Goal: Task Accomplishment & Management: Manage account settings

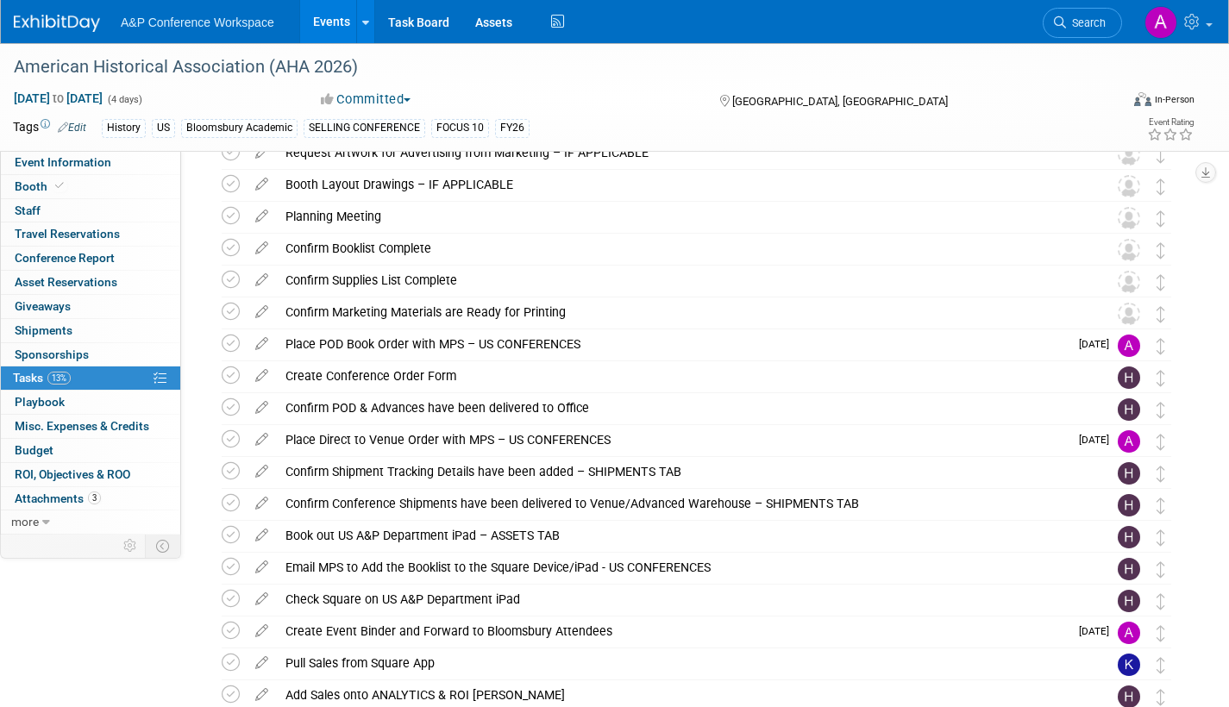
drag, startPoint x: 39, startPoint y: 619, endPoint x: 57, endPoint y: 586, distance: 38.2
click at [41, 612] on div "Event Information Event Info Booth Booth 0 Staff 0 Staff 0 Travel Reservations …" at bounding box center [614, 242] width 1229 height 1337
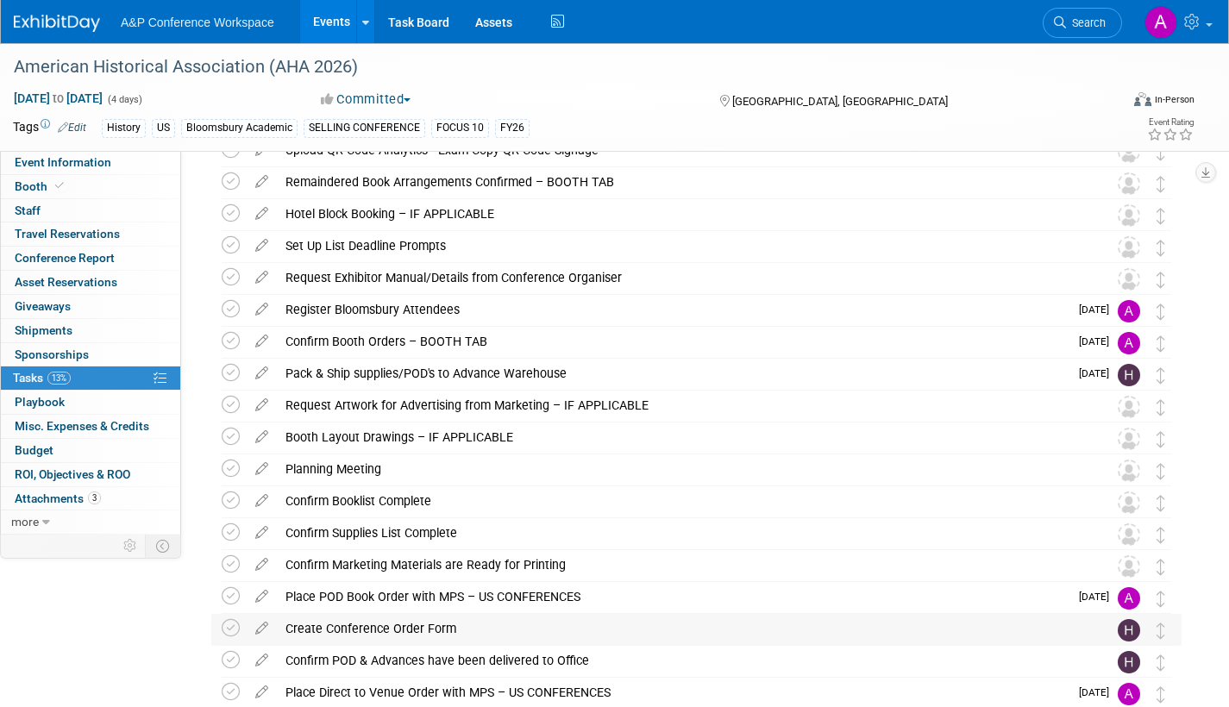
scroll to position [210, 0]
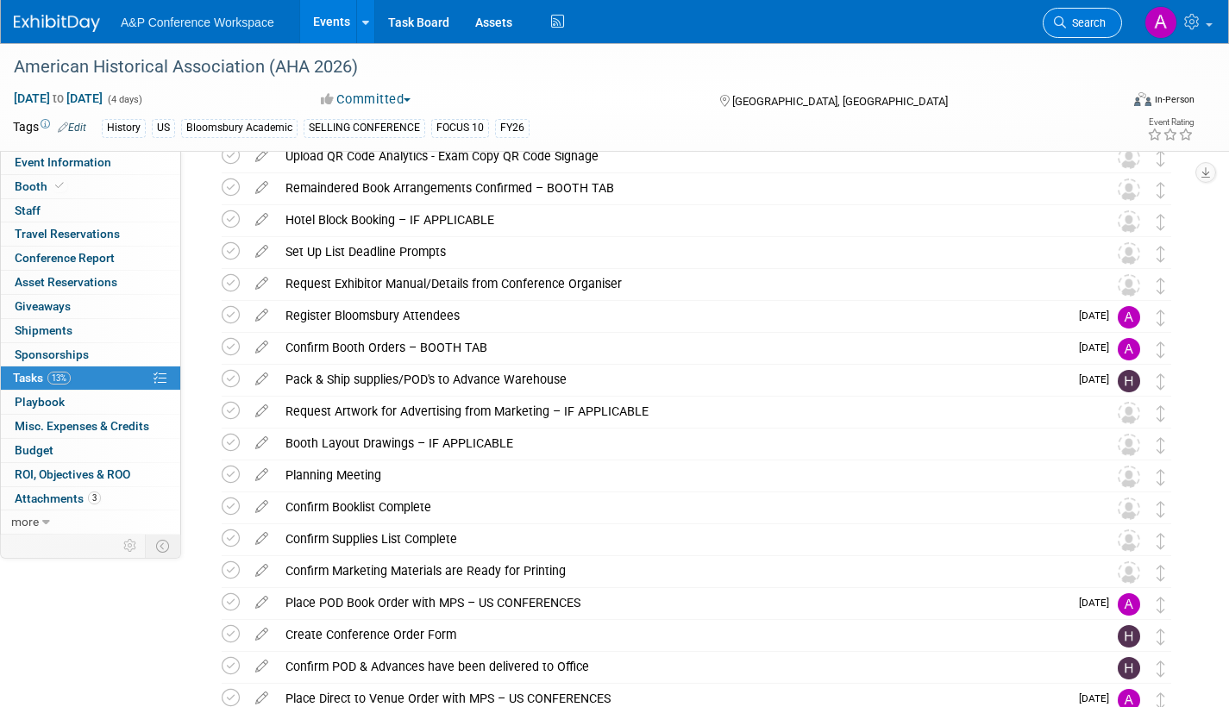
click at [1077, 28] on span "Search" at bounding box center [1086, 22] width 40 height 13
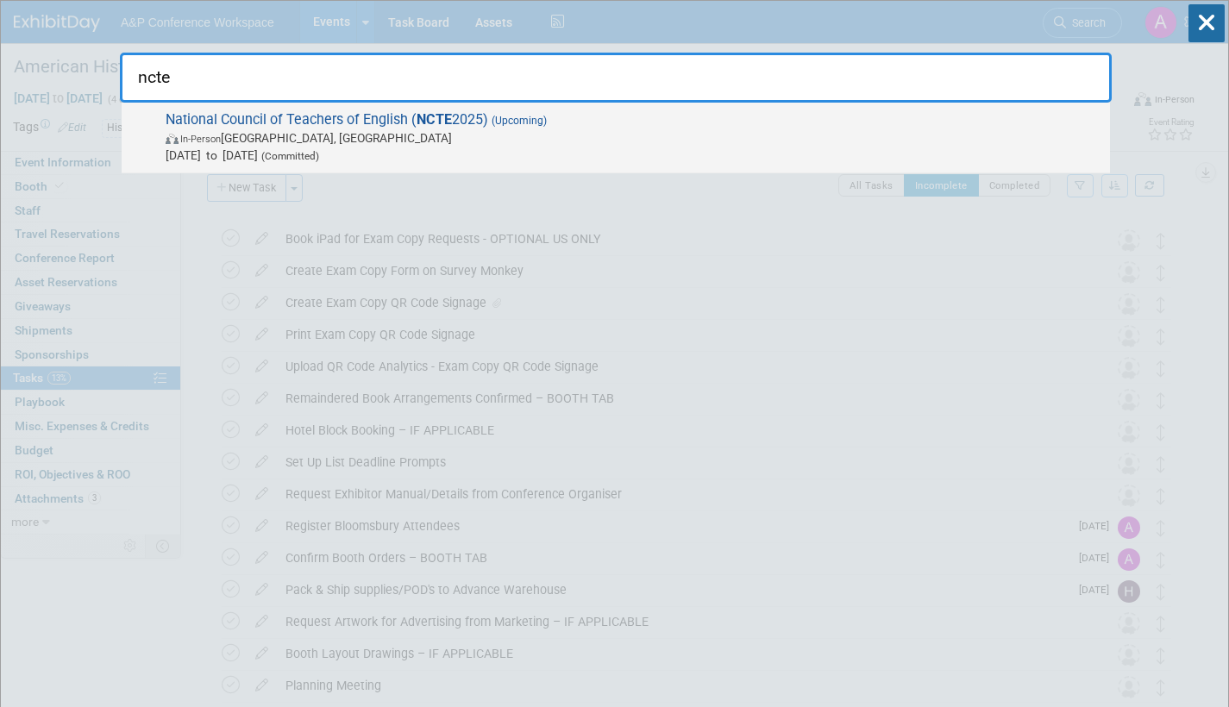
type input "ncte"
click at [373, 141] on span "In-Person [GEOGRAPHIC_DATA], [GEOGRAPHIC_DATA]" at bounding box center [634, 137] width 936 height 17
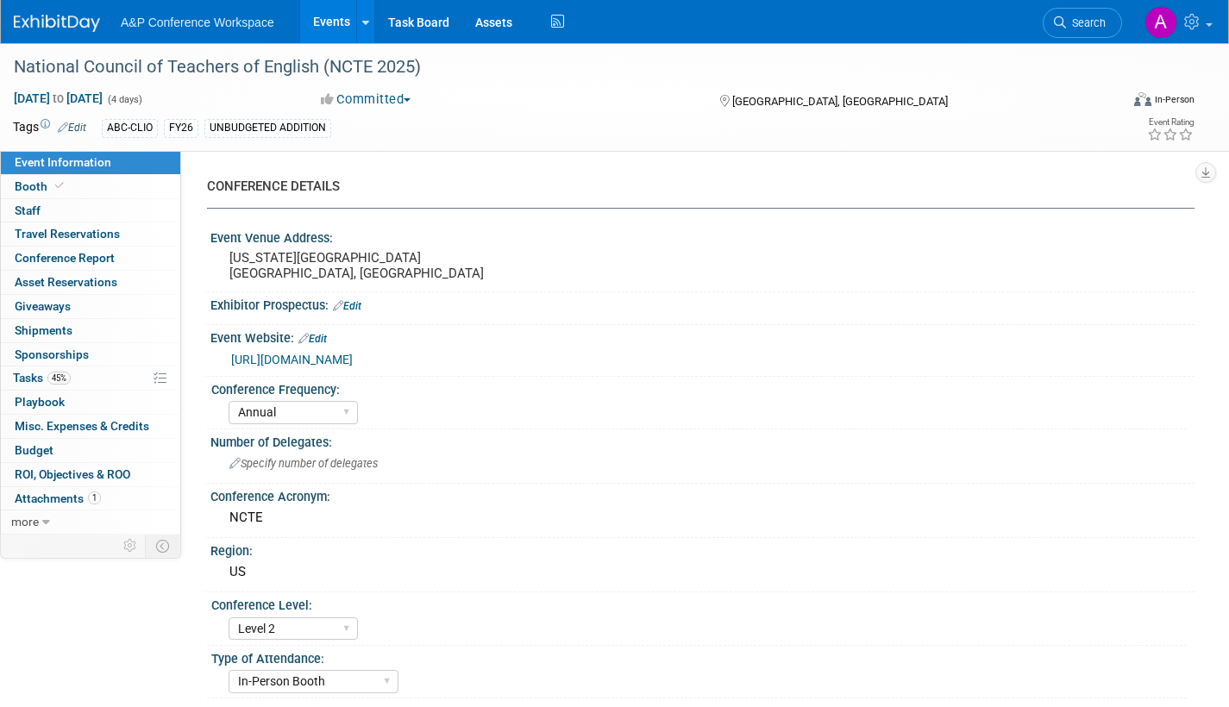
select select "Annual"
select select "Level 2"
select select "In-Person Booth"
select select "Schools"
select select "Bloomsbury Digital Resources"
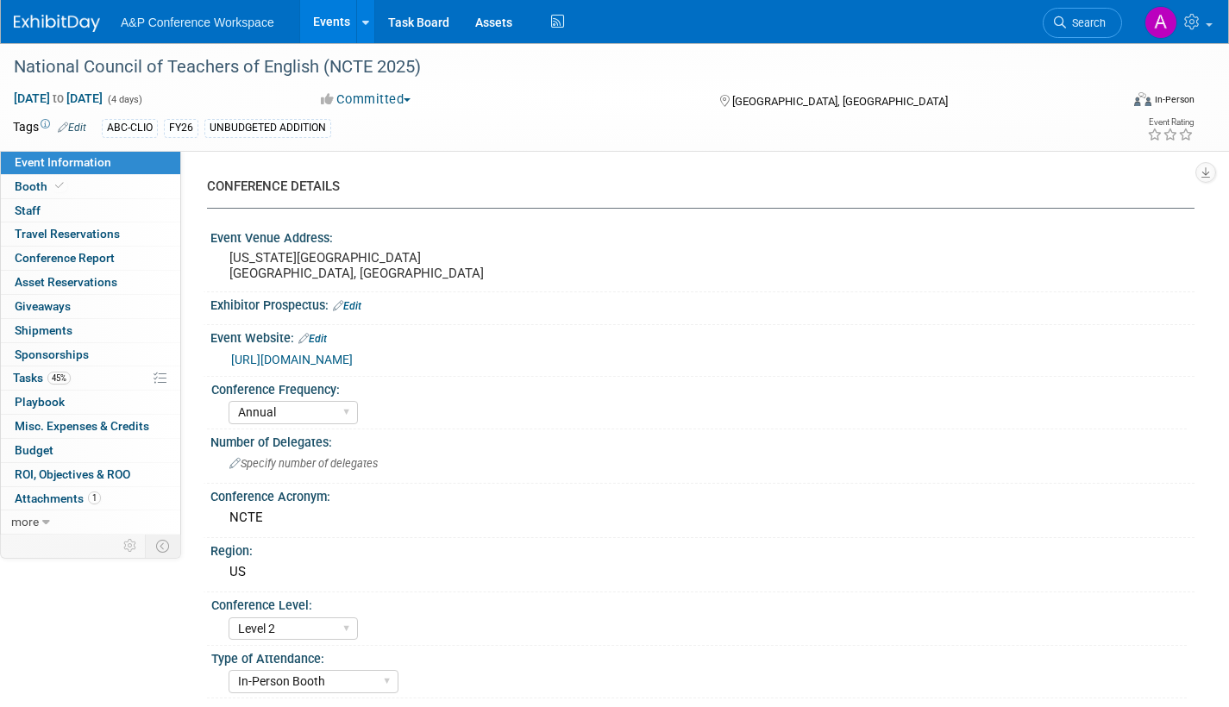
select select "[PERSON_NAME]"
select select "Brand/Subject Presence​"
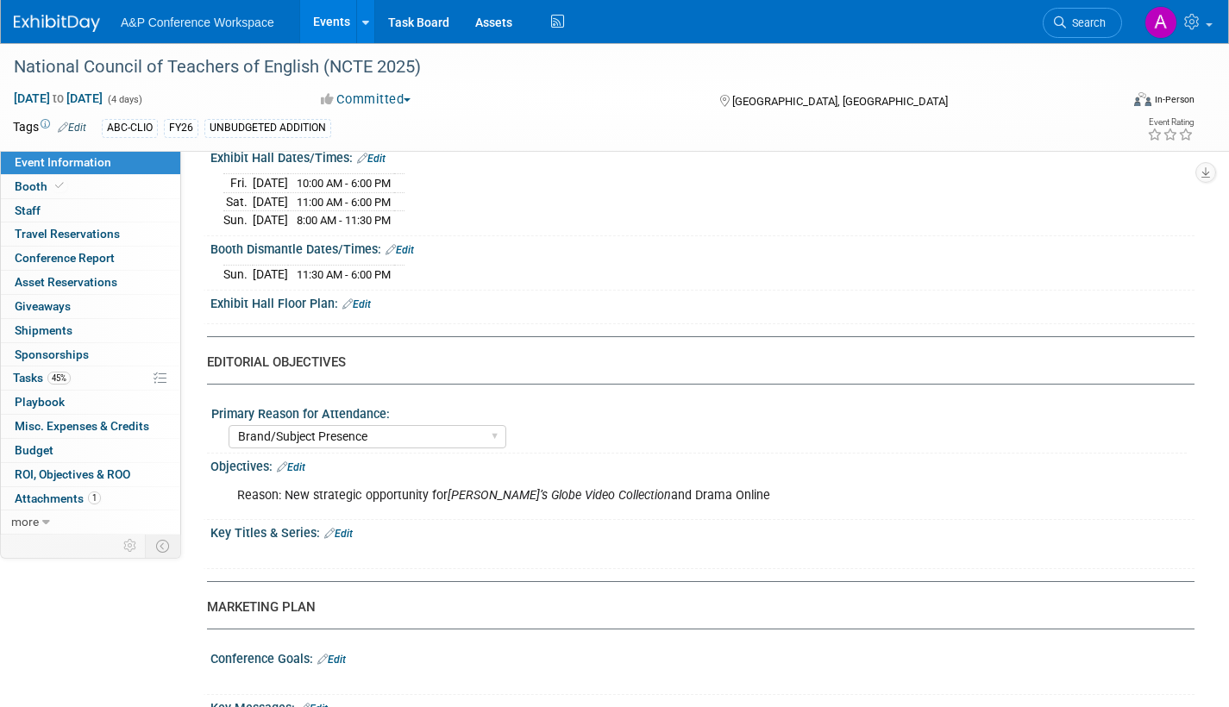
scroll to position [1466, 0]
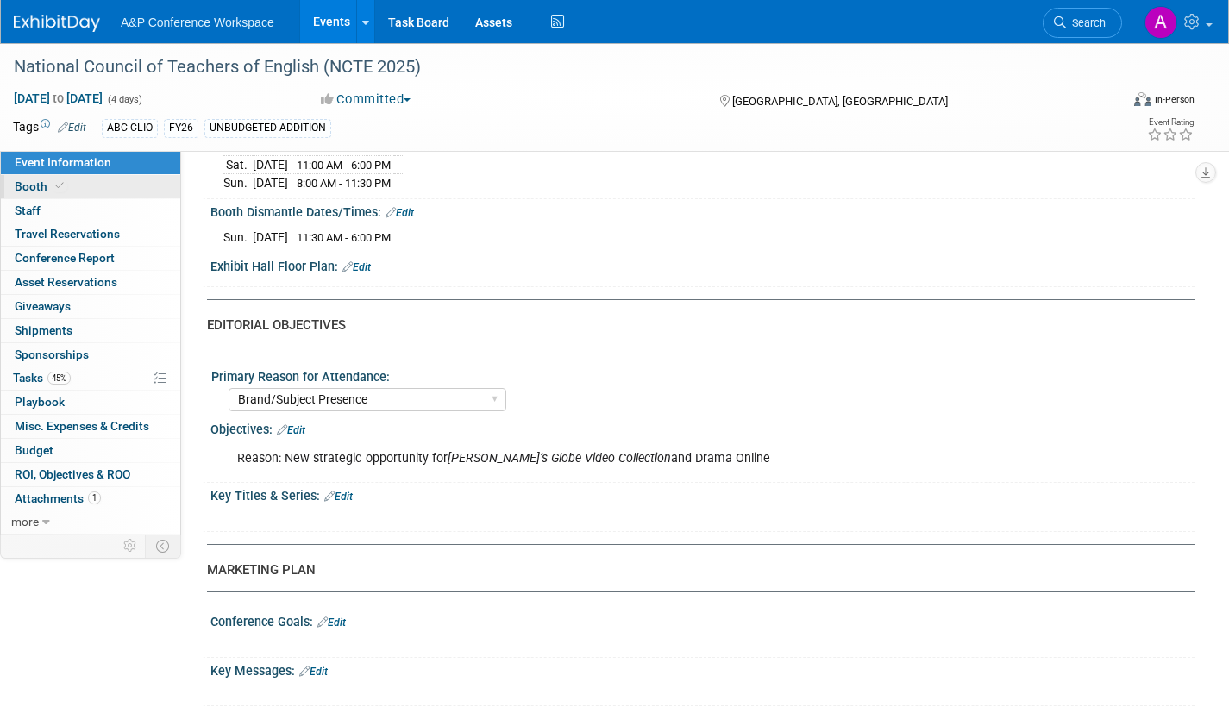
click at [28, 182] on span "Booth" at bounding box center [41, 186] width 53 height 14
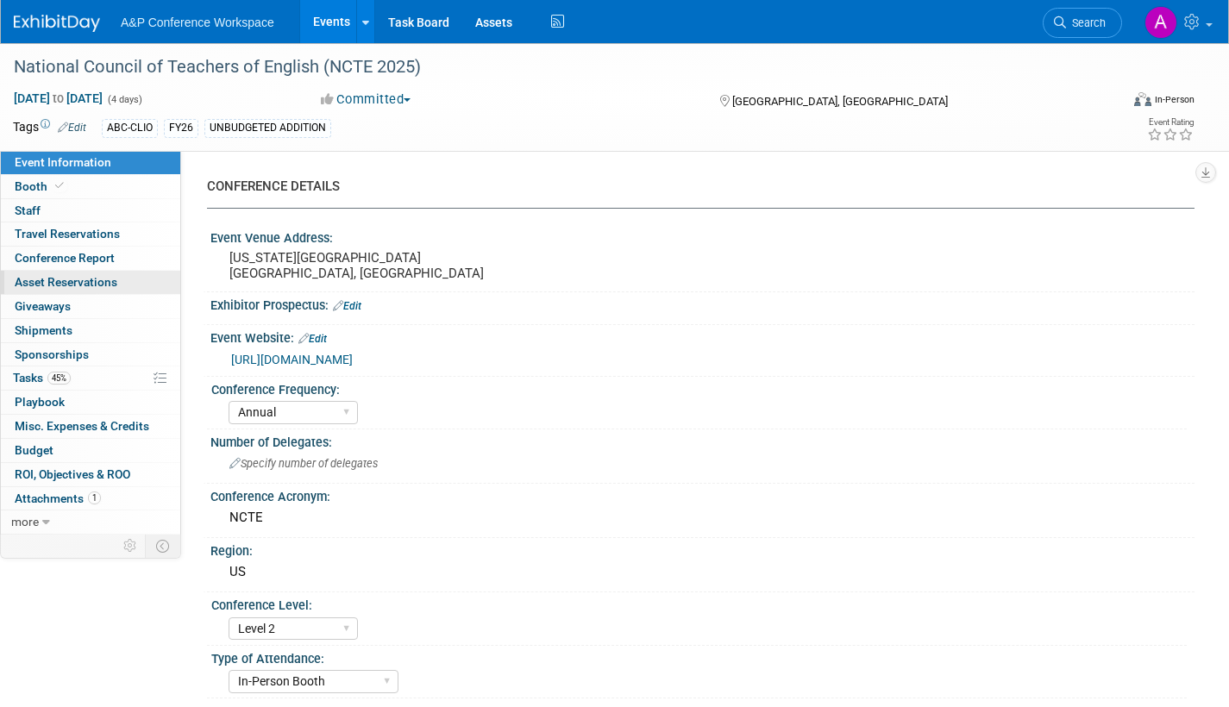
select select "CLDC - Digital/BDR"
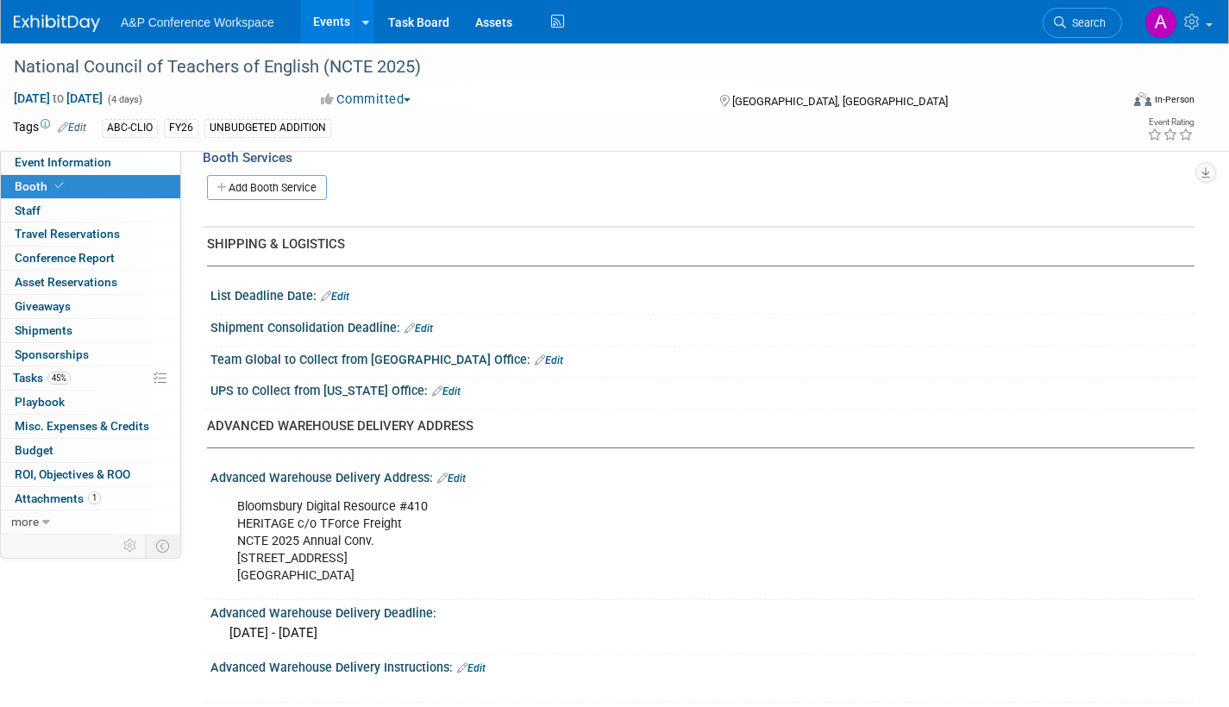
scroll to position [776, 0]
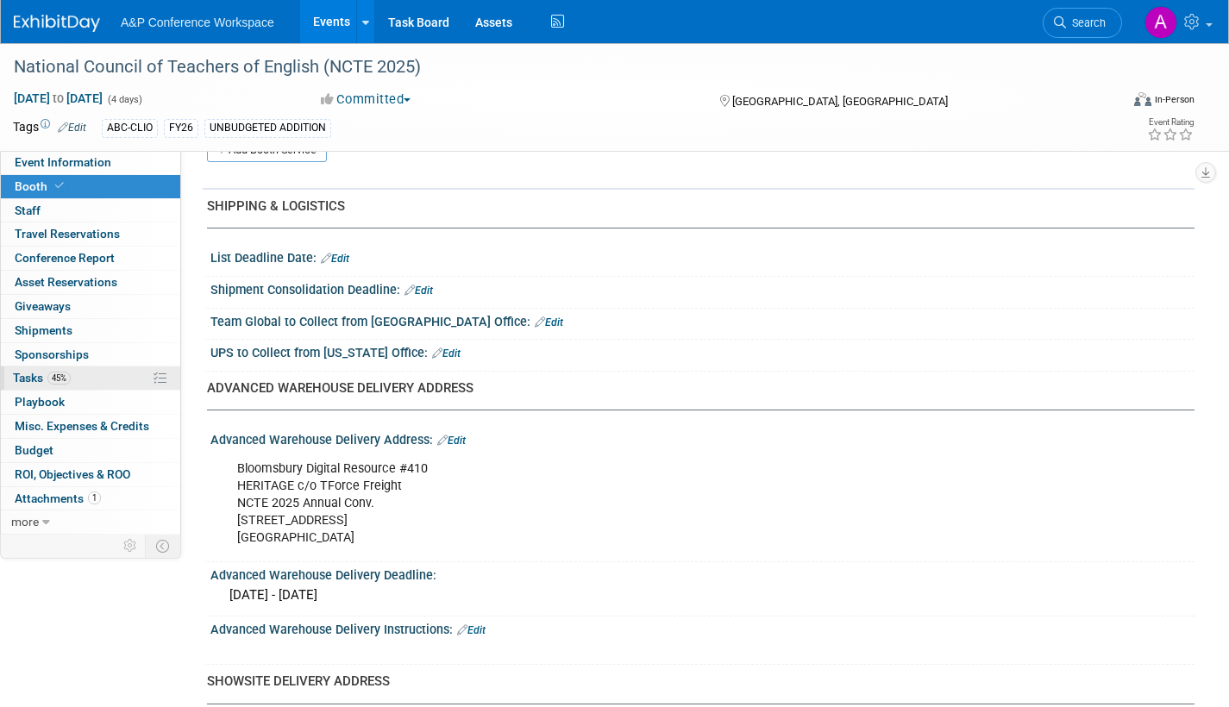
click at [15, 374] on span "Tasks 45%" at bounding box center [42, 378] width 58 height 14
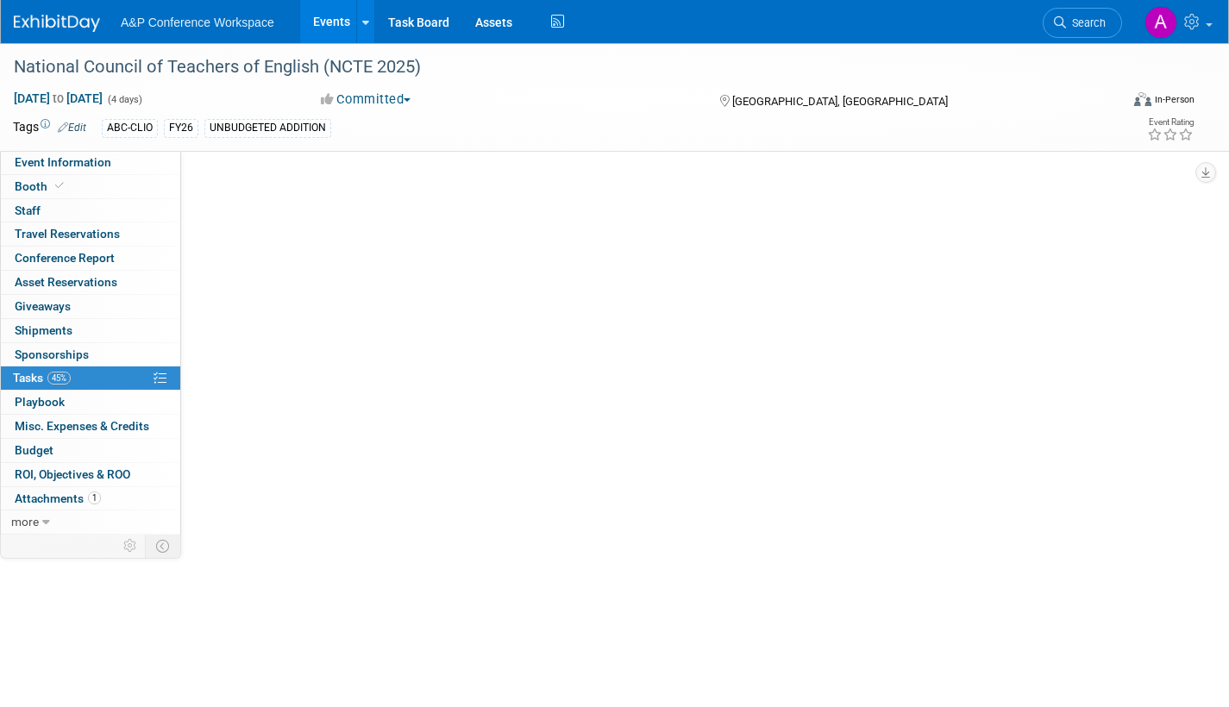
scroll to position [0, 0]
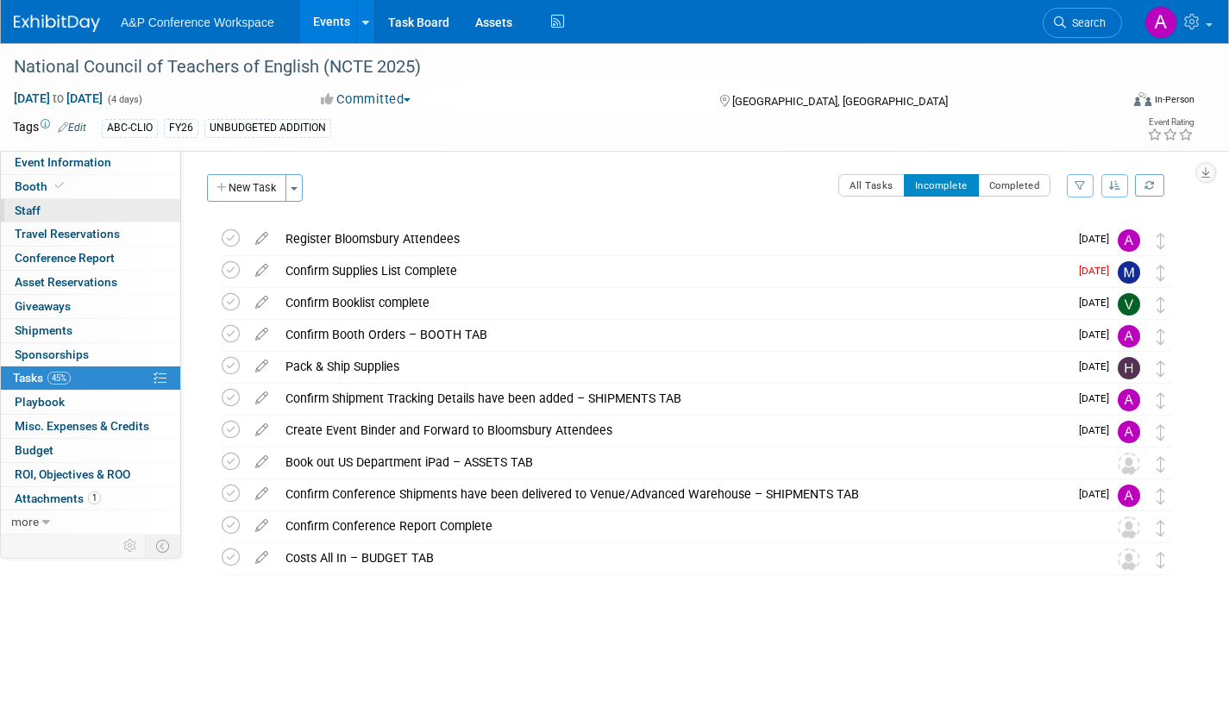
drag, startPoint x: 24, startPoint y: 184, endPoint x: 50, endPoint y: 208, distance: 35.4
click at [24, 183] on span "Booth" at bounding box center [41, 186] width 53 height 14
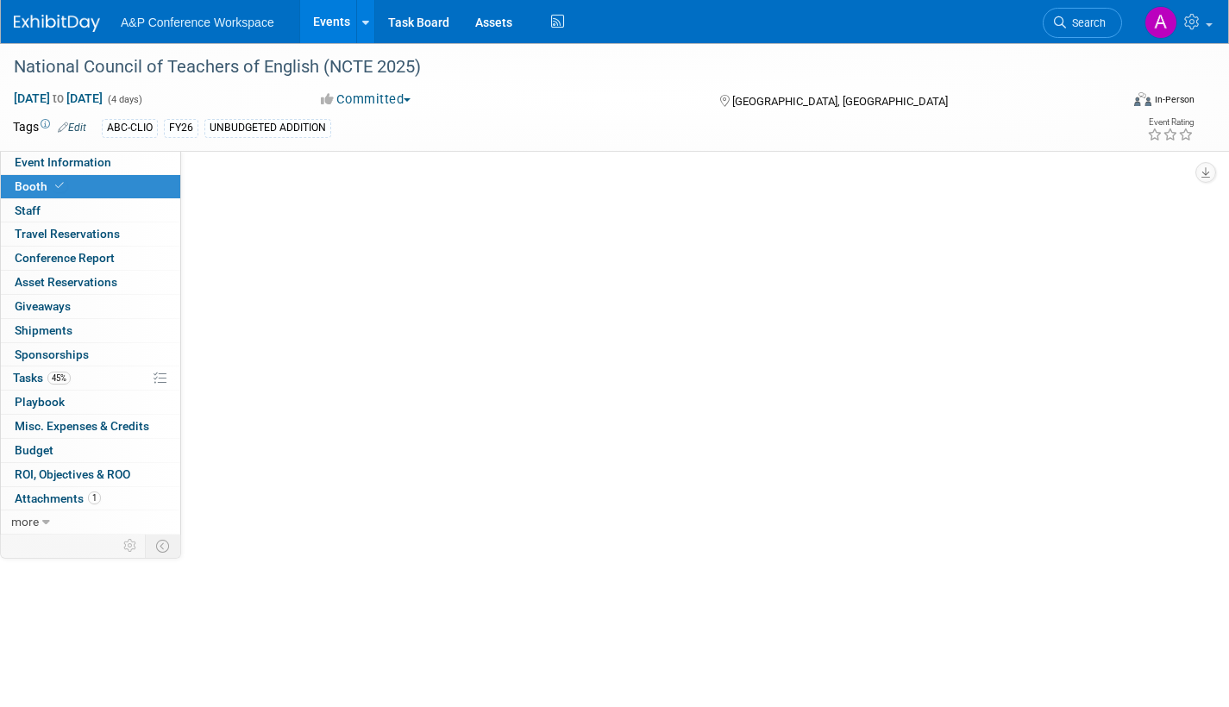
select select "CLDC - Digital/BDR"
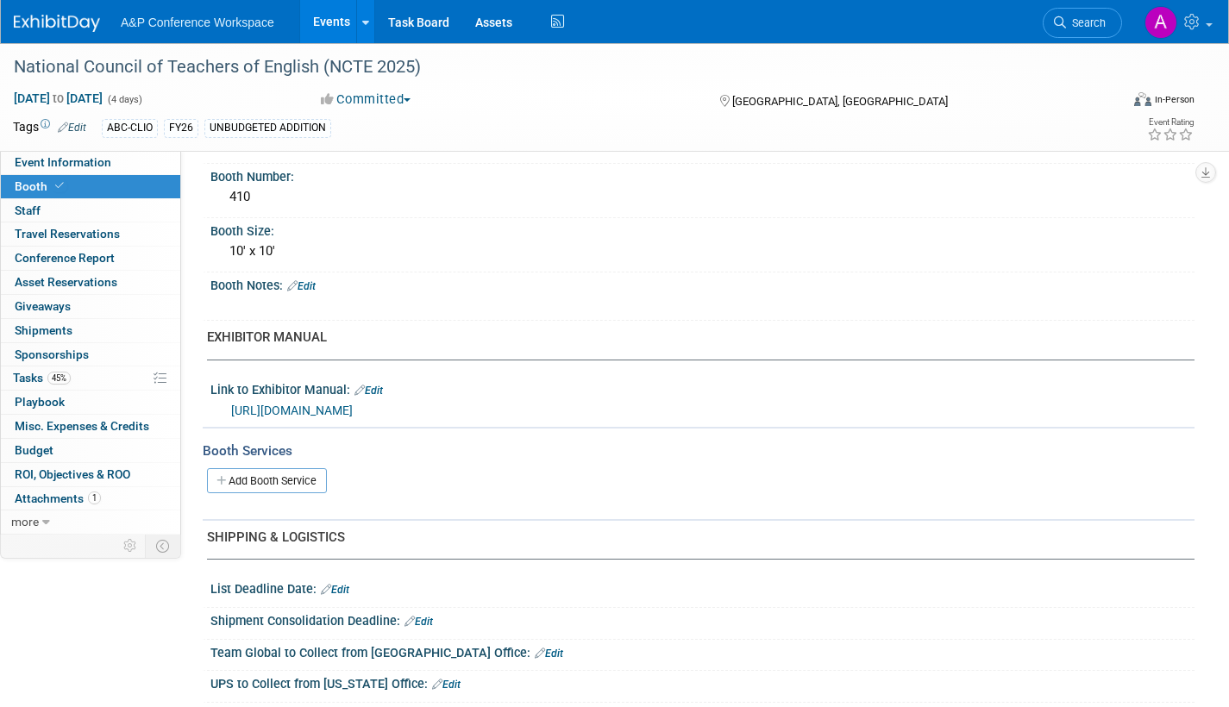
scroll to position [604, 0]
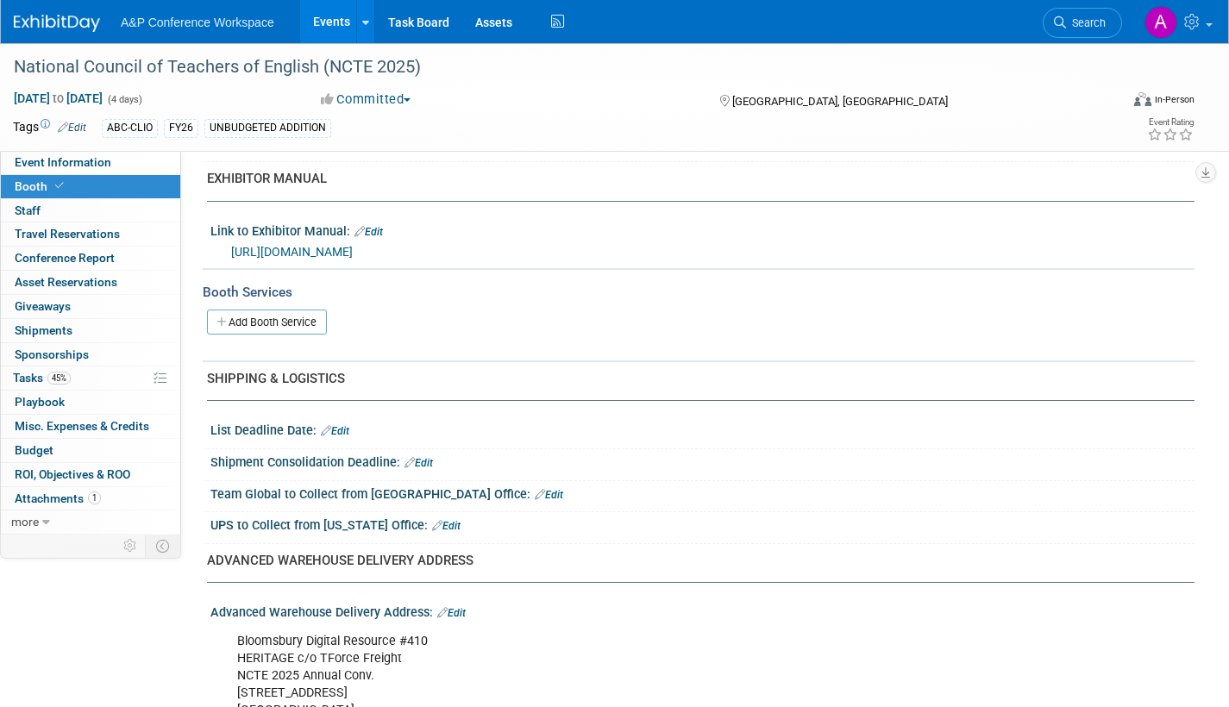
click at [428, 459] on link "Edit" at bounding box center [418, 463] width 28 height 12
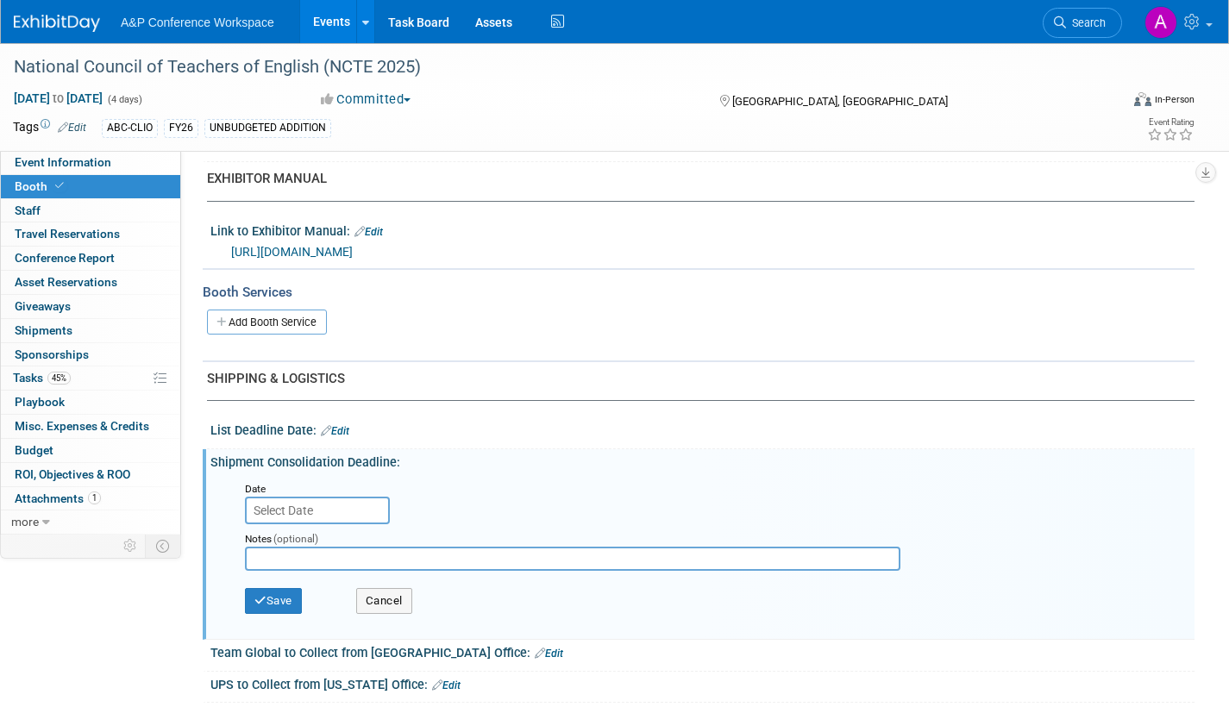
click at [347, 507] on input "text" at bounding box center [317, 511] width 145 height 28
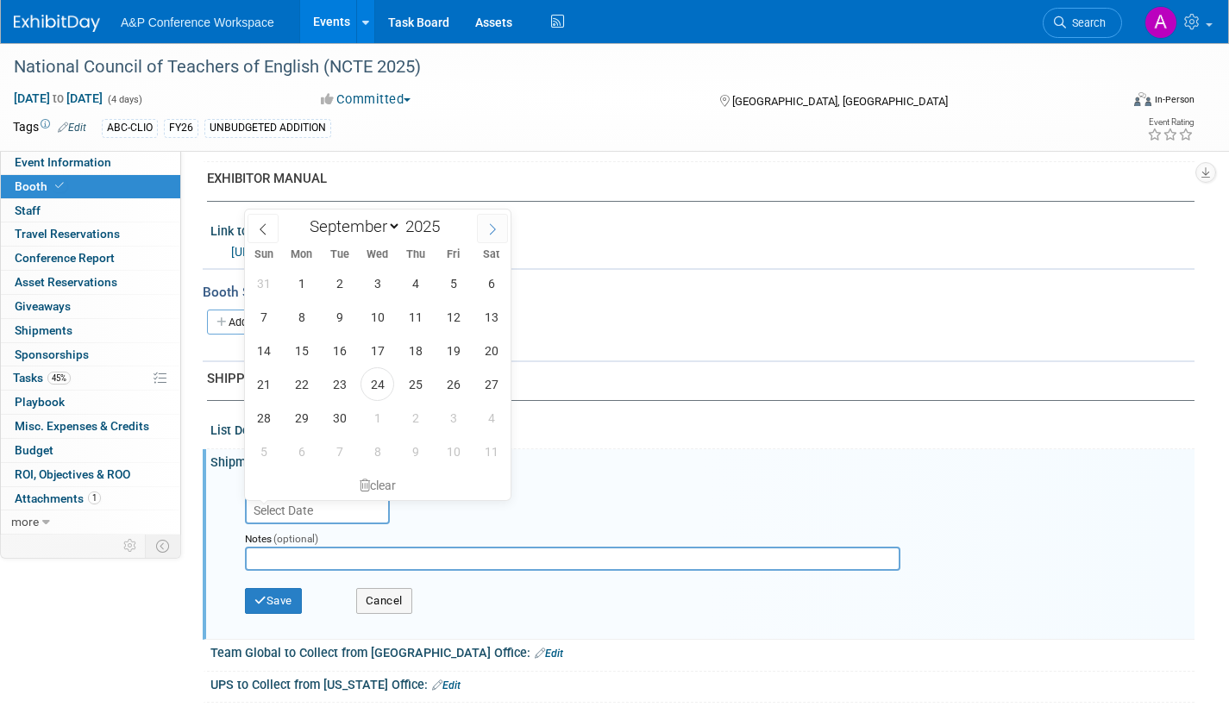
click at [492, 225] on icon at bounding box center [492, 229] width 12 height 12
select select "10"
click at [295, 312] on span "3" at bounding box center [302, 317] width 34 height 34
type input "Nov 3, 2025"
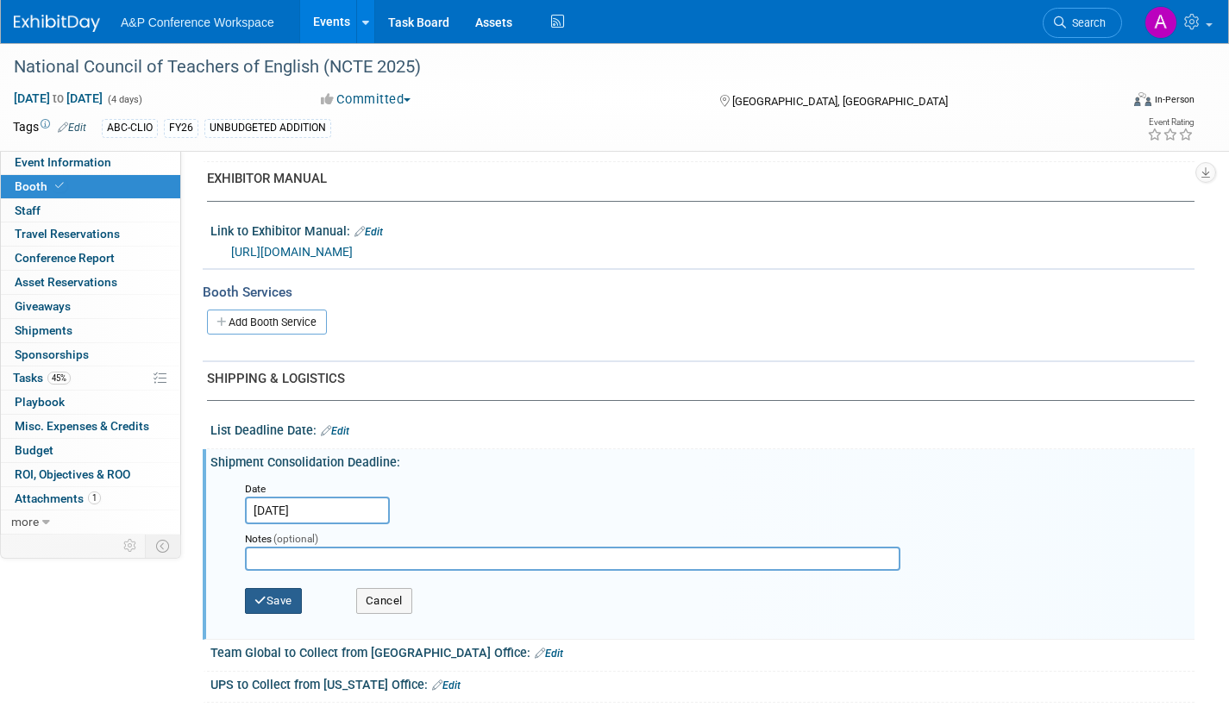
click at [280, 598] on button "Save" at bounding box center [273, 601] width 57 height 26
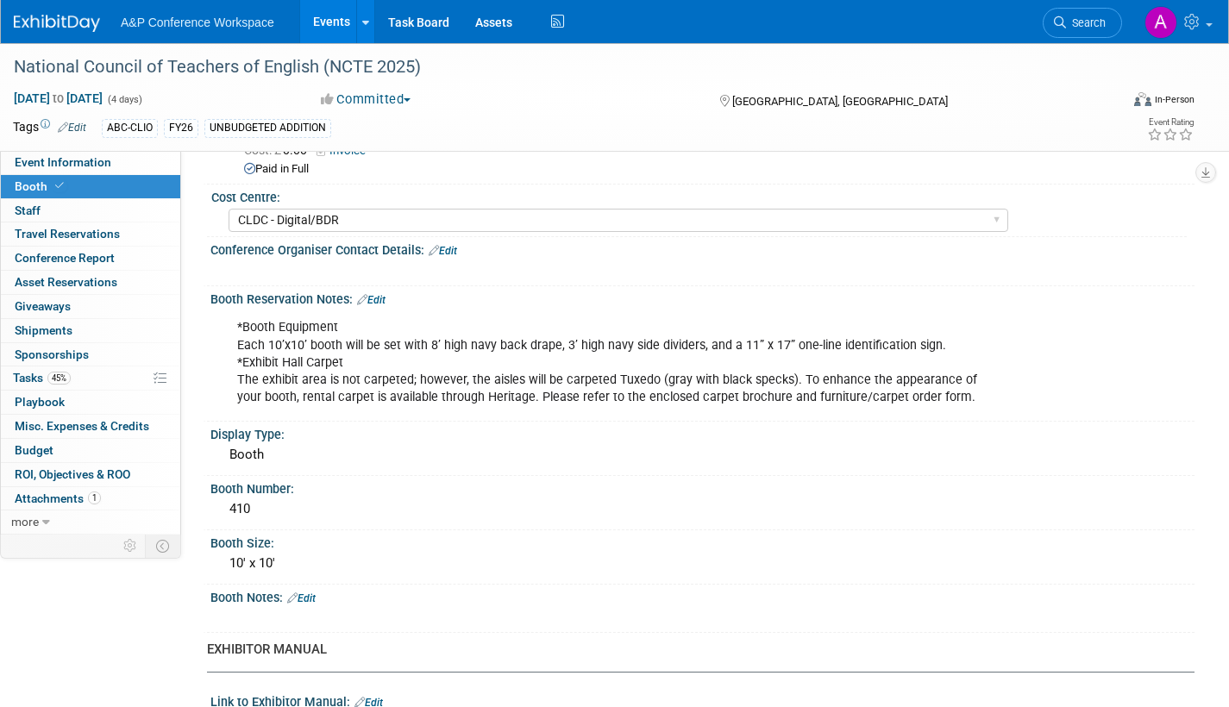
scroll to position [163, 0]
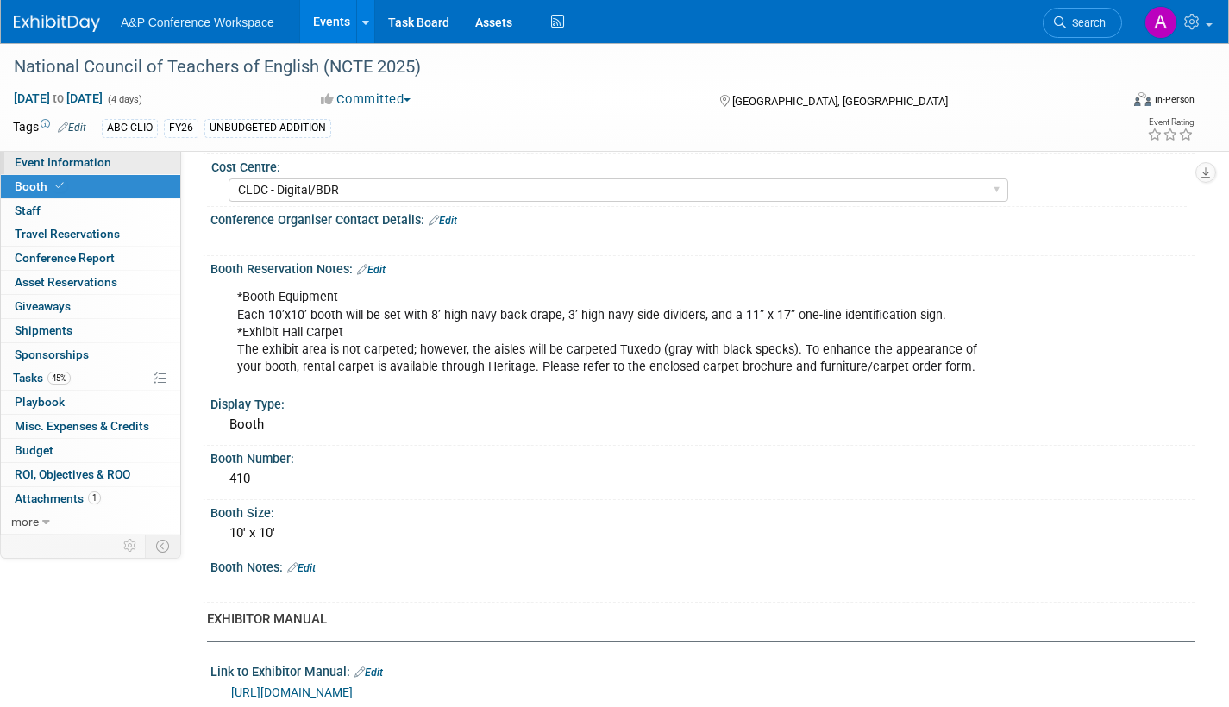
drag, startPoint x: 112, startPoint y: 166, endPoint x: 128, endPoint y: 170, distance: 16.1
click at [112, 166] on link "Event Information" at bounding box center [90, 162] width 179 height 23
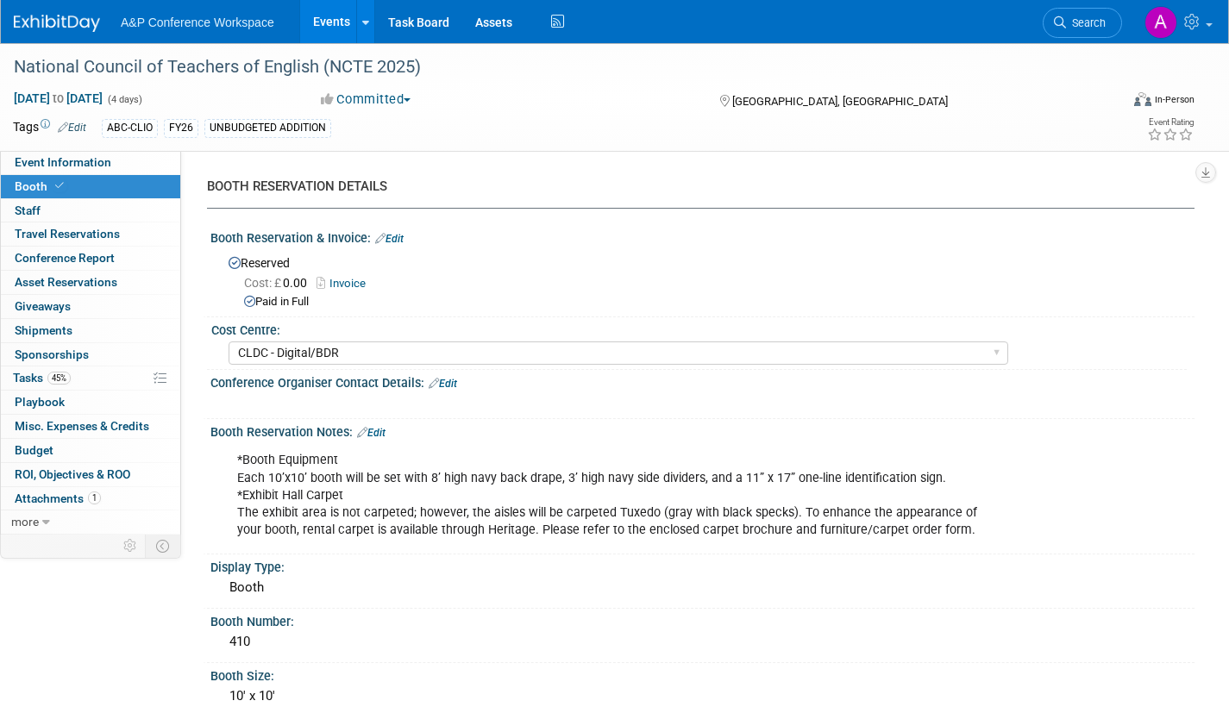
select select "Annual"
select select "Level 2"
select select "In-Person Booth"
select select "Schools"
select select "Bloomsbury Digital Resources"
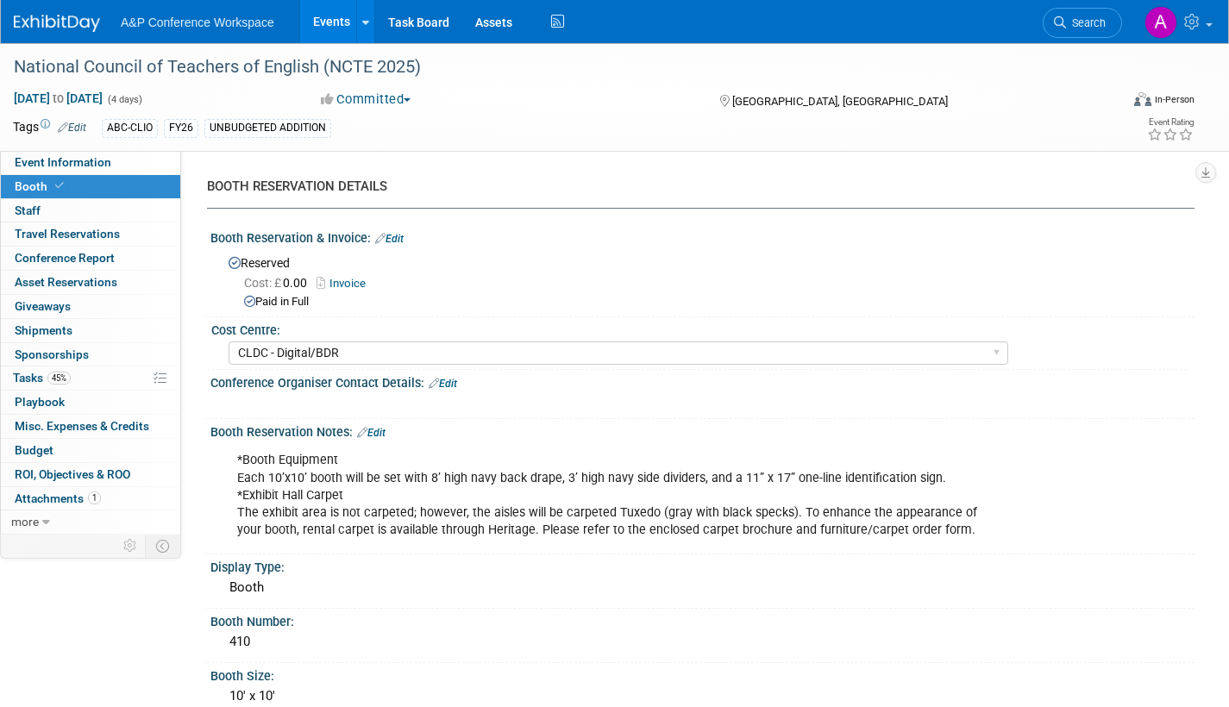
select select "[PERSON_NAME]"
select select "Brand/Subject Presence​"
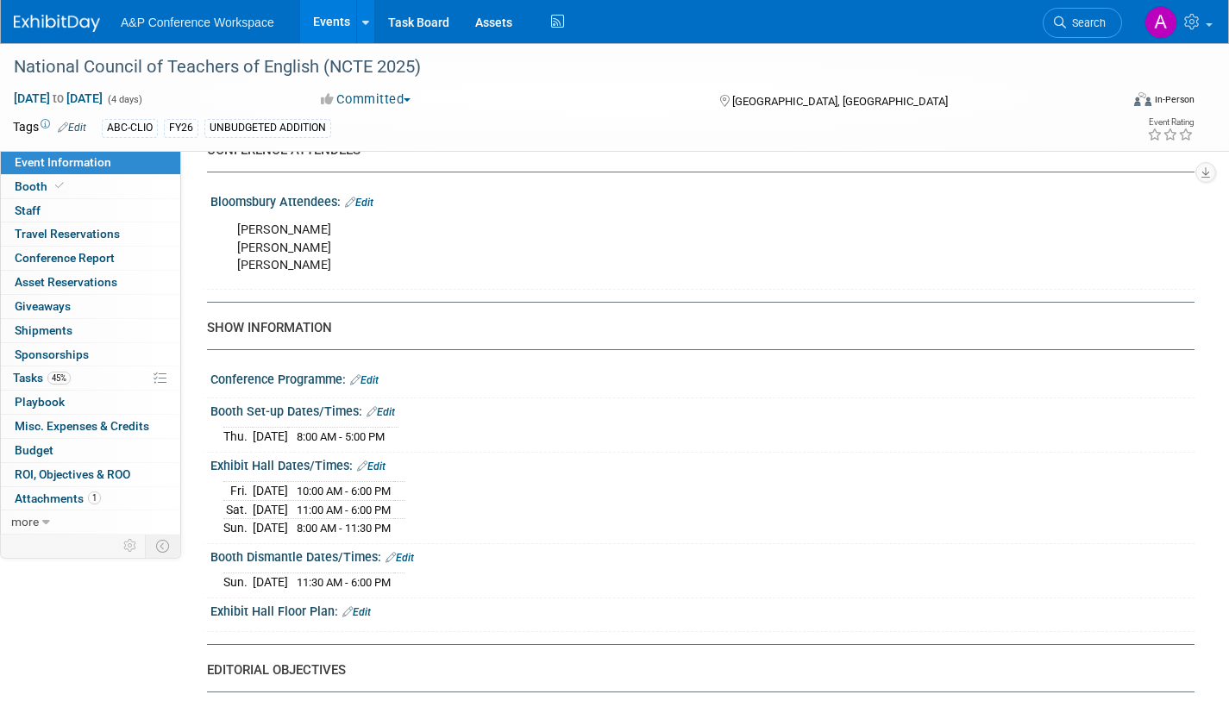
scroll to position [1035, 0]
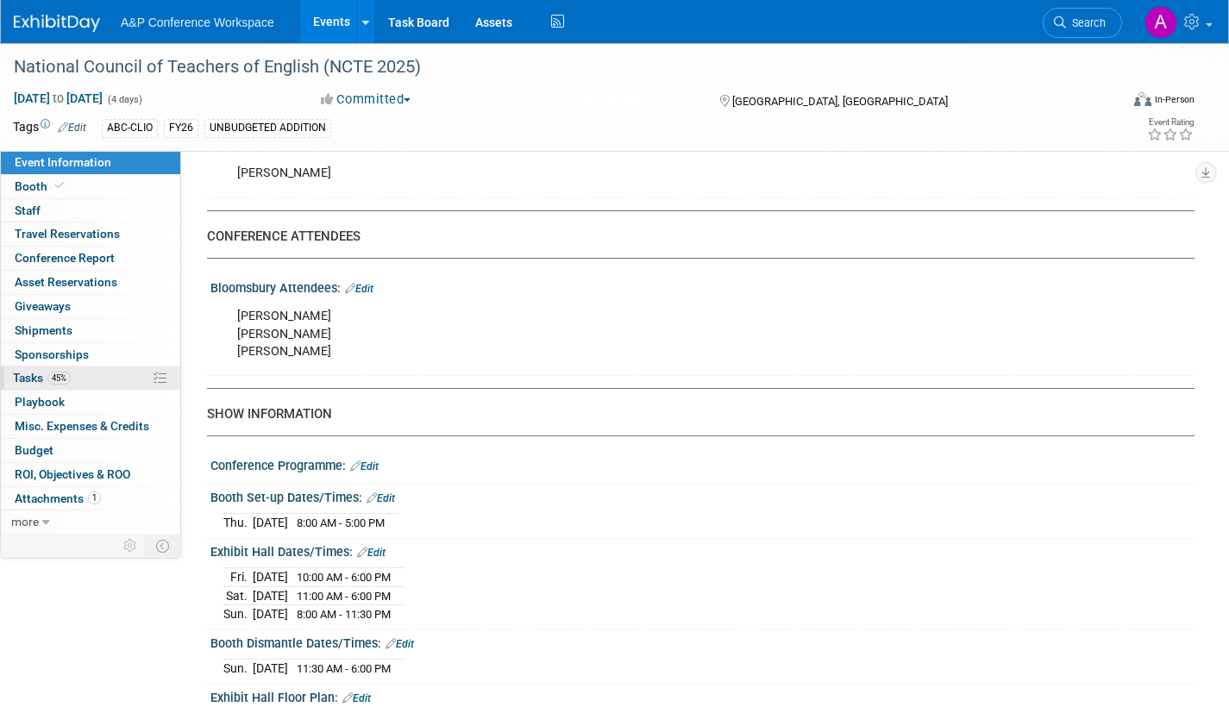
click at [31, 377] on span "Tasks 45%" at bounding box center [42, 378] width 58 height 14
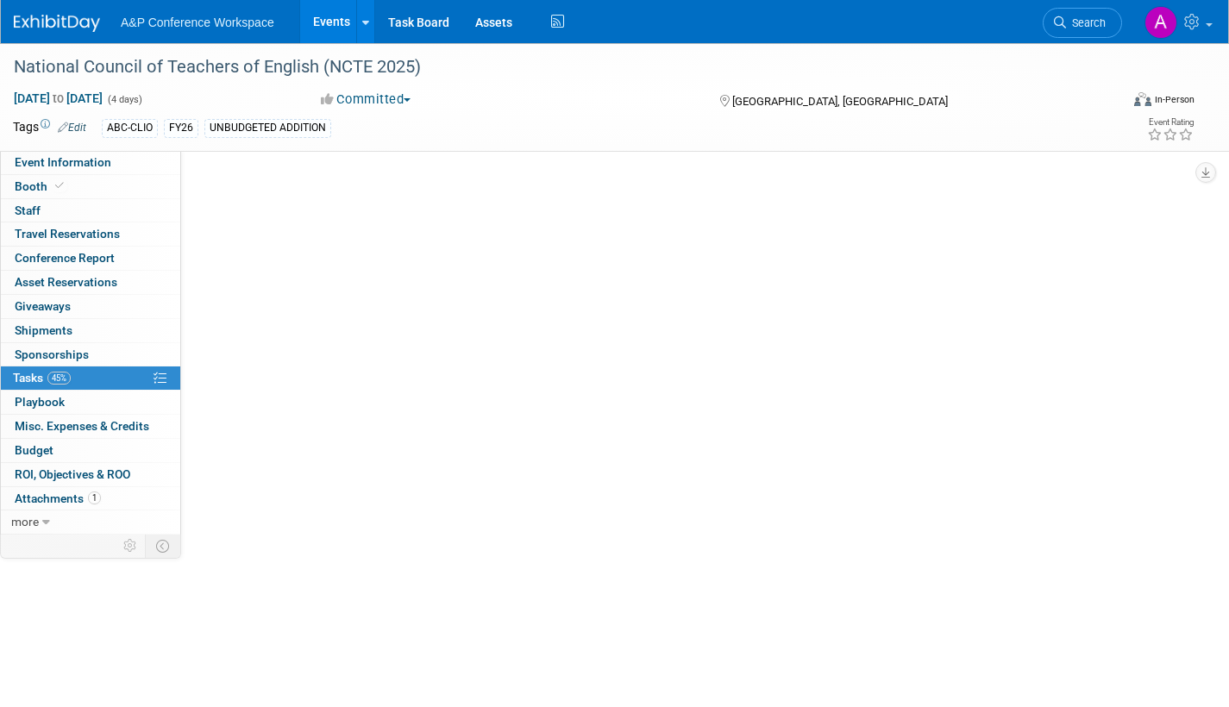
scroll to position [0, 0]
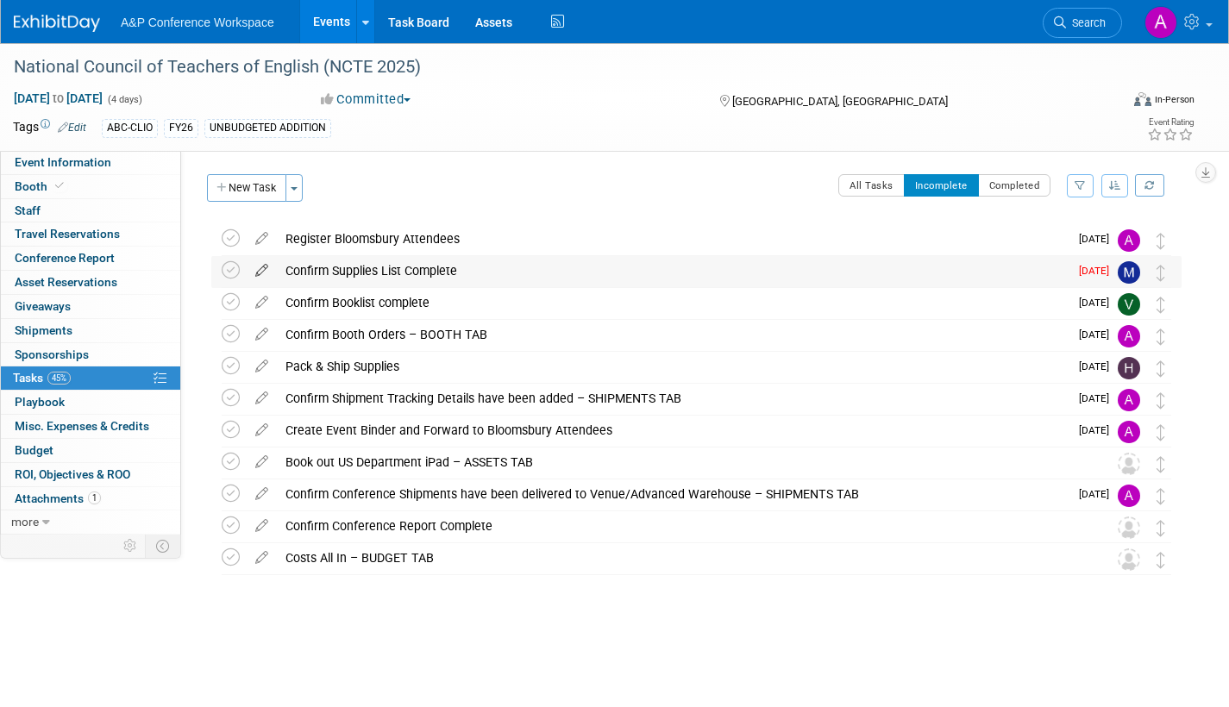
click at [262, 266] on icon at bounding box center [262, 267] width 30 height 22
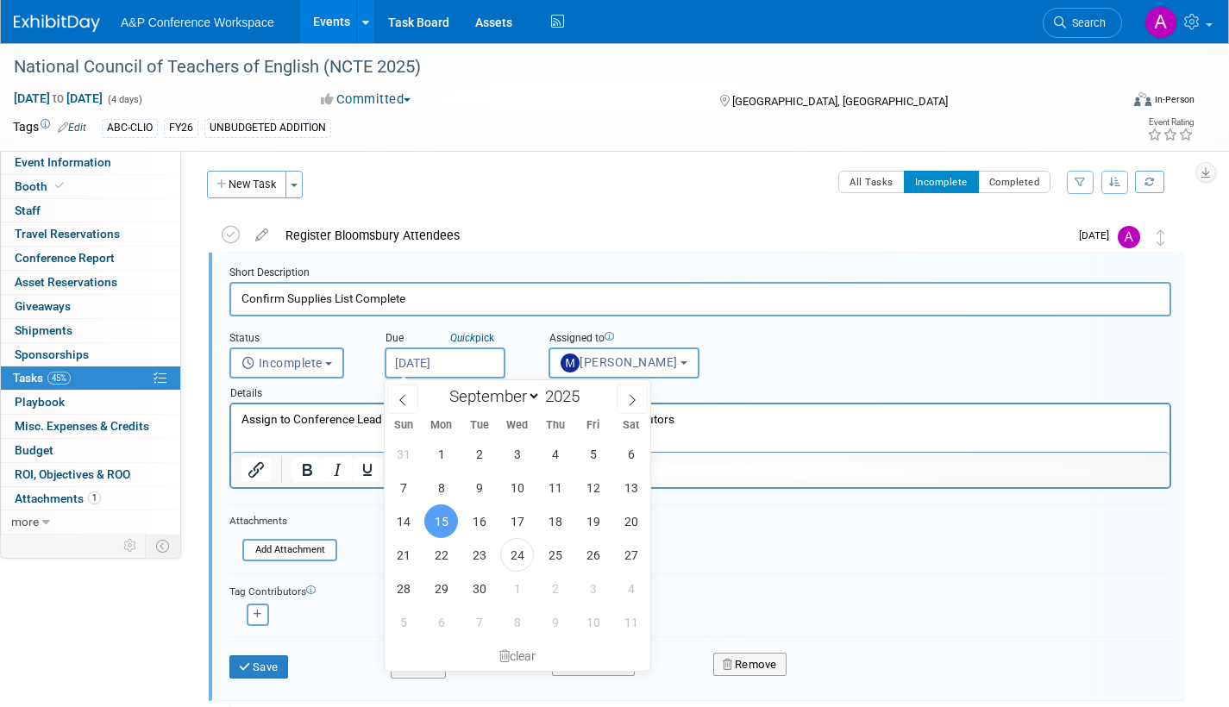
click at [479, 366] on input "Sep 15, 2025" at bounding box center [445, 363] width 121 height 31
click at [627, 399] on icon at bounding box center [632, 400] width 12 height 12
select select "9"
click at [524, 449] on span "1" at bounding box center [517, 454] width 34 height 34
type input "Oct 1, 2025"
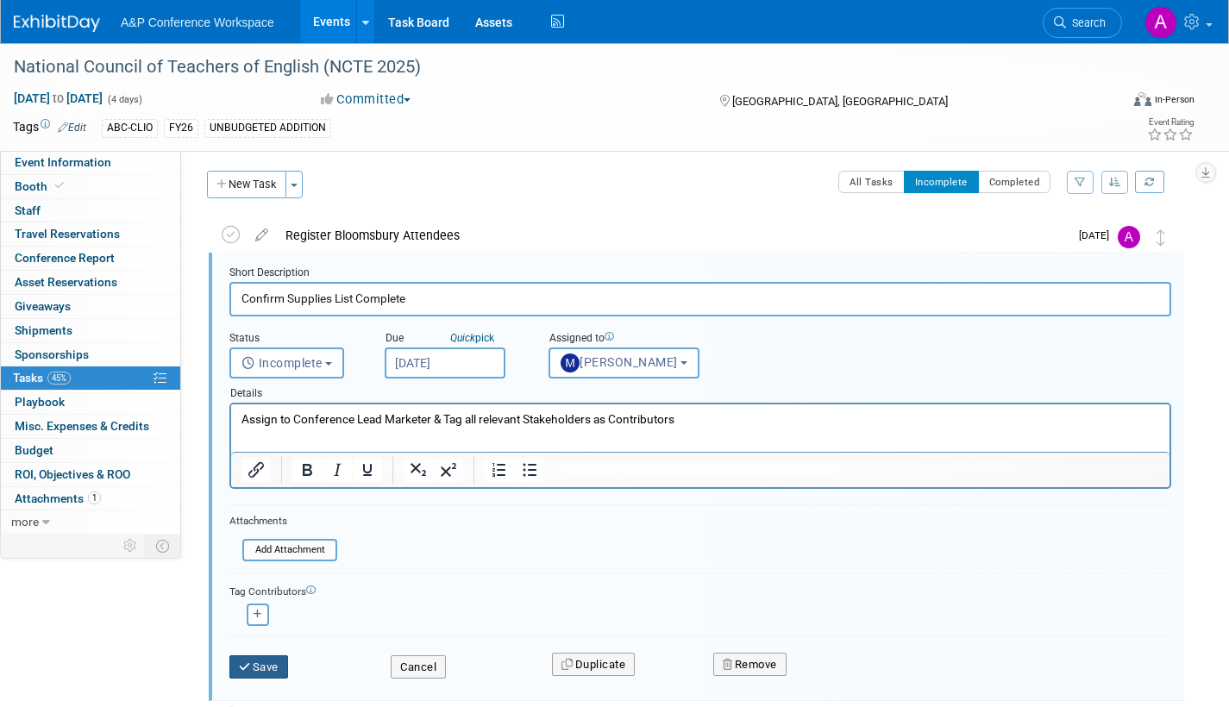
click at [266, 664] on button "Save" at bounding box center [258, 667] width 59 height 24
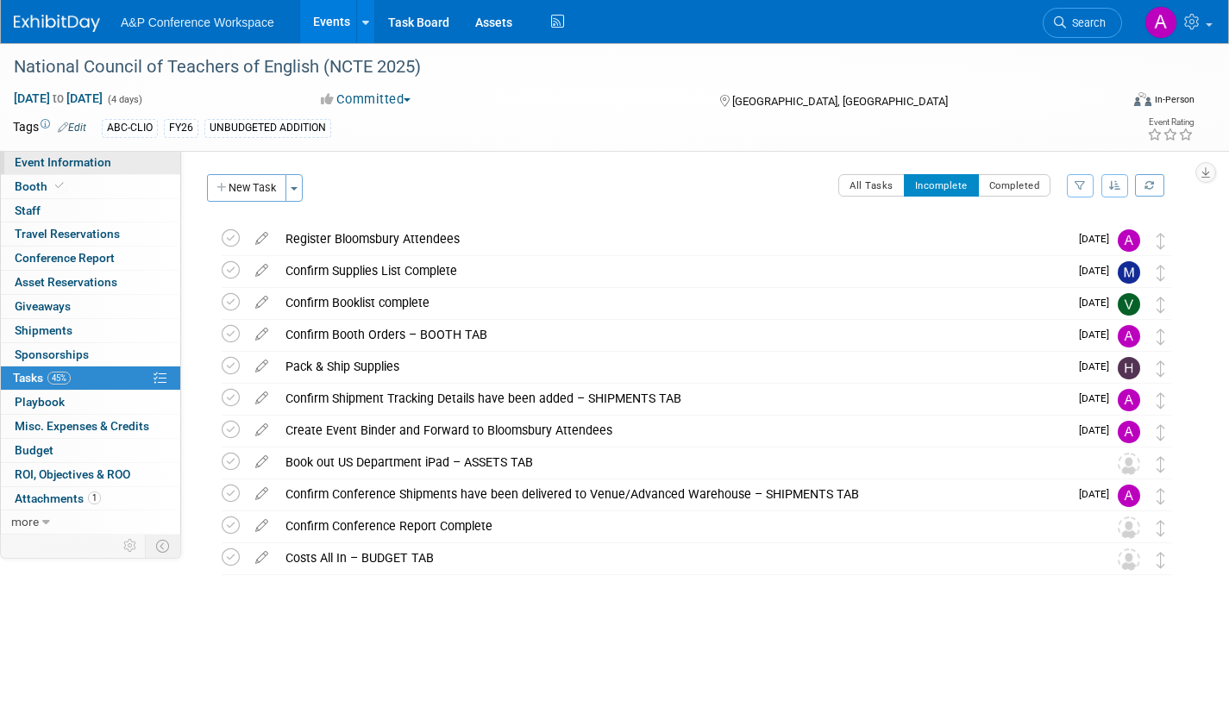
click at [104, 160] on span "Event Information" at bounding box center [63, 162] width 97 height 14
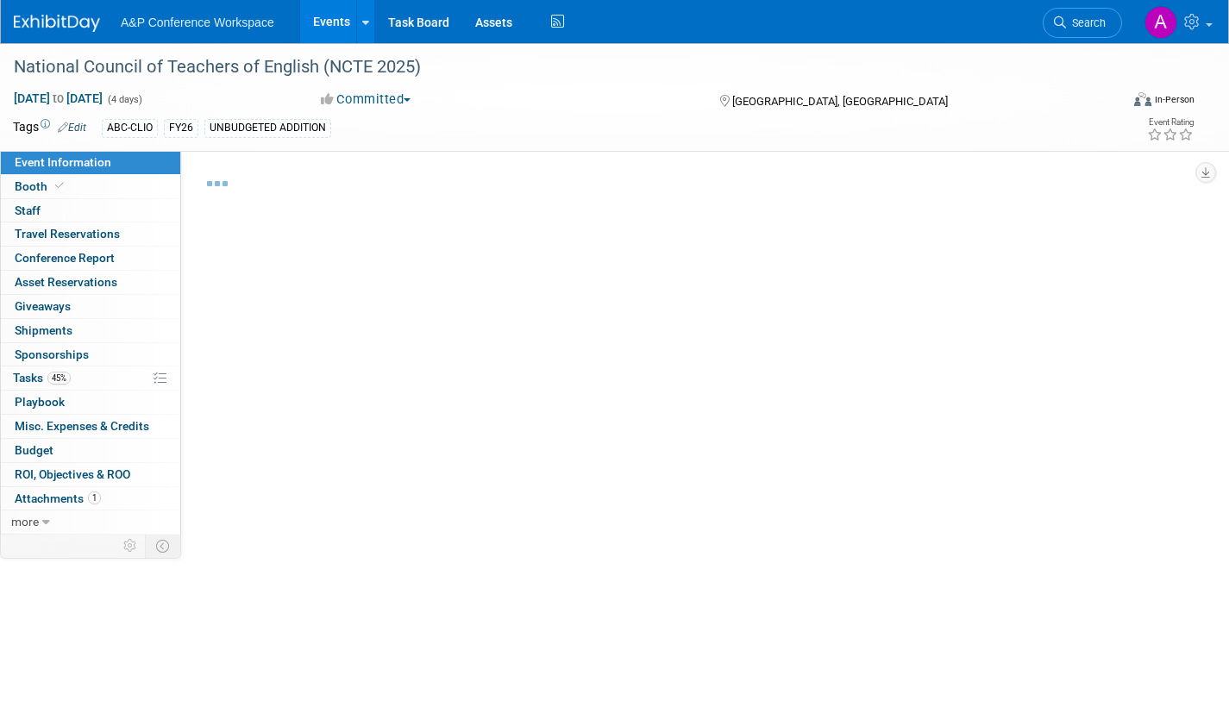
select select "Annual"
select select "Level 2"
select select "In-Person Booth"
select select "Schools"
select select "Bloomsbury Digital Resources"
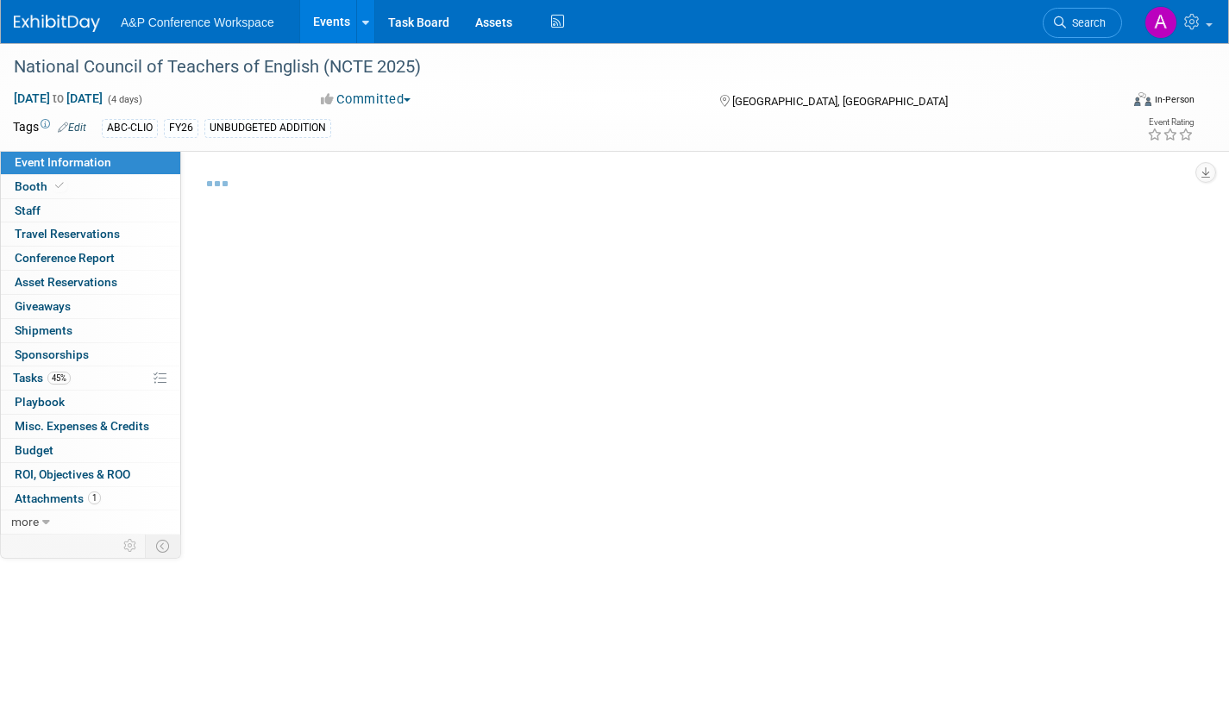
select select "[PERSON_NAME]"
select select "Brand/Subject Presence​"
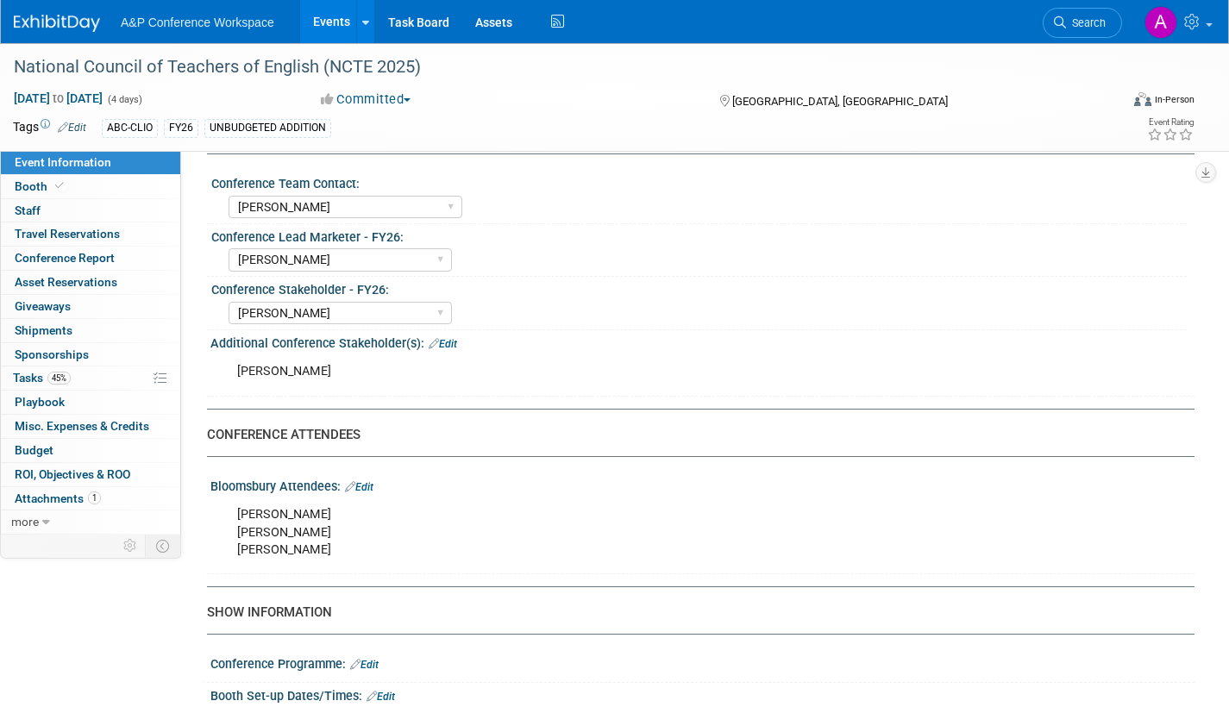
scroll to position [862, 0]
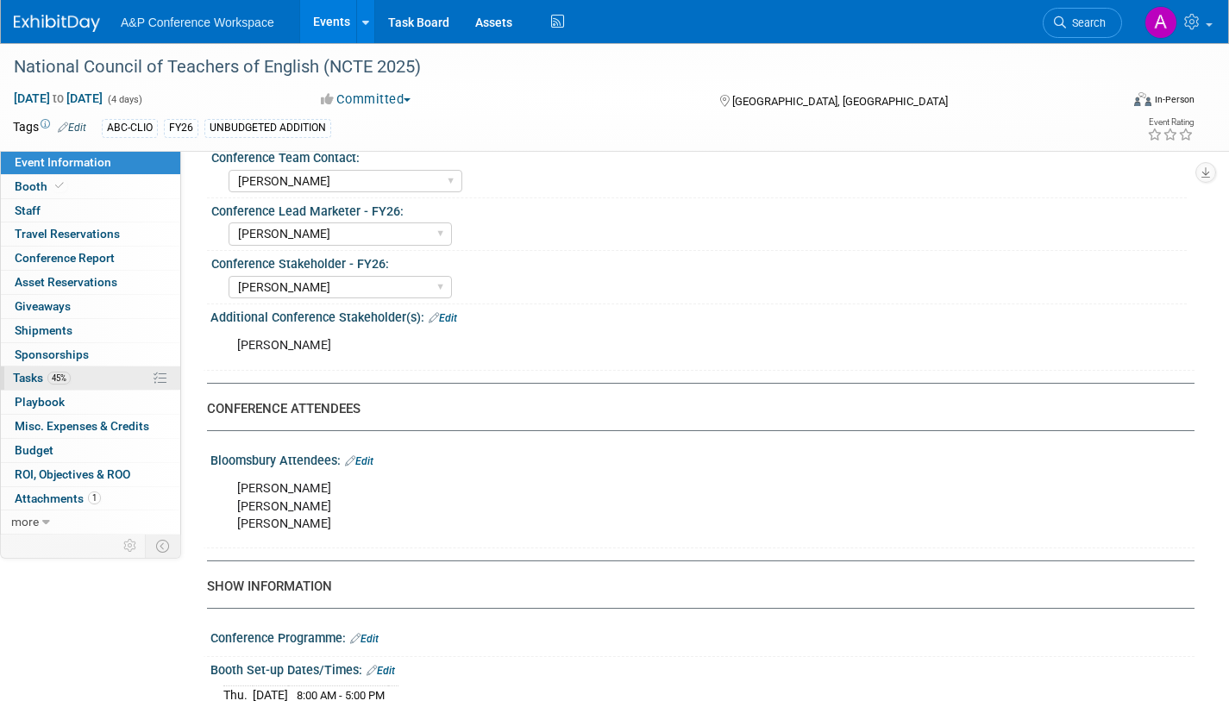
click at [21, 375] on span "Tasks 45%" at bounding box center [42, 378] width 58 height 14
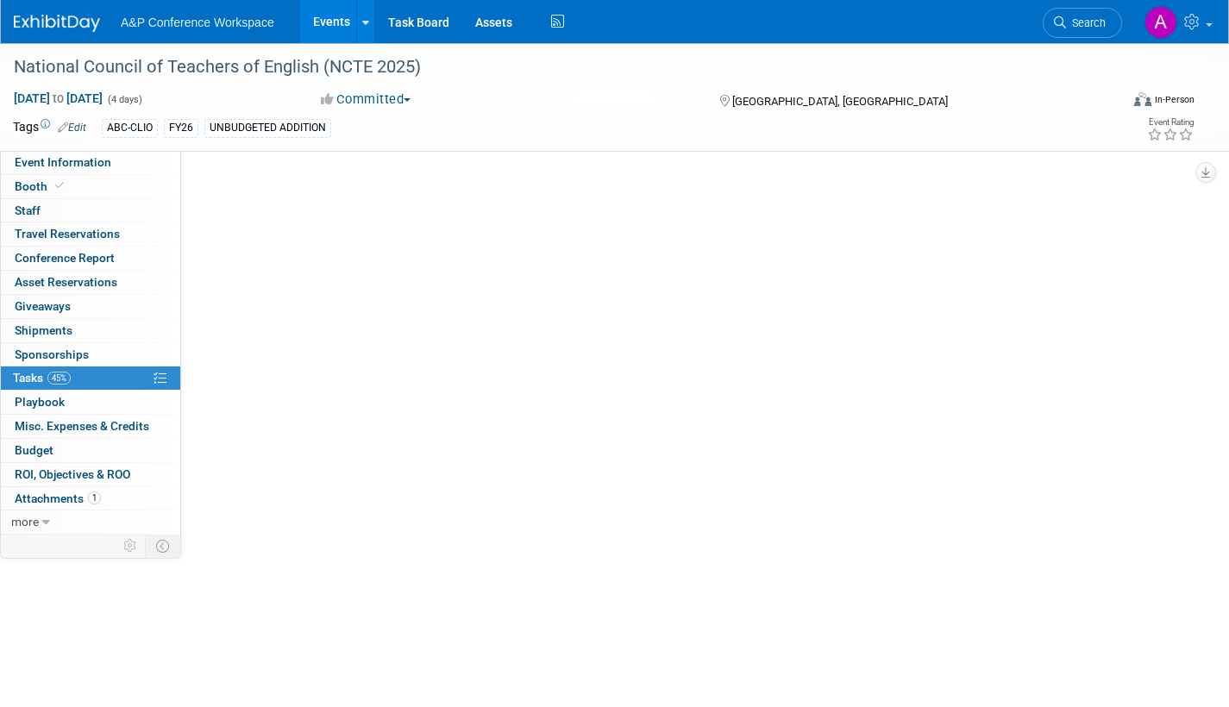
scroll to position [0, 0]
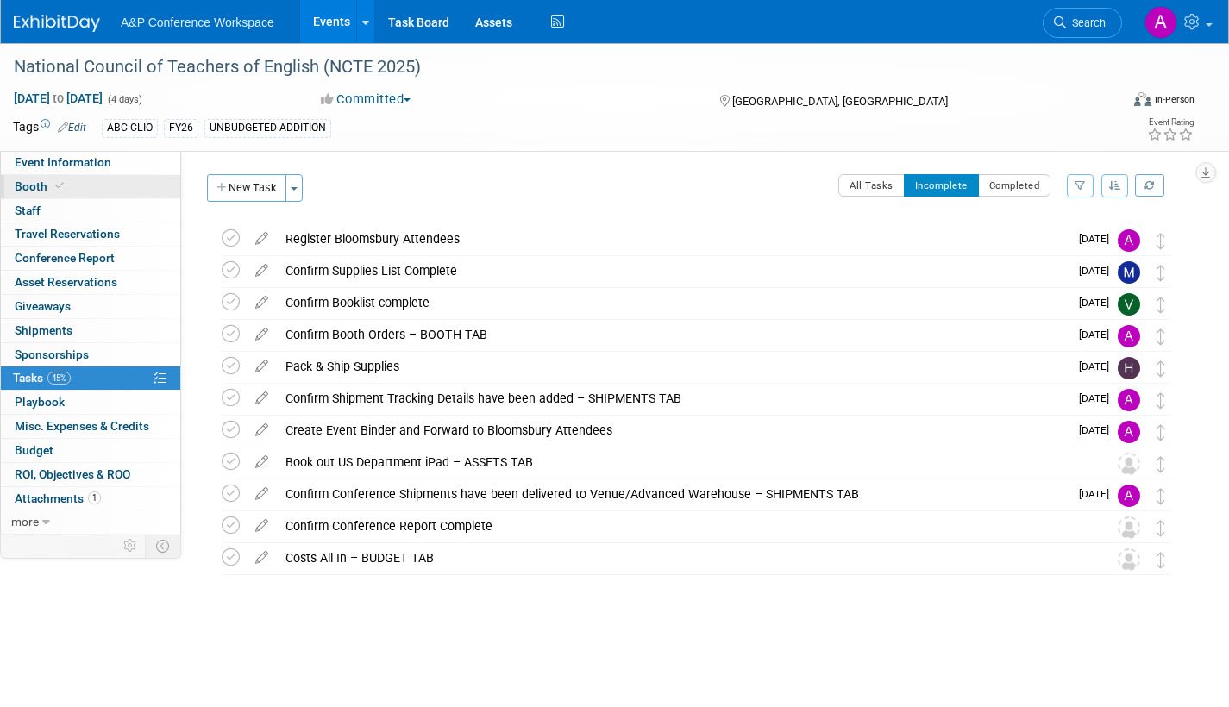
click at [32, 185] on span "Booth" at bounding box center [41, 186] width 53 height 14
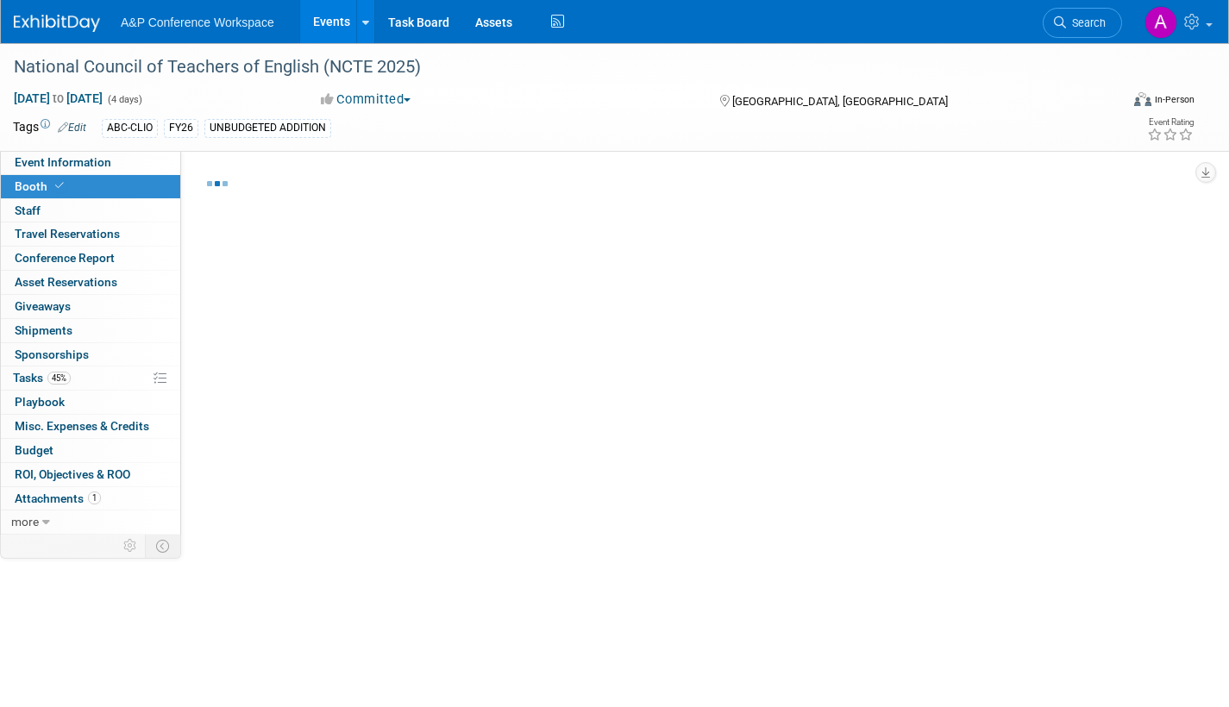
select select "CLDC - Digital/BDR"
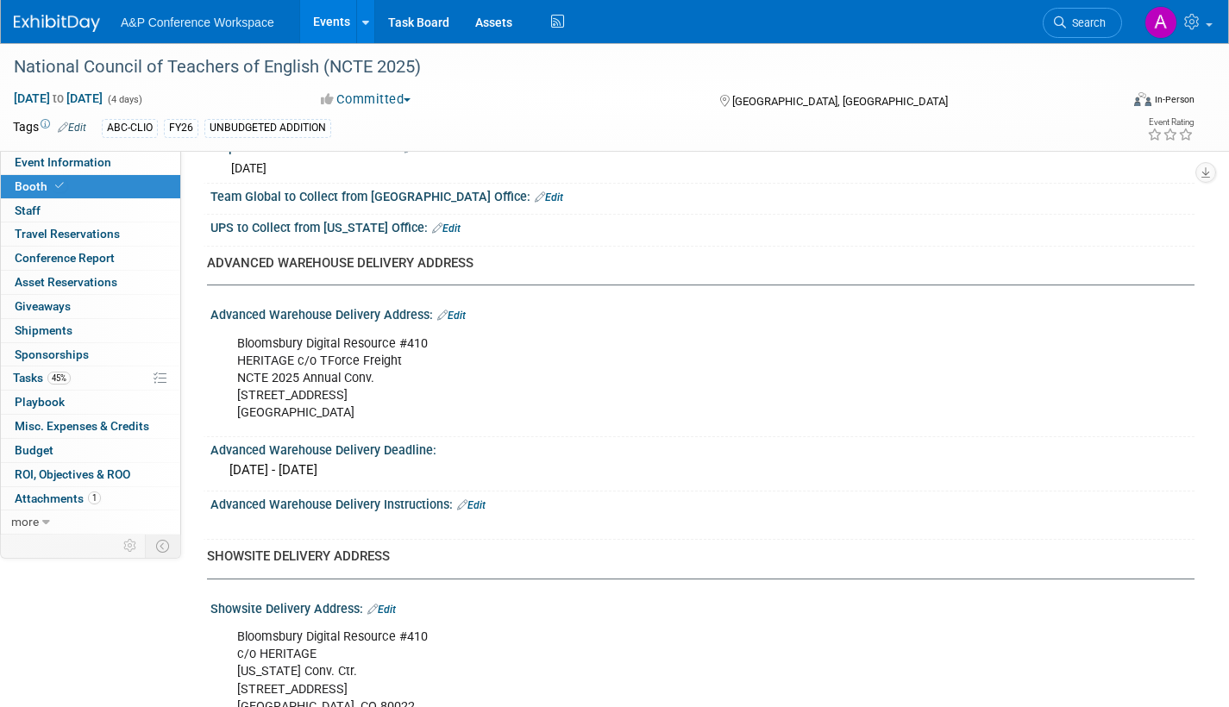
scroll to position [949, 0]
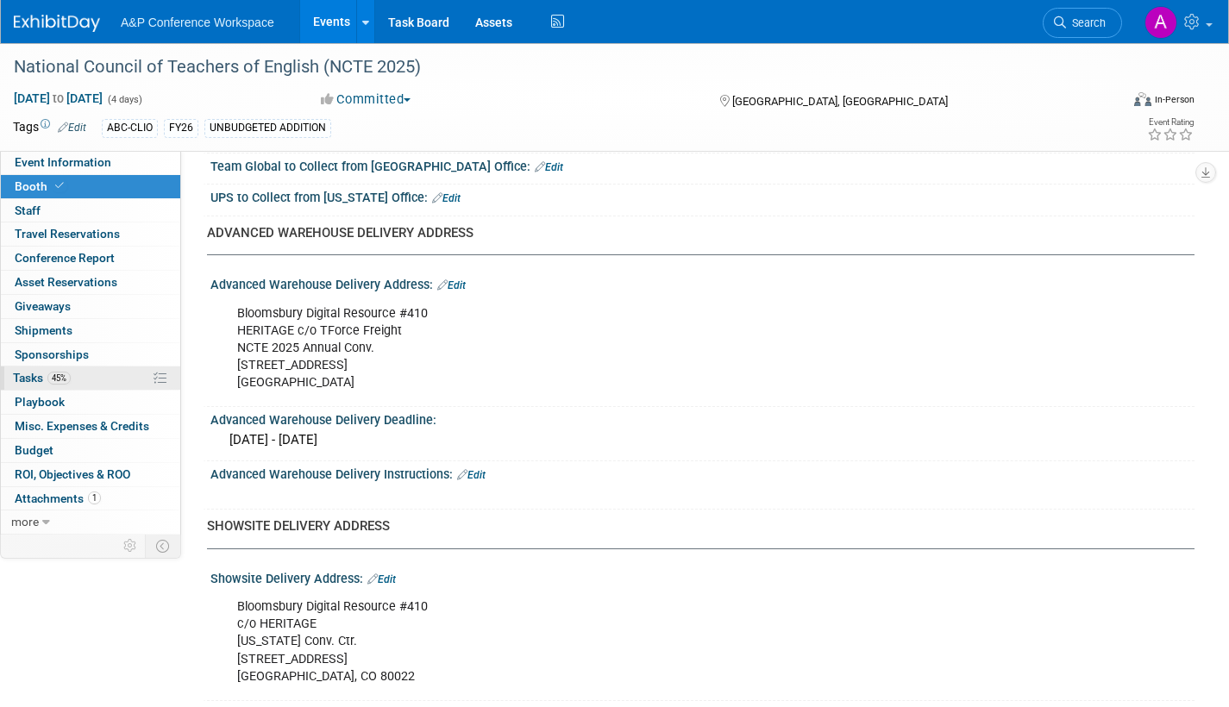
click at [25, 380] on span "Tasks 45%" at bounding box center [42, 378] width 58 height 14
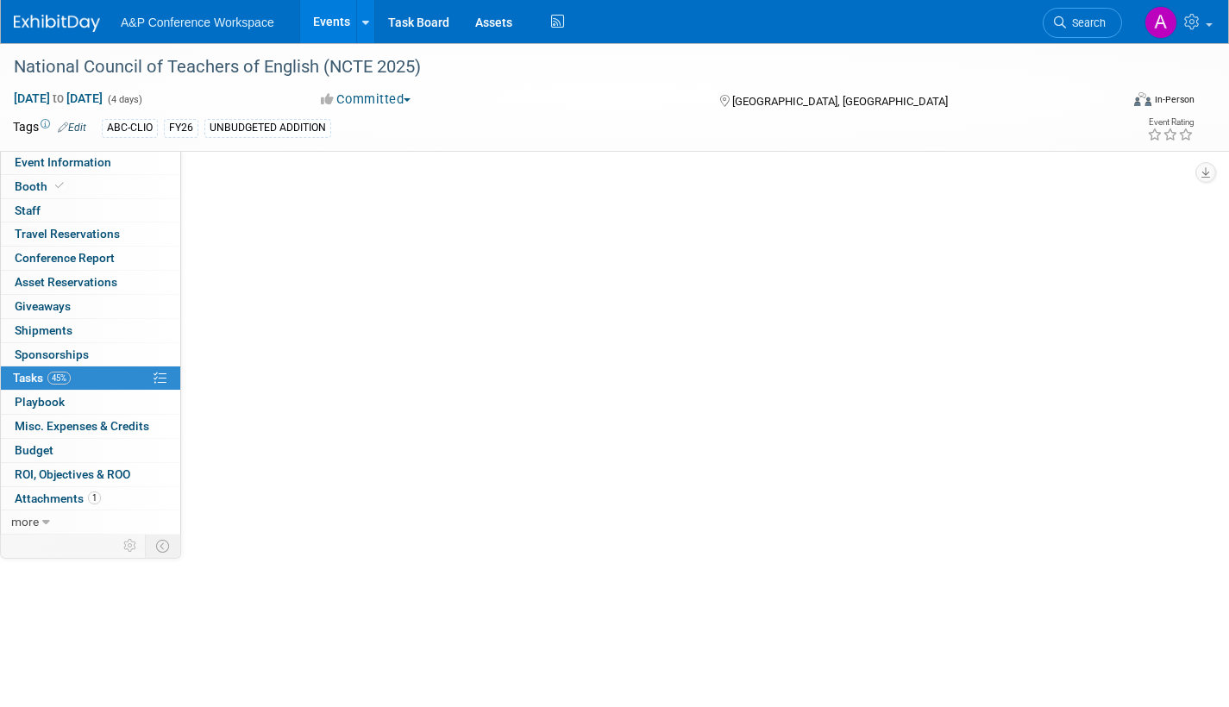
scroll to position [0, 0]
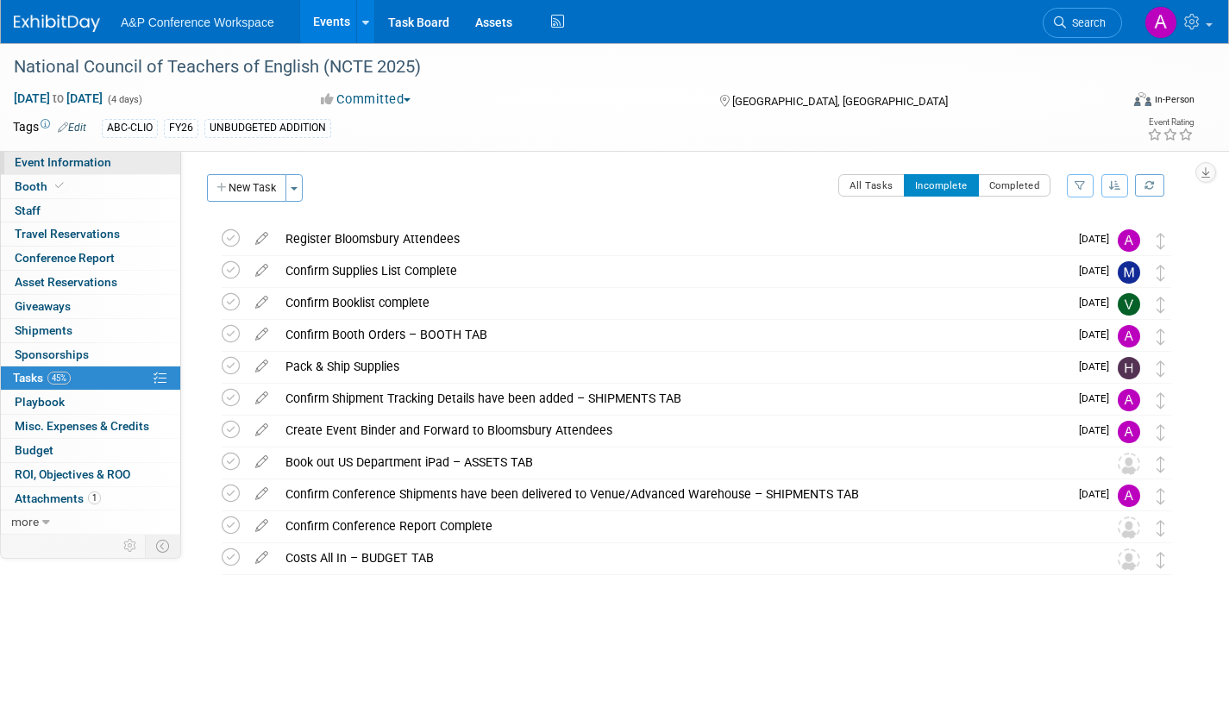
click at [123, 162] on link "Event Information" at bounding box center [90, 162] width 179 height 23
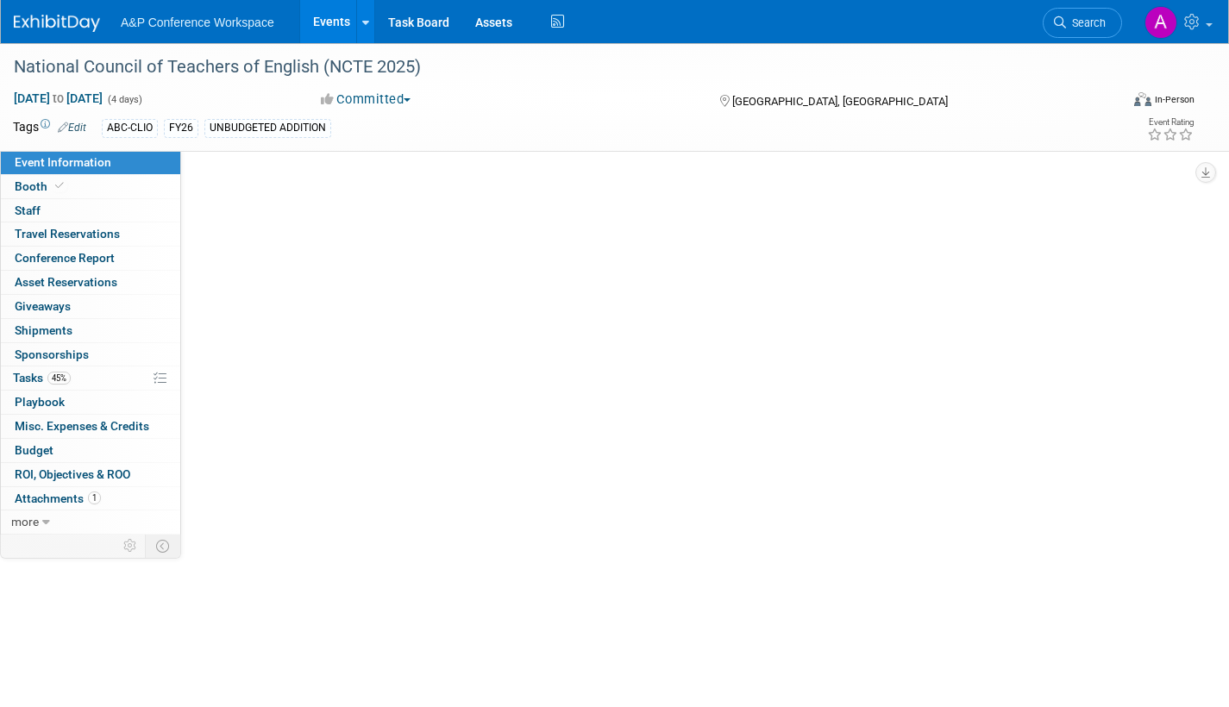
select select "Annual"
select select "Level 2"
select select "In-Person Booth"
select select "Schools"
select select "Bloomsbury Digital Resources"
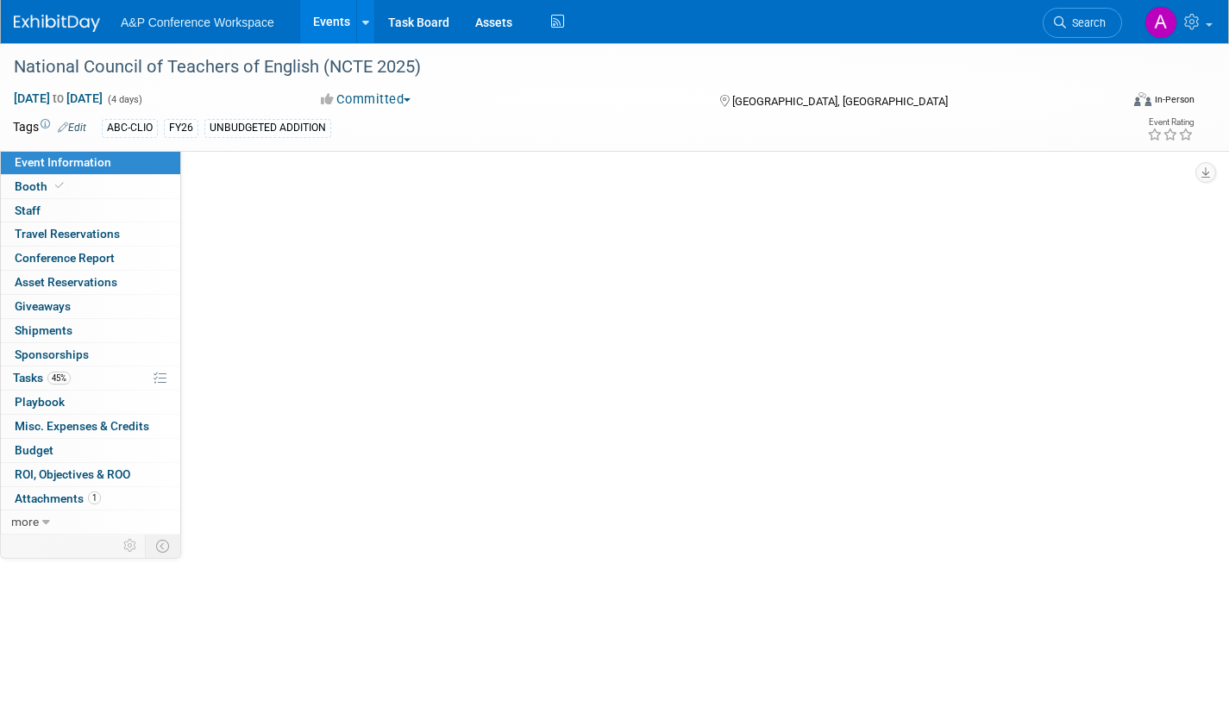
select select "[PERSON_NAME]"
select select "Brand/Subject Presence​"
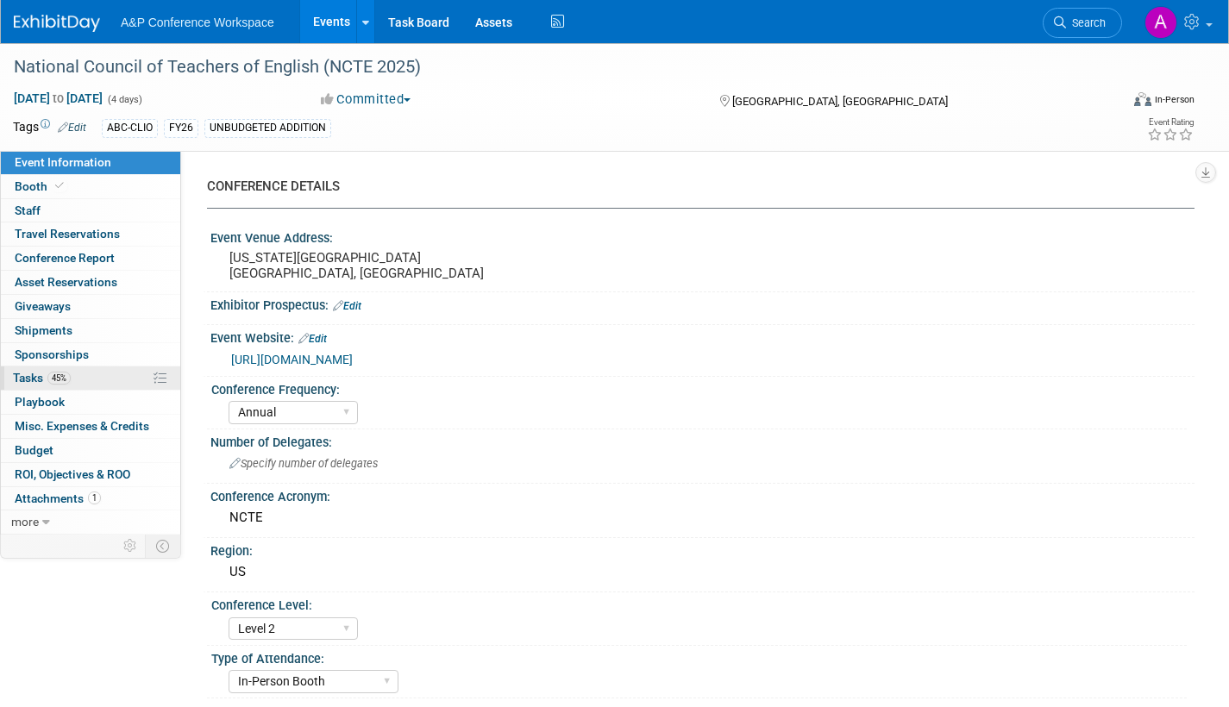
click at [25, 373] on span "Tasks 45%" at bounding box center [42, 378] width 58 height 14
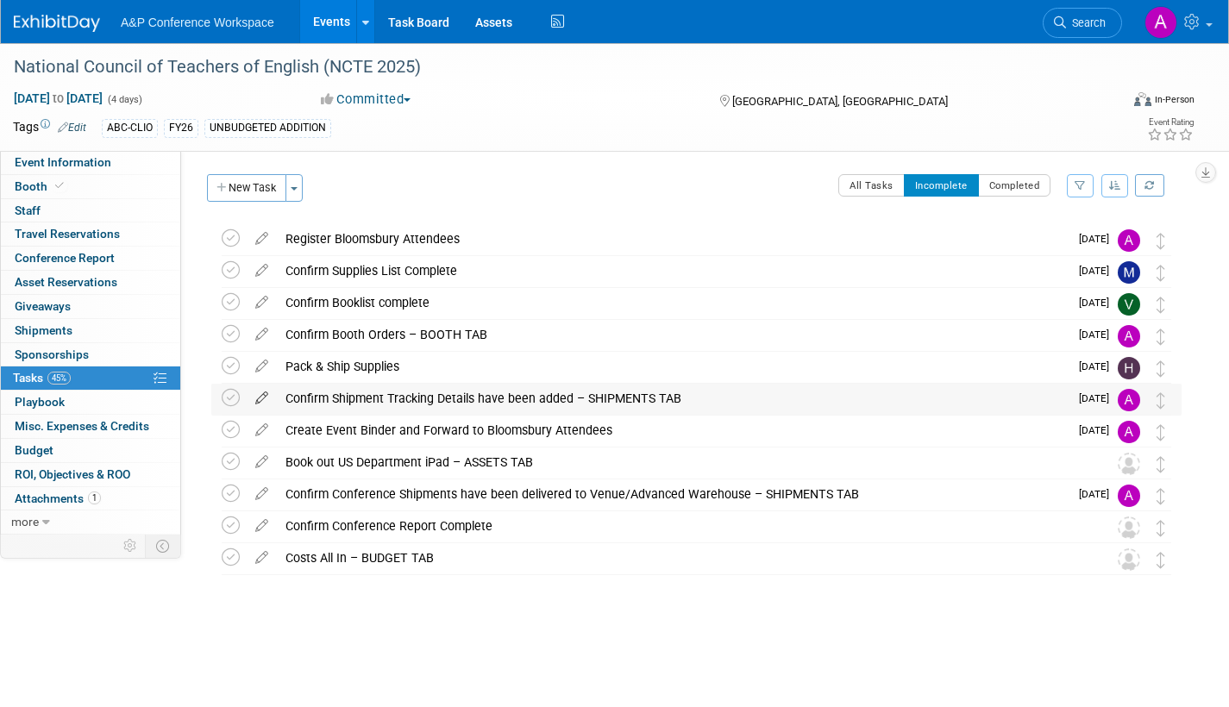
click at [263, 392] on icon at bounding box center [262, 395] width 30 height 22
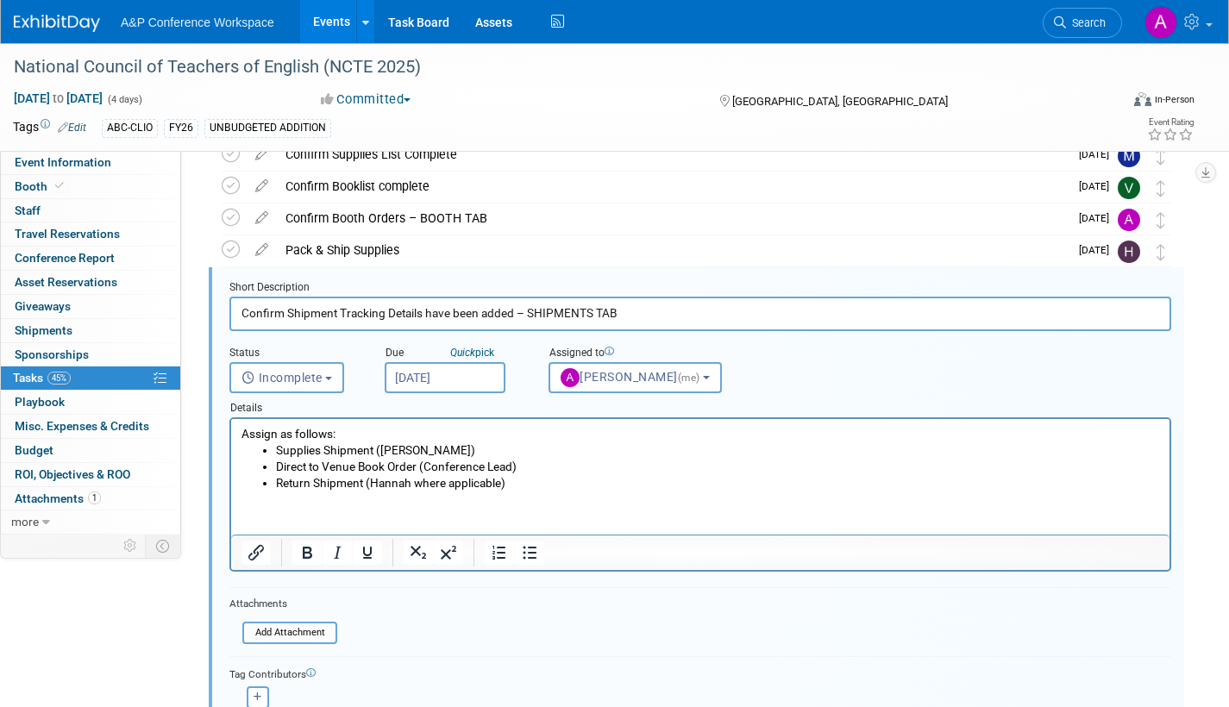
scroll to position [131, 0]
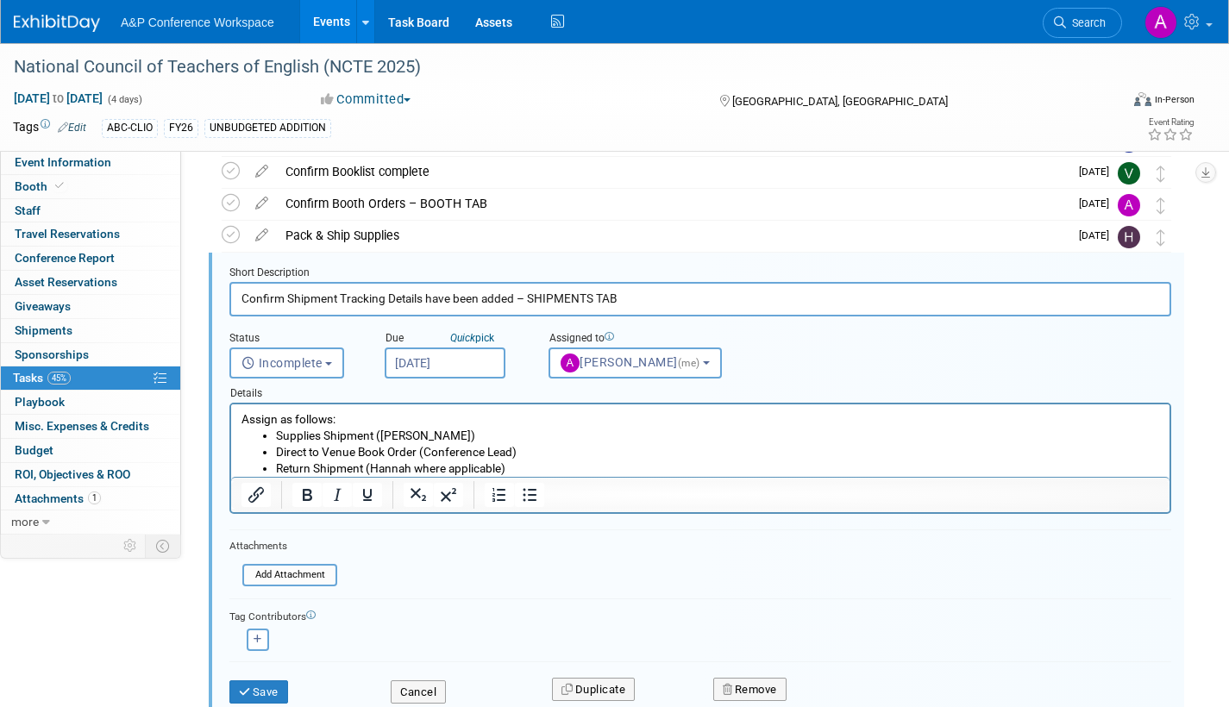
click at [486, 365] on input "Nov 17, 2025" at bounding box center [445, 363] width 121 height 31
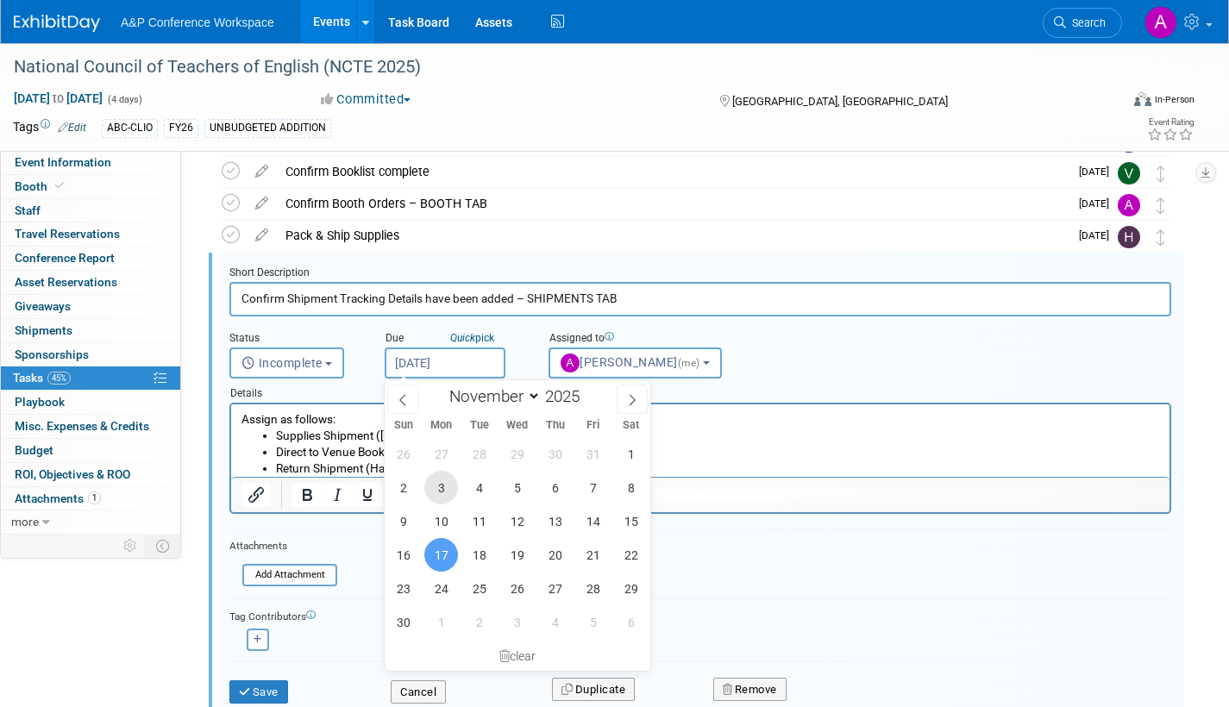
click at [437, 485] on span "3" at bounding box center [441, 488] width 34 height 34
type input "Nov 3, 2025"
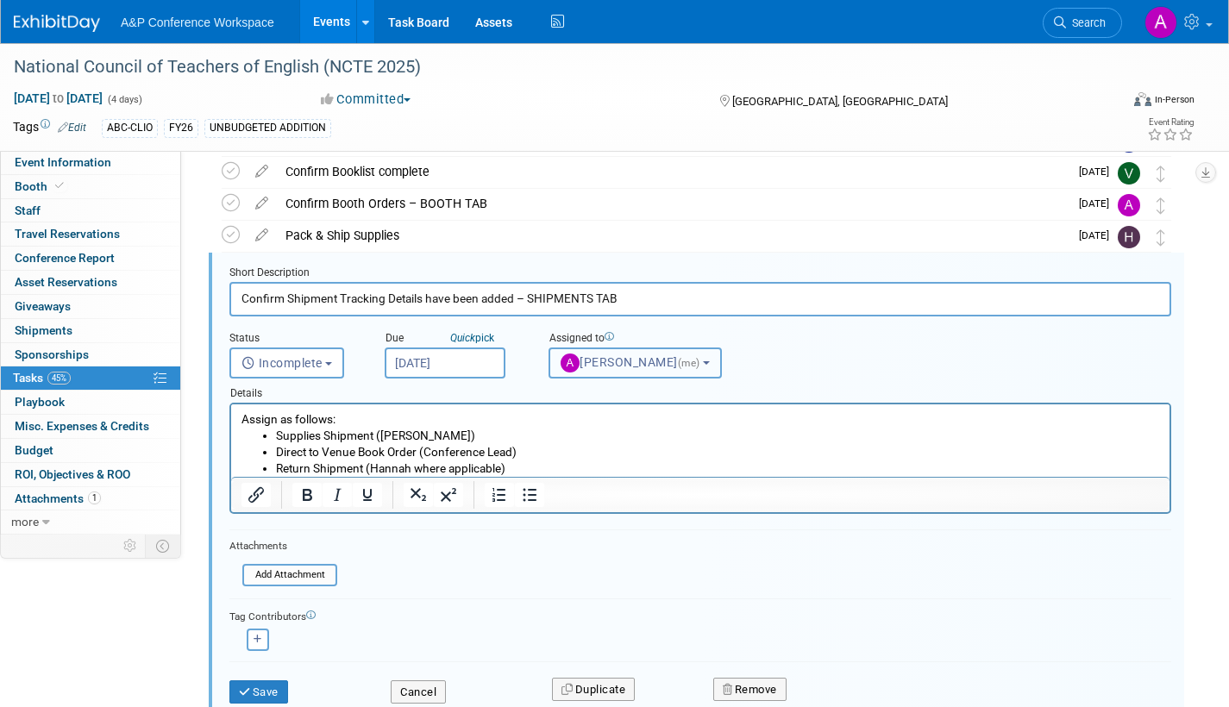
click at [638, 361] on span "Amanda Oney (me)" at bounding box center [632, 362] width 142 height 14
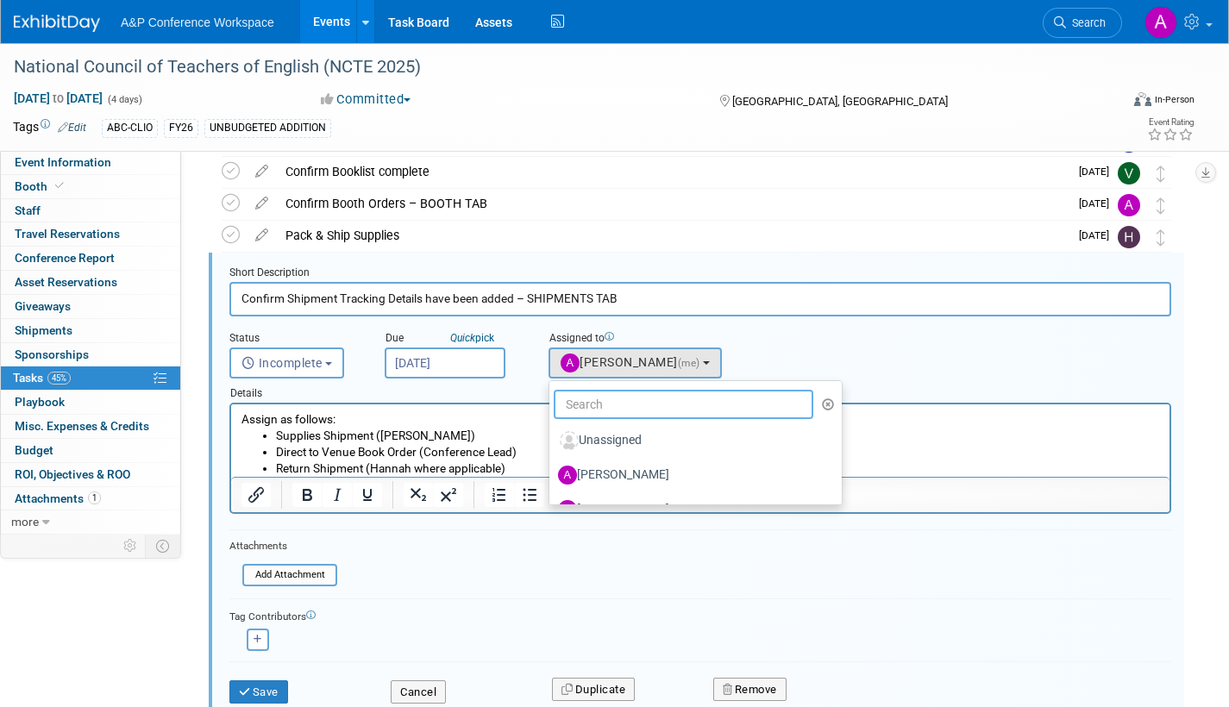
click at [617, 406] on input "text" at bounding box center [684, 404] width 260 height 29
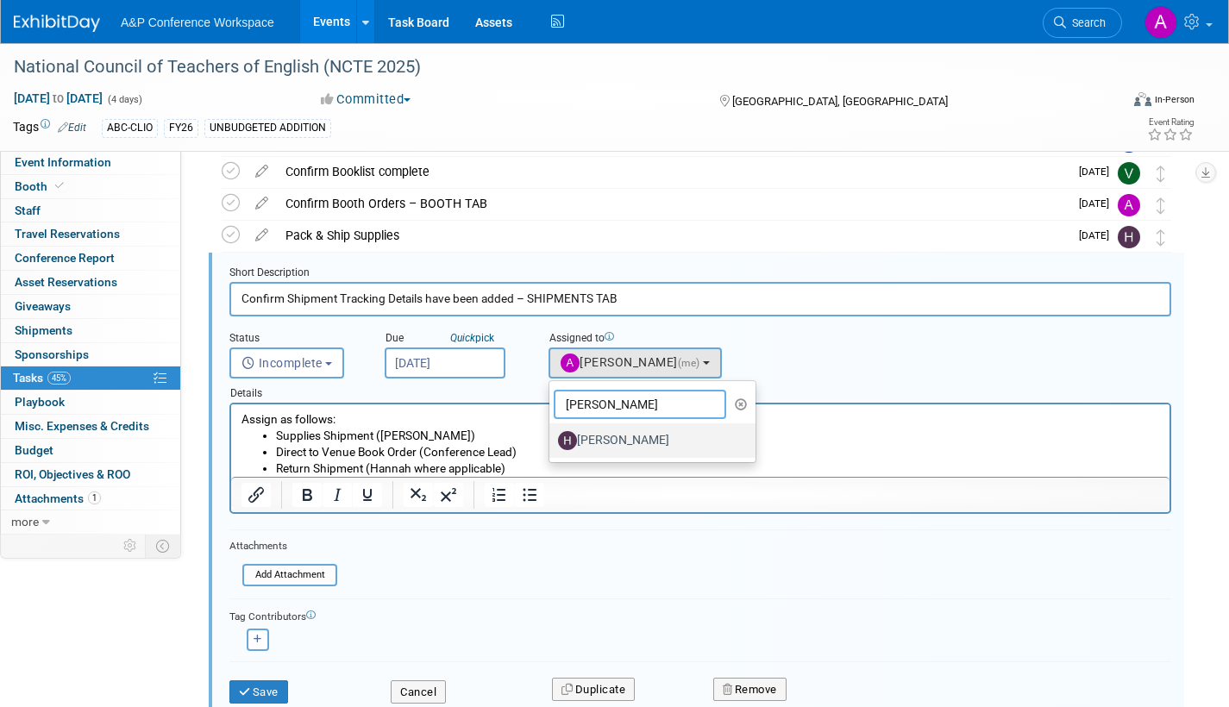
type input "hannah"
click at [630, 443] on label "[PERSON_NAME]" at bounding box center [648, 441] width 180 height 28
click at [552, 443] on input "[PERSON_NAME]" at bounding box center [546, 438] width 11 height 11
select select "f47d5110-dff9-4952-99f5-c640fdae2d00"
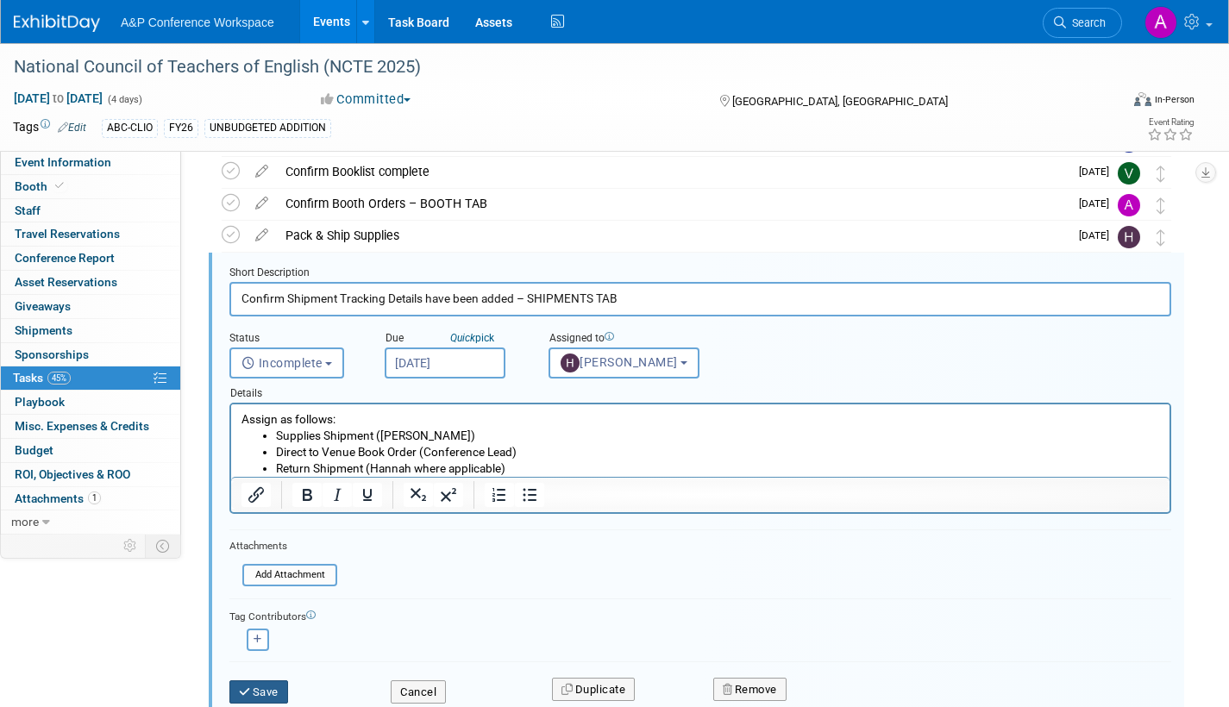
click at [254, 692] on button "Save" at bounding box center [258, 692] width 59 height 24
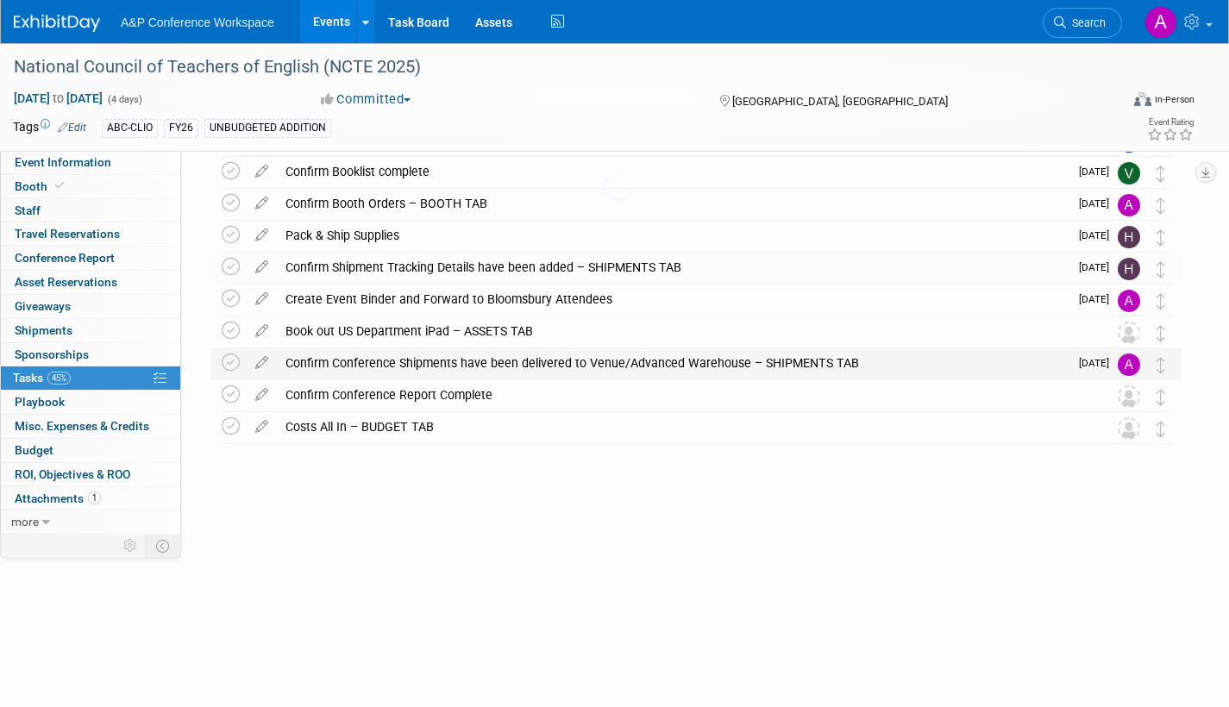
scroll to position [0, 0]
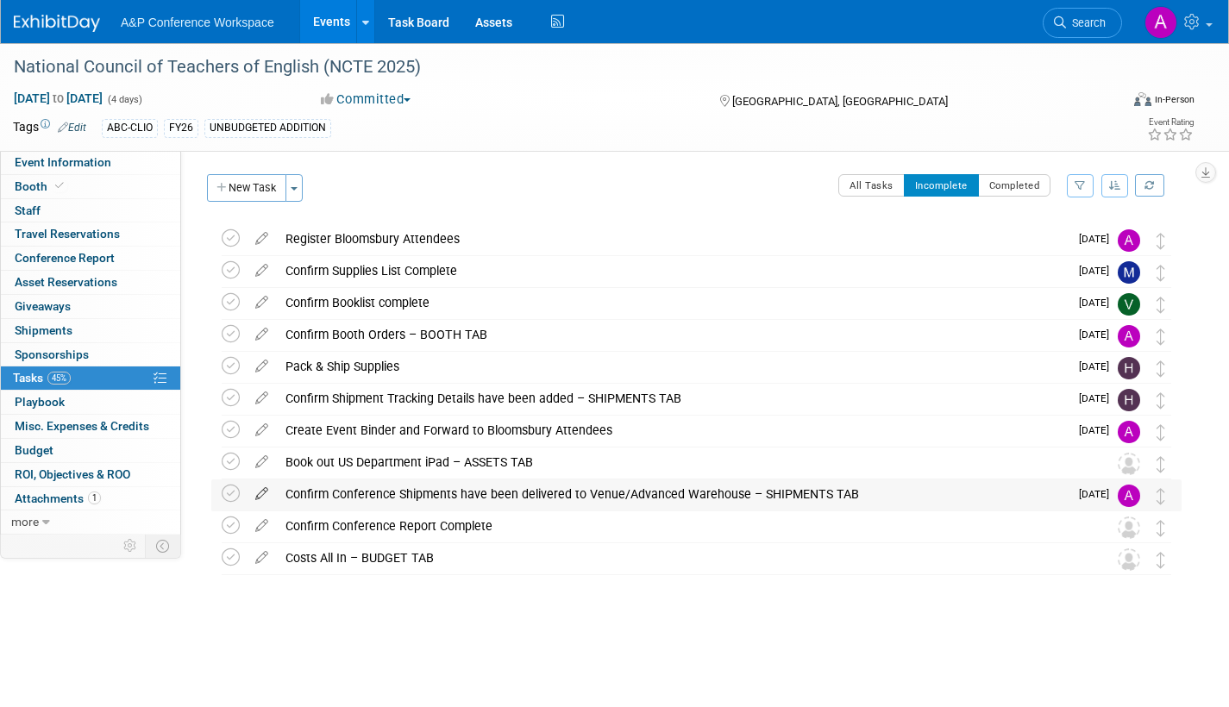
click at [261, 492] on icon at bounding box center [262, 490] width 30 height 22
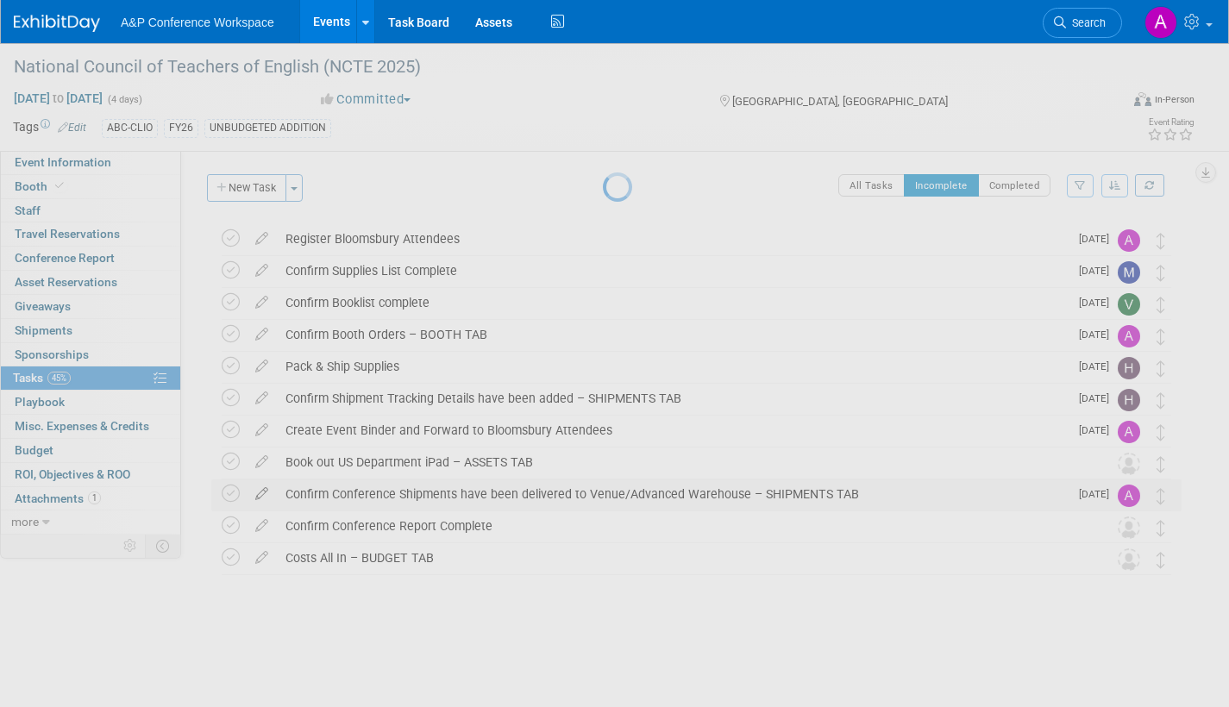
select select "10"
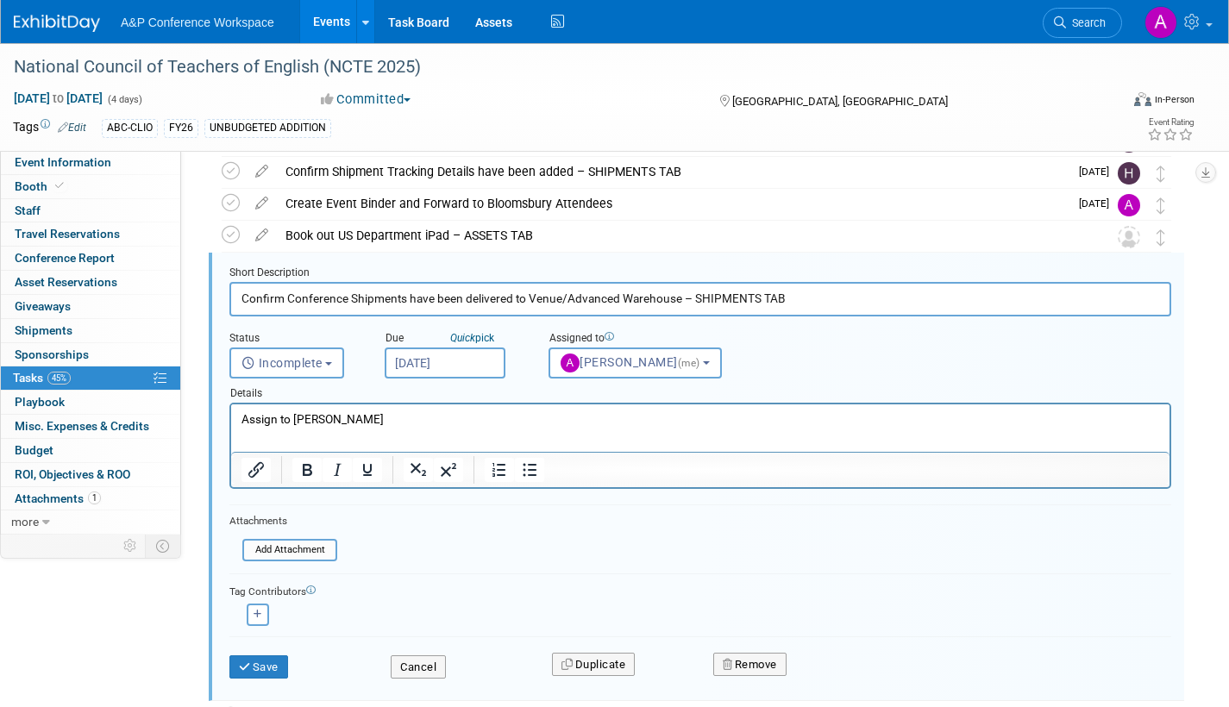
click at [496, 366] on input "Nov 17, 2025" at bounding box center [445, 363] width 121 height 31
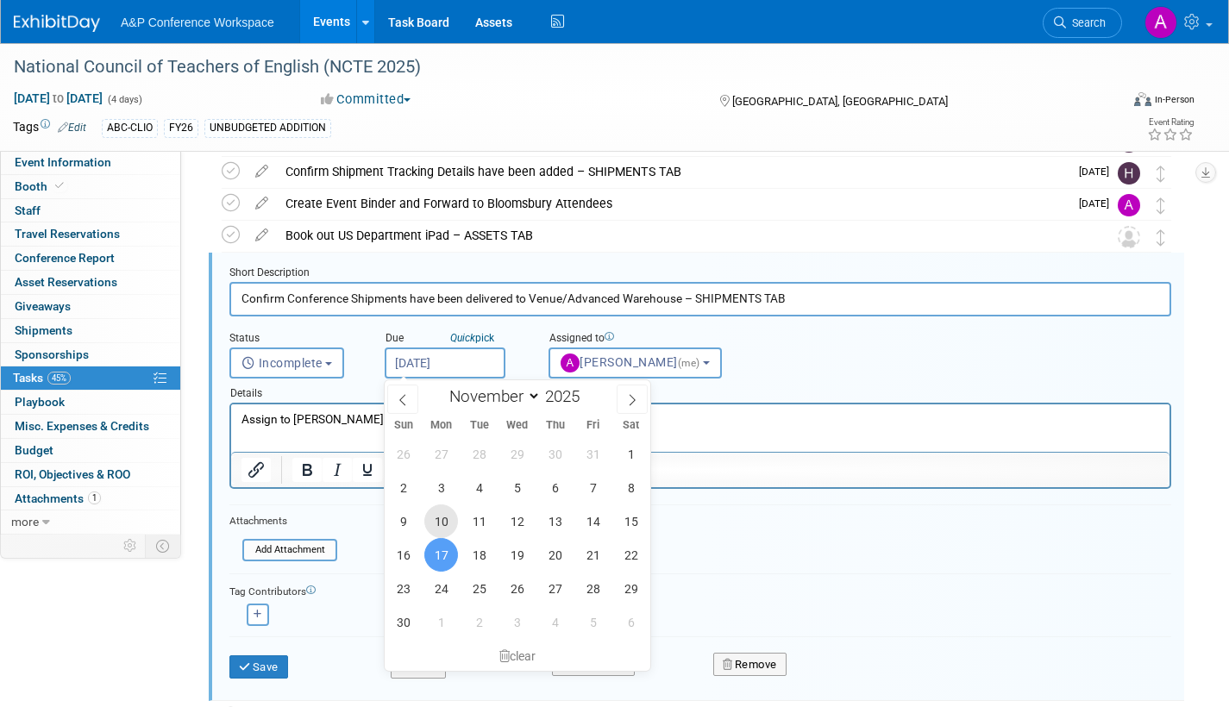
click at [437, 522] on span "10" at bounding box center [441, 521] width 34 height 34
type input "Nov 10, 2025"
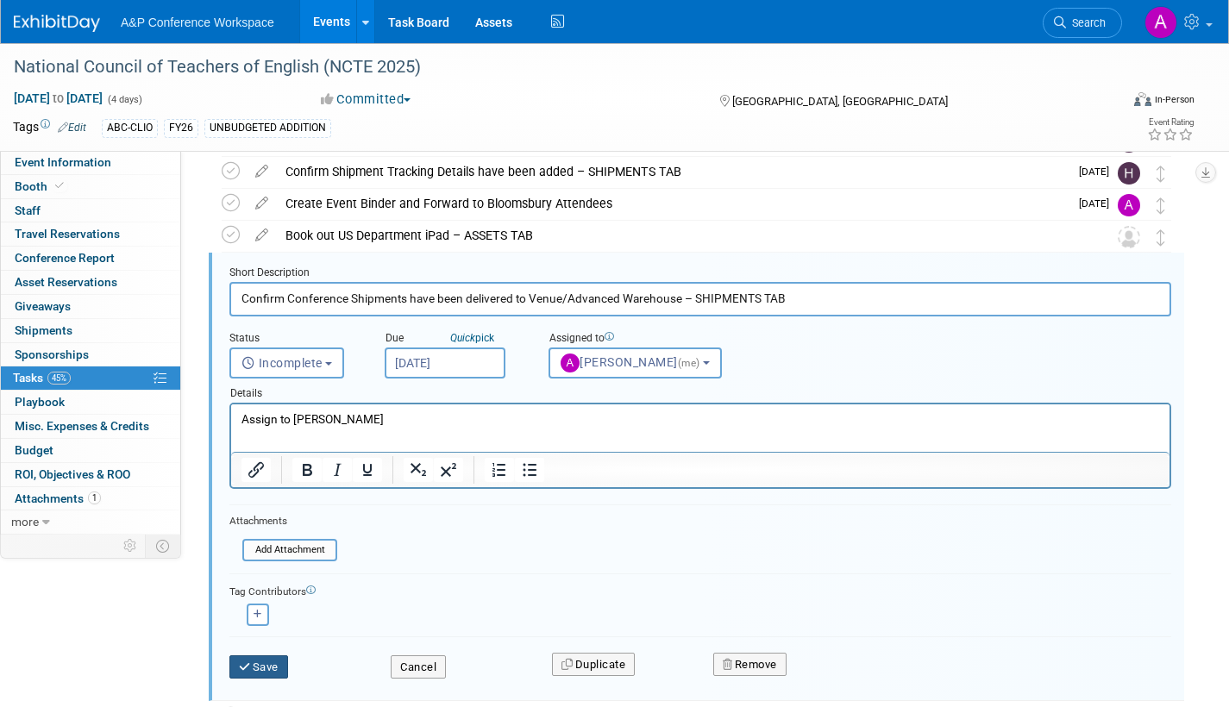
click at [258, 672] on button "Save" at bounding box center [258, 667] width 59 height 24
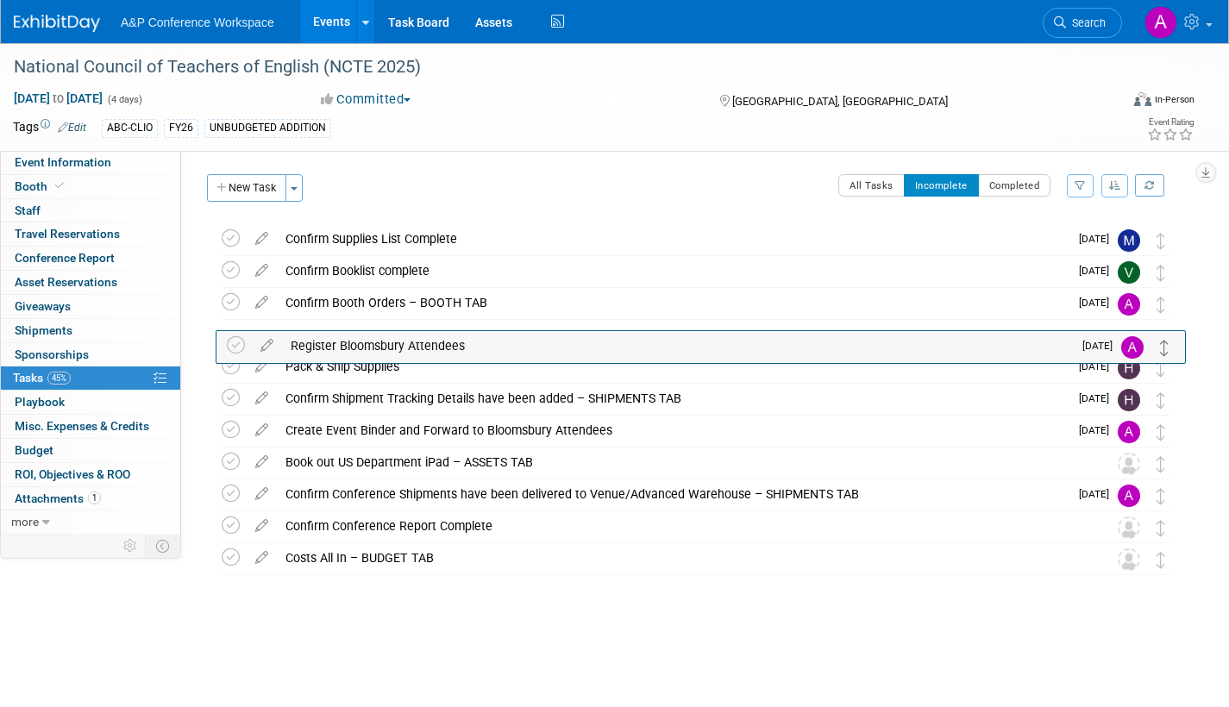
drag, startPoint x: 1162, startPoint y: 245, endPoint x: 1166, endPoint y: 351, distance: 106.2
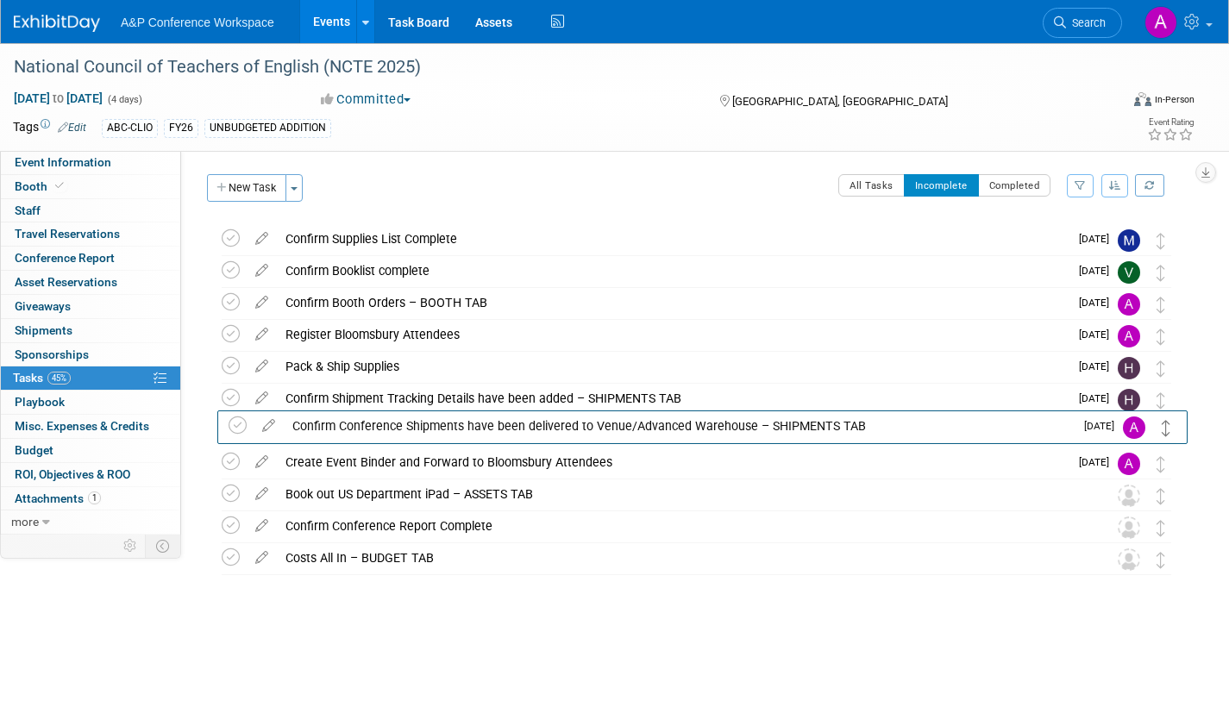
drag, startPoint x: 1163, startPoint y: 498, endPoint x: 1169, endPoint y: 429, distance: 69.3
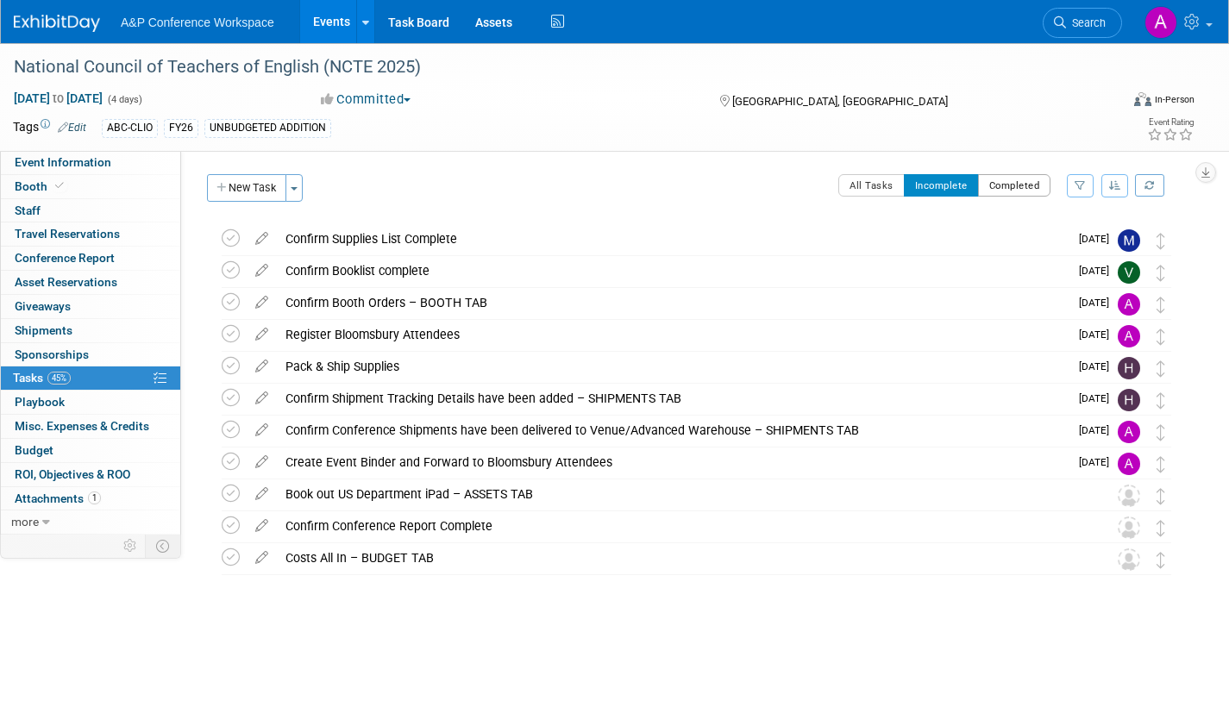
click at [1006, 186] on button "Completed" at bounding box center [1014, 185] width 73 height 22
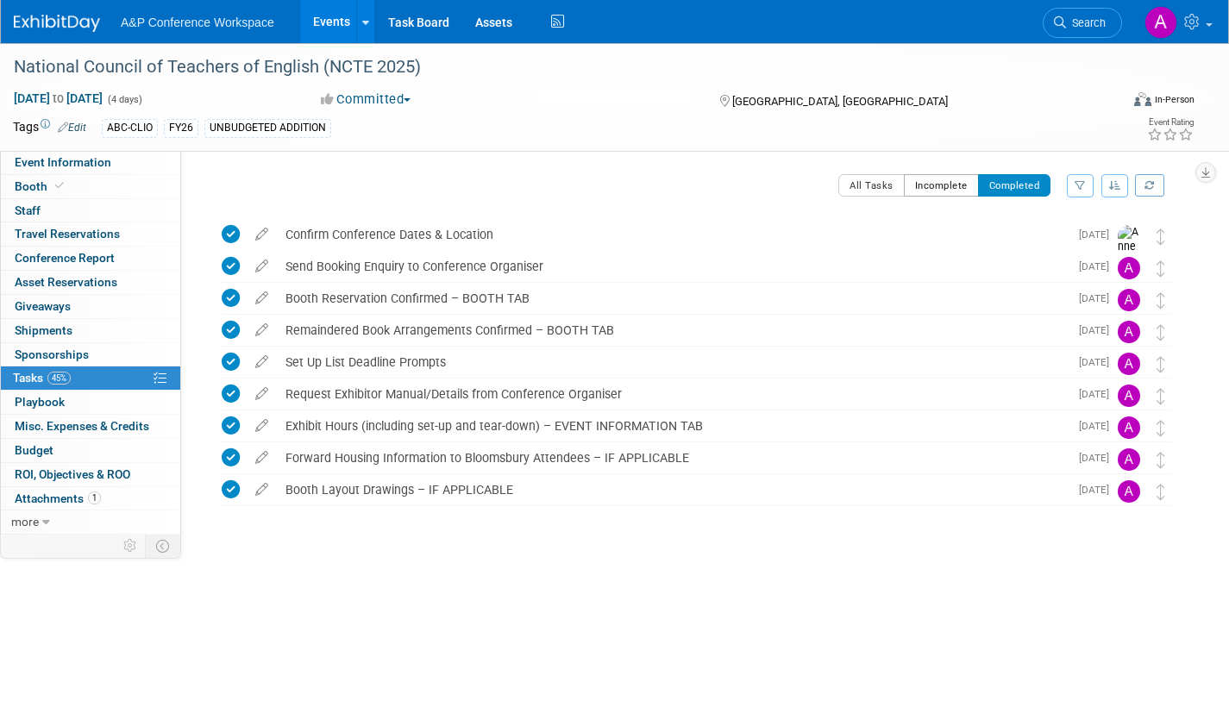
click at [928, 191] on button "Incomplete" at bounding box center [941, 185] width 75 height 22
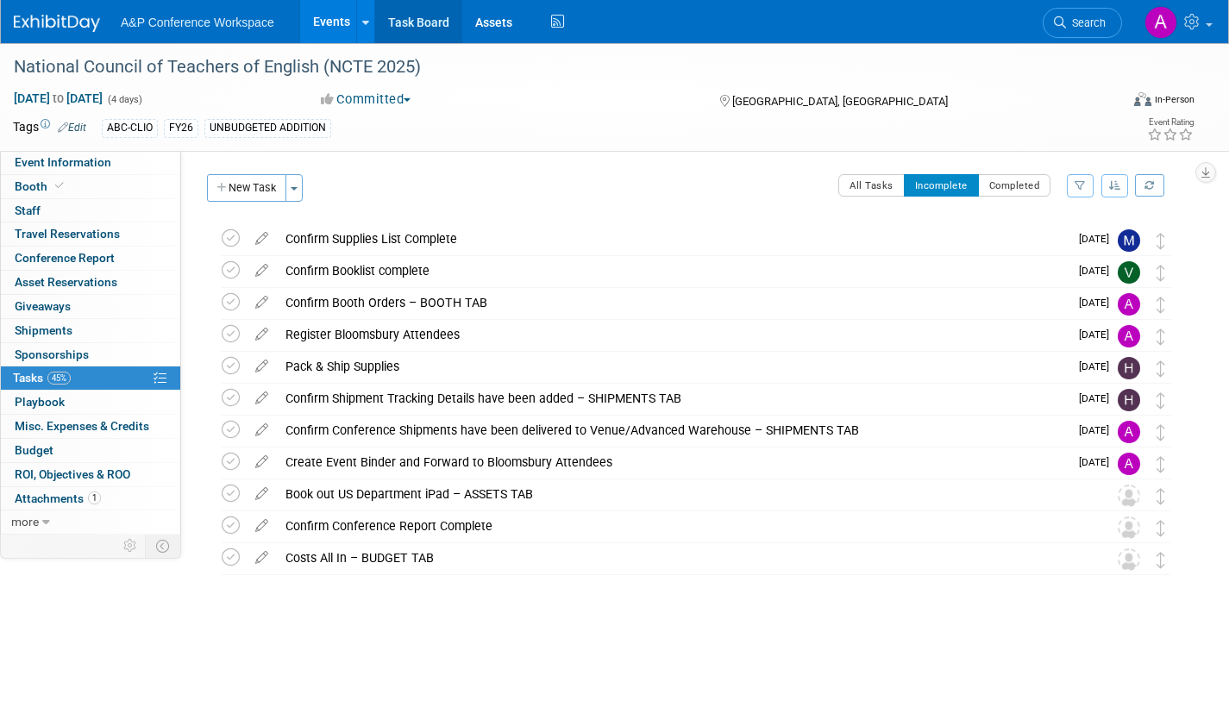
click at [426, 24] on link "Task Board" at bounding box center [418, 21] width 87 height 43
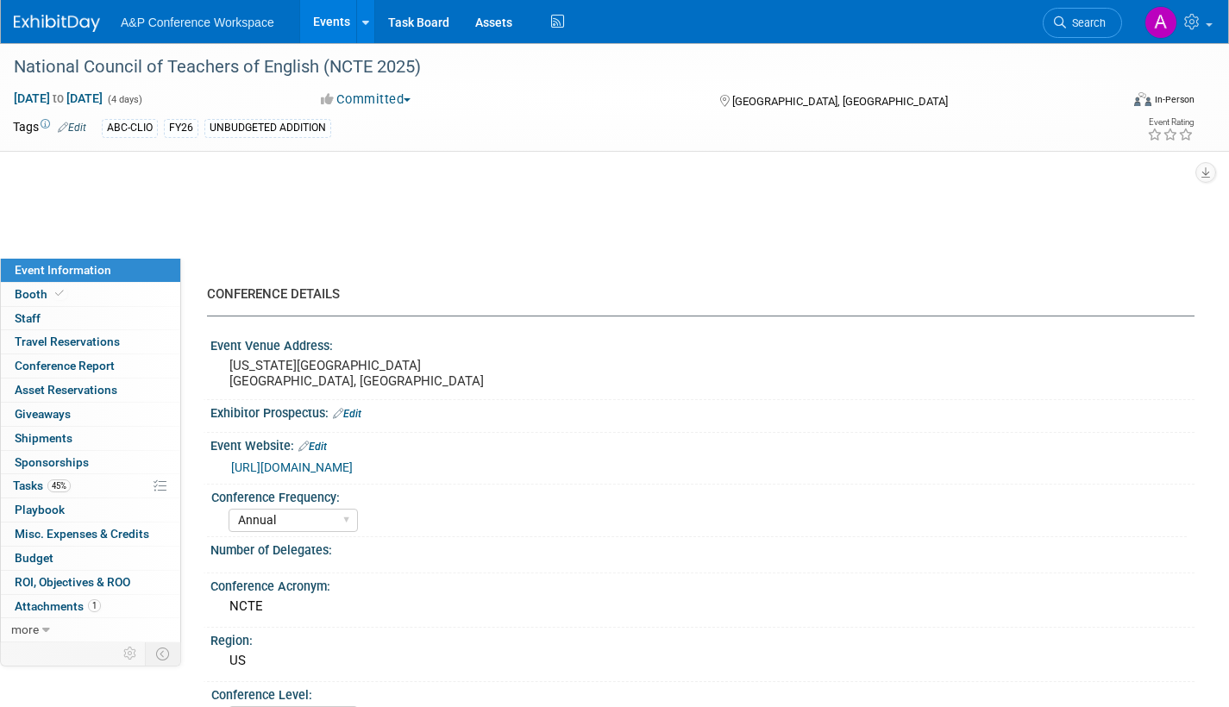
select select "Annual"
select select "Level 2"
select select "In-Person Booth"
select select "Schools"
select select "Bloomsbury Digital Resources"
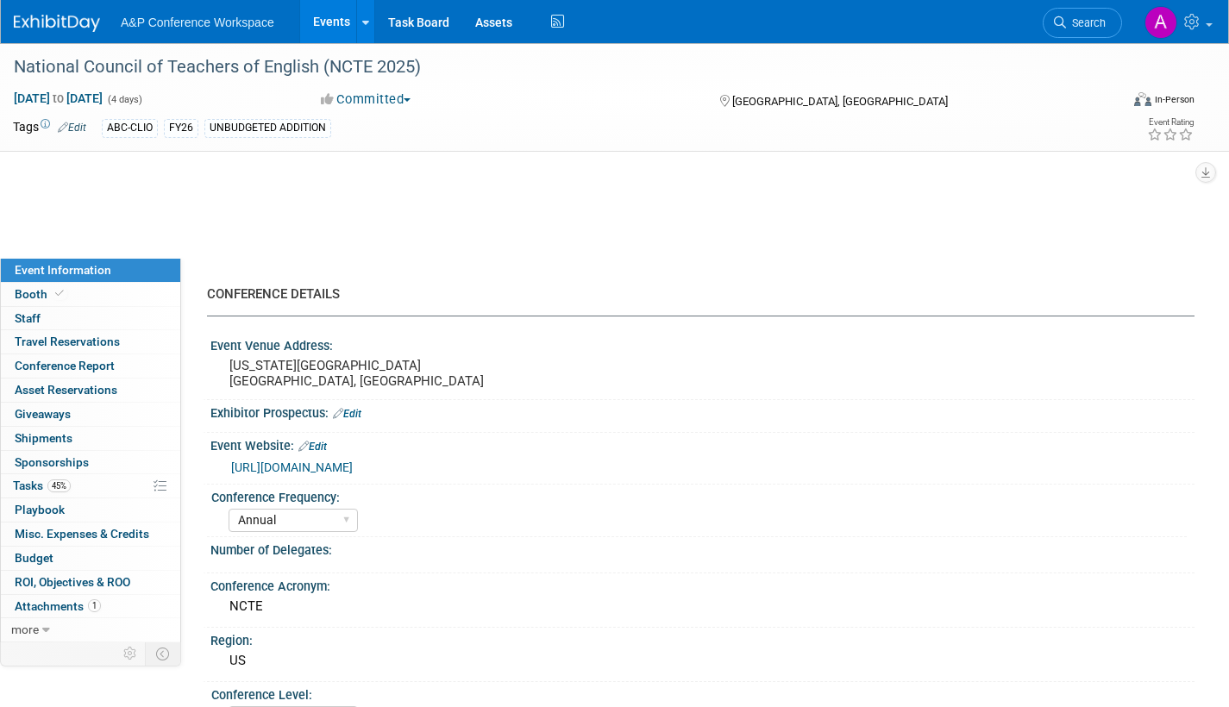
select select "[PERSON_NAME]"
select select "Brand/Subject Presence​"
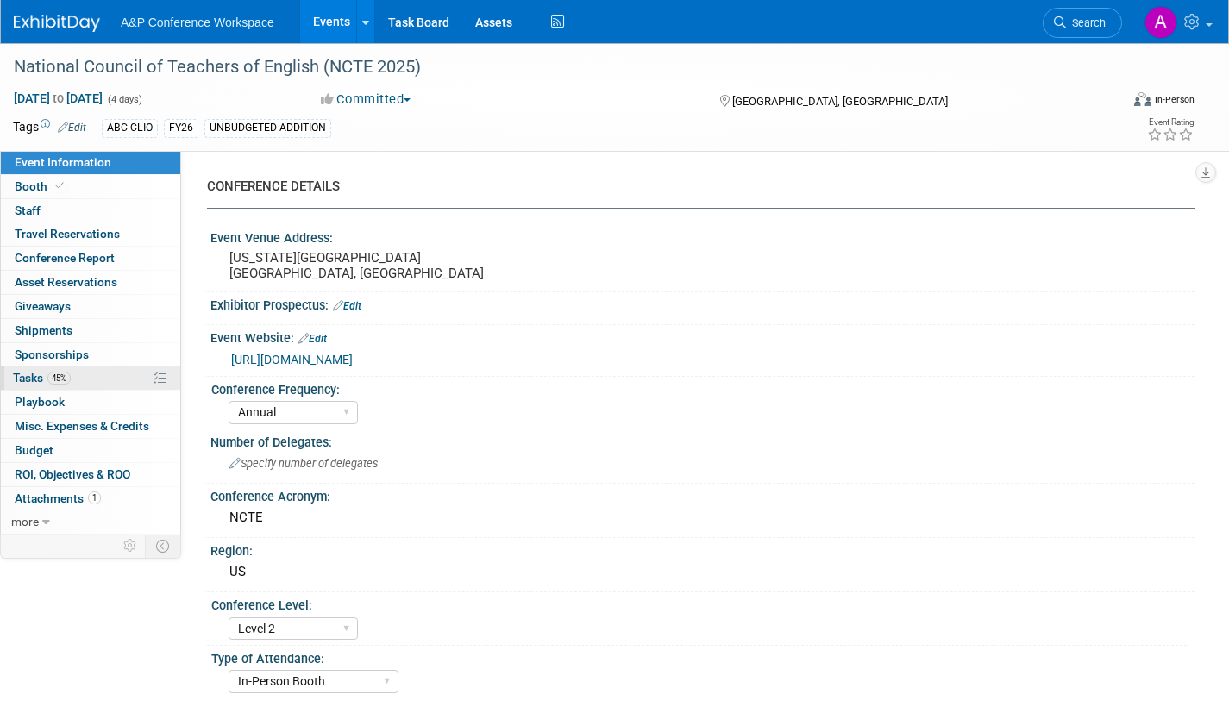
click at [19, 379] on span "Tasks 45%" at bounding box center [42, 378] width 58 height 14
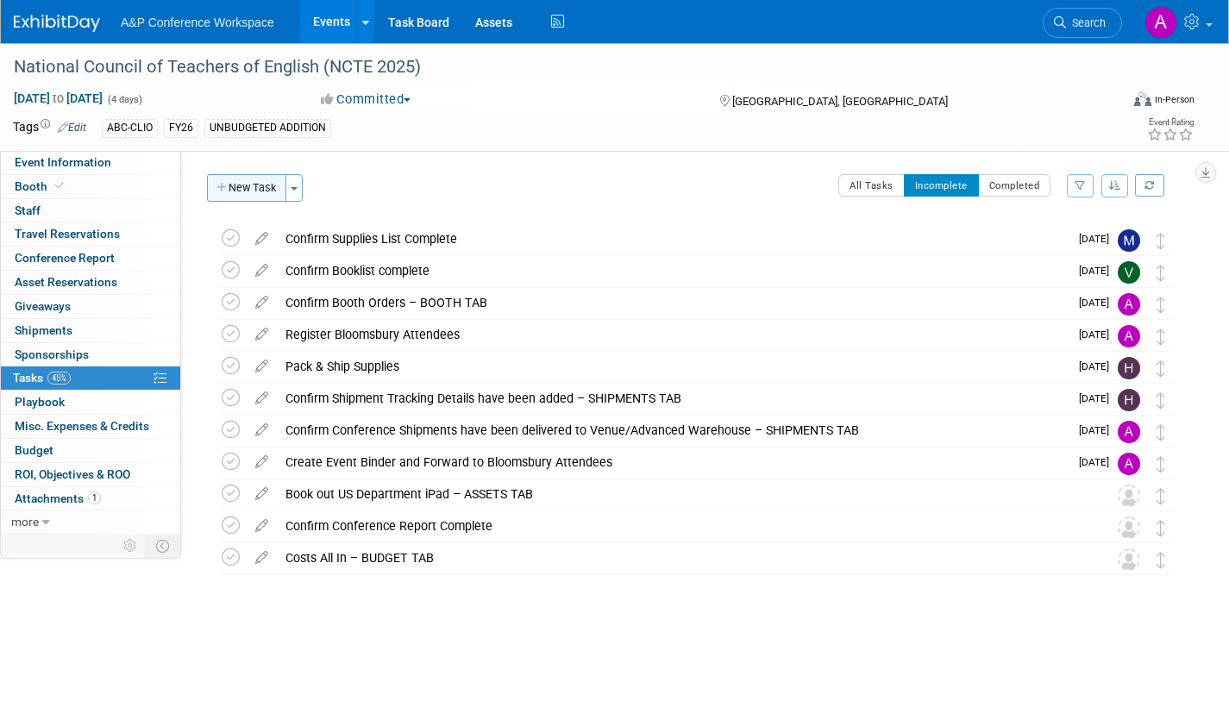
click at [247, 189] on button "New Task" at bounding box center [246, 188] width 79 height 28
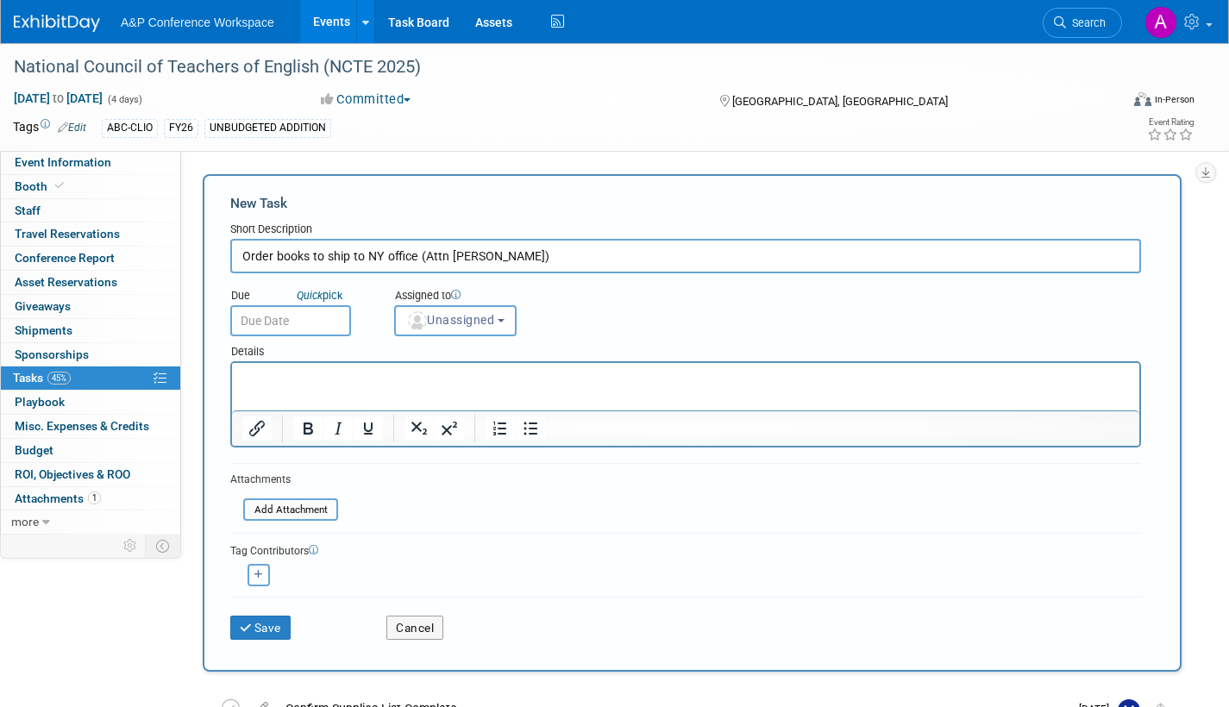
type input "Order books to ship to NY office (Attn Hannah)"
click at [324, 326] on input "text" at bounding box center [290, 320] width 121 height 31
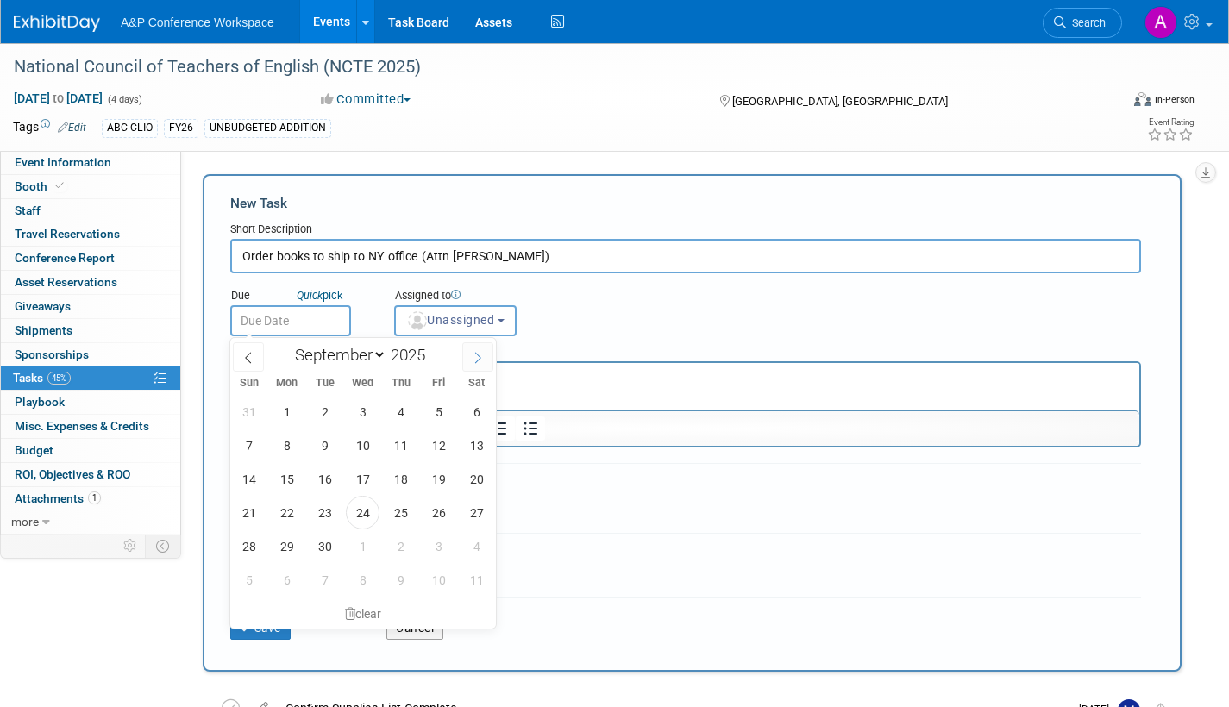
click at [480, 354] on icon at bounding box center [478, 358] width 12 height 12
select select "9"
click at [396, 413] on span "2" at bounding box center [401, 412] width 34 height 34
type input "Oct 2, 2025"
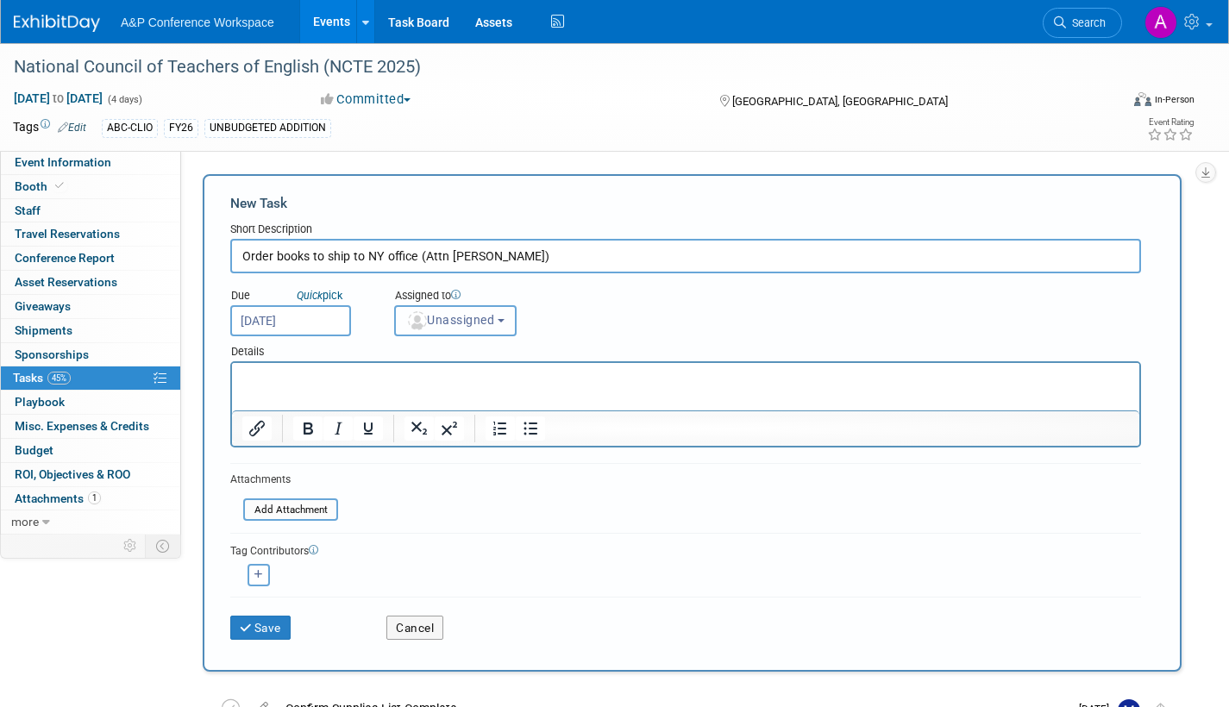
click at [458, 327] on span "Unassigned" at bounding box center [450, 320] width 88 height 14
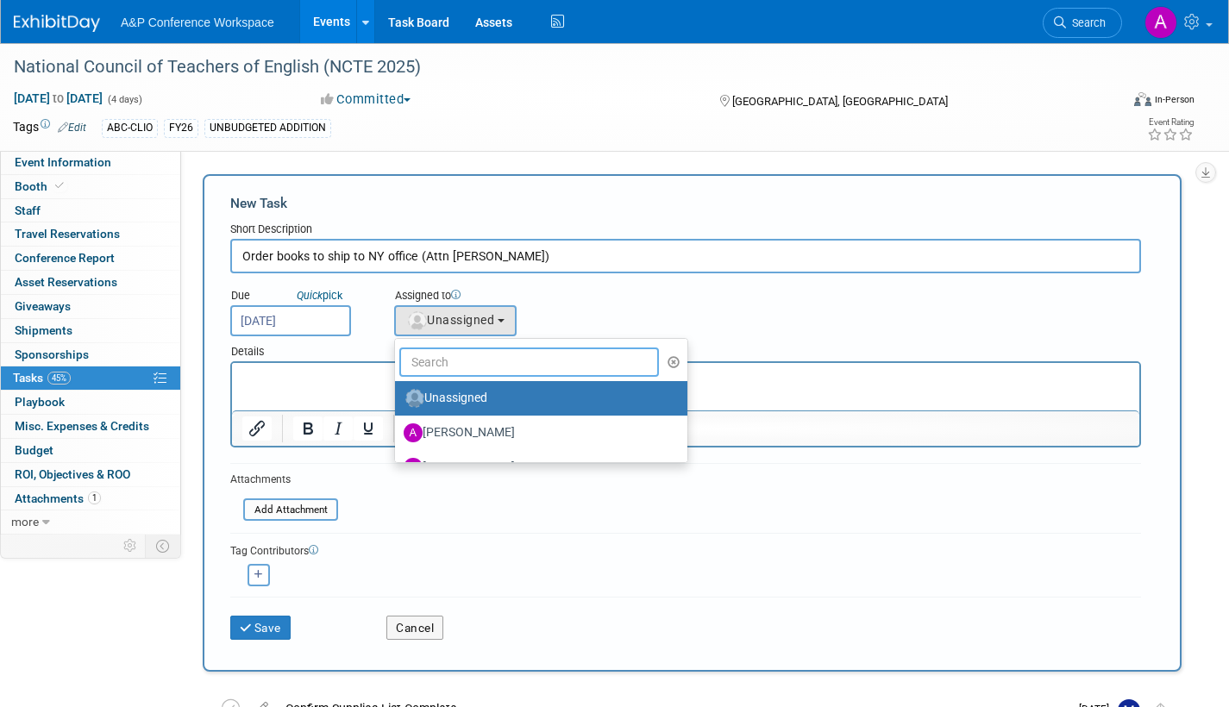
click at [452, 358] on input "text" at bounding box center [529, 362] width 260 height 29
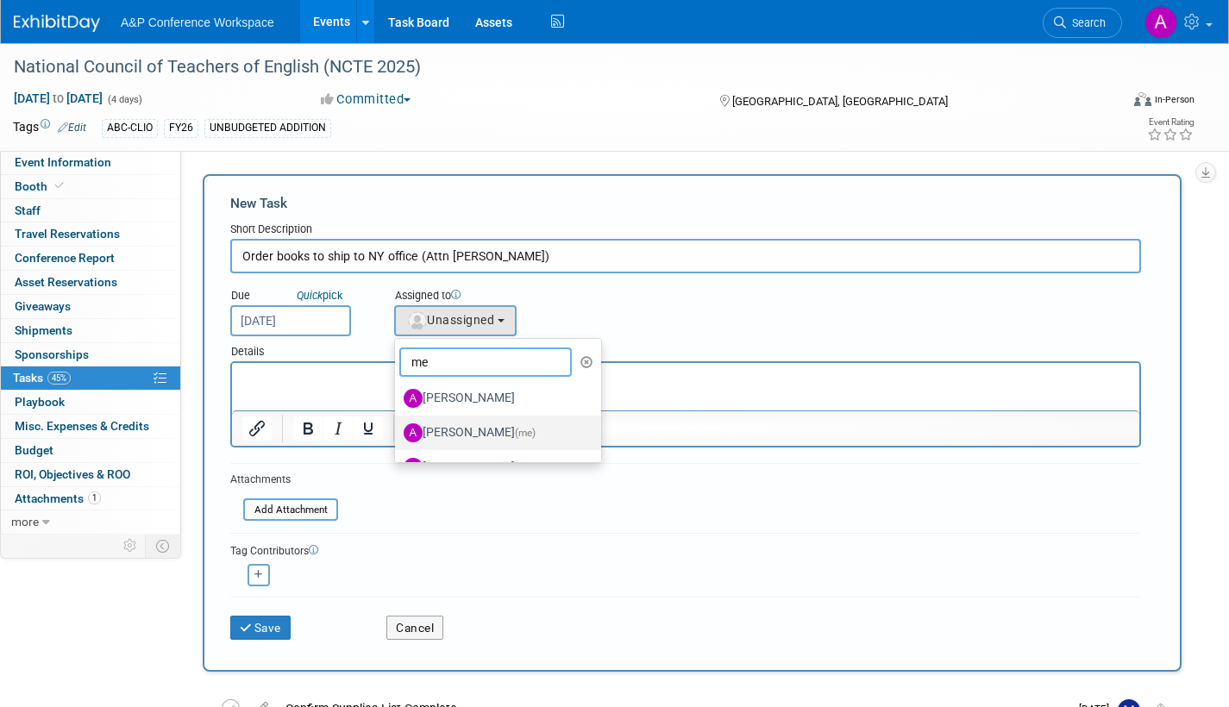
type input "me"
click at [466, 431] on label "Amanda Oney (me)" at bounding box center [494, 433] width 180 height 28
click at [398, 431] on input "Amanda Oney (me)" at bounding box center [391, 430] width 11 height 11
select select "3fc68575-f872-4db6-8d2a-11755123f12c"
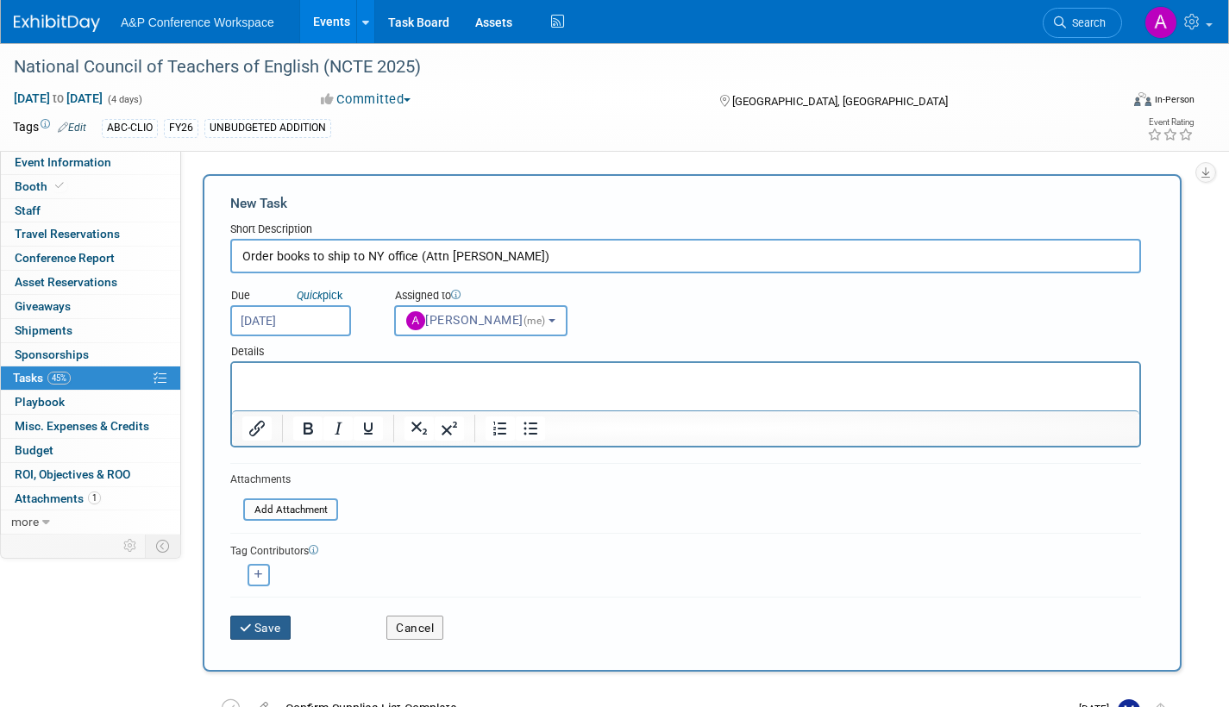
click at [260, 630] on button "Save" at bounding box center [260, 628] width 60 height 24
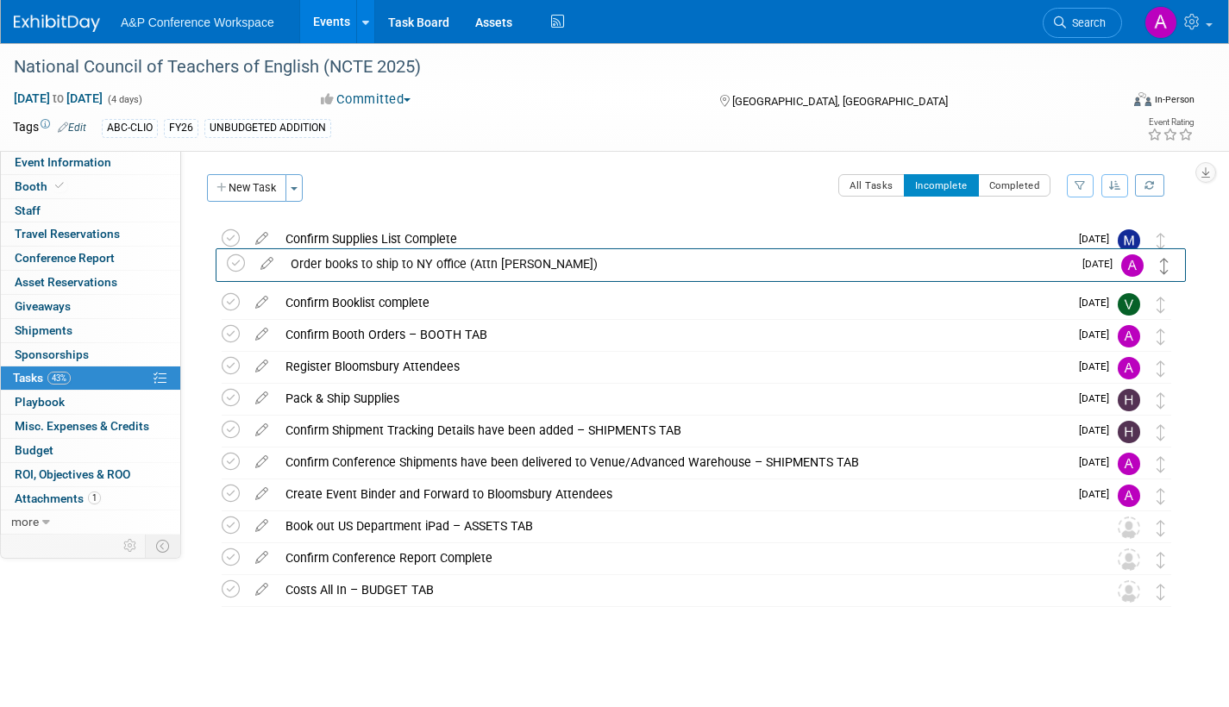
drag, startPoint x: 1155, startPoint y: 242, endPoint x: 1162, endPoint y: 275, distance: 33.5
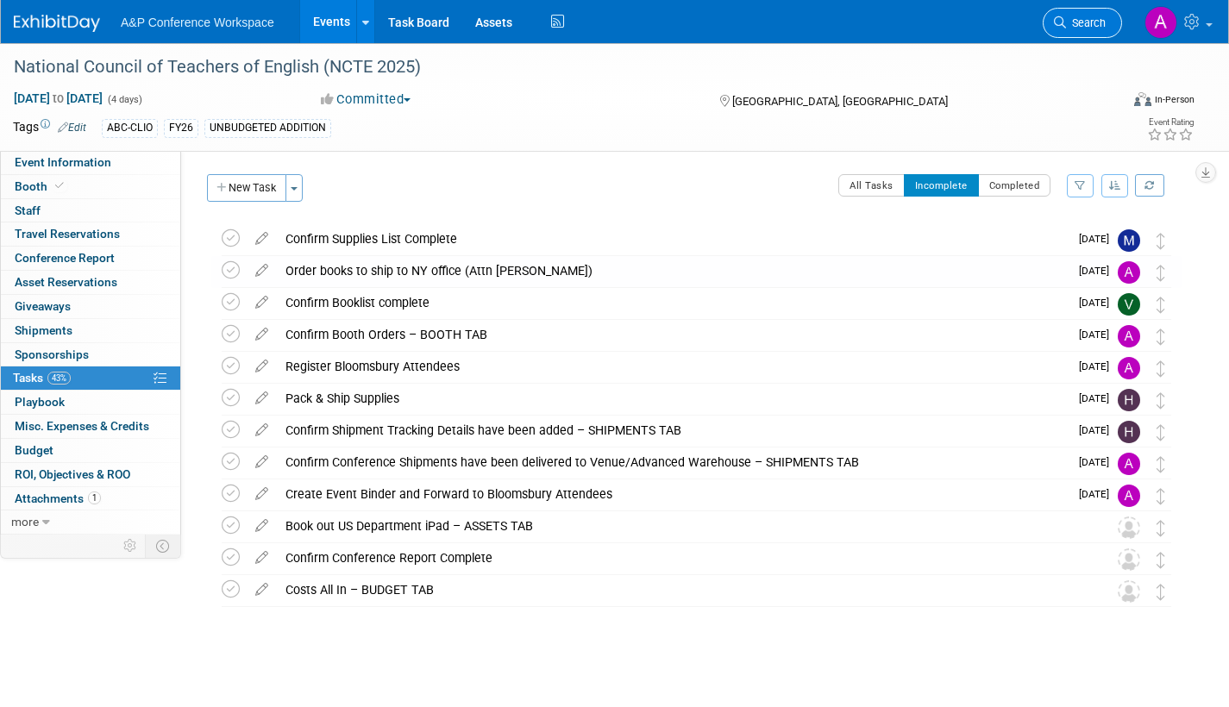
click at [1083, 27] on span "Search" at bounding box center [1086, 22] width 40 height 13
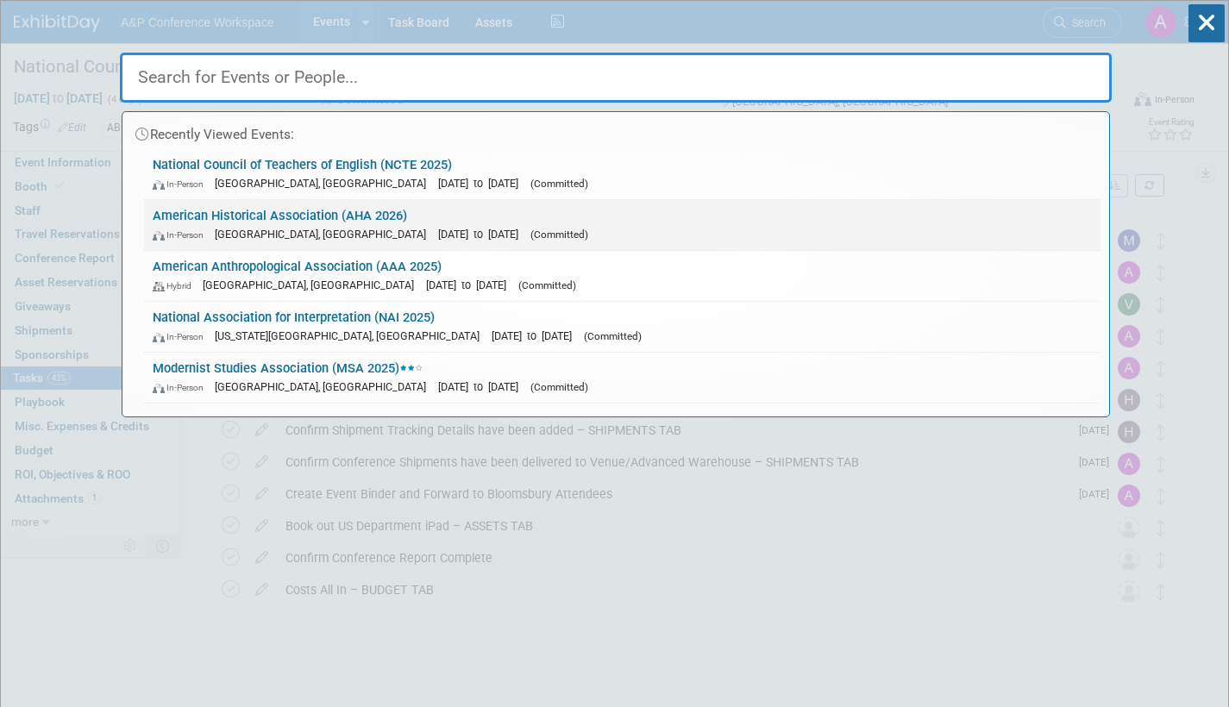
click at [539, 235] on div "In-Person Chicago, IL Jan 8, 2026 to Jan 11, 2026 (Committed)" at bounding box center [622, 234] width 939 height 18
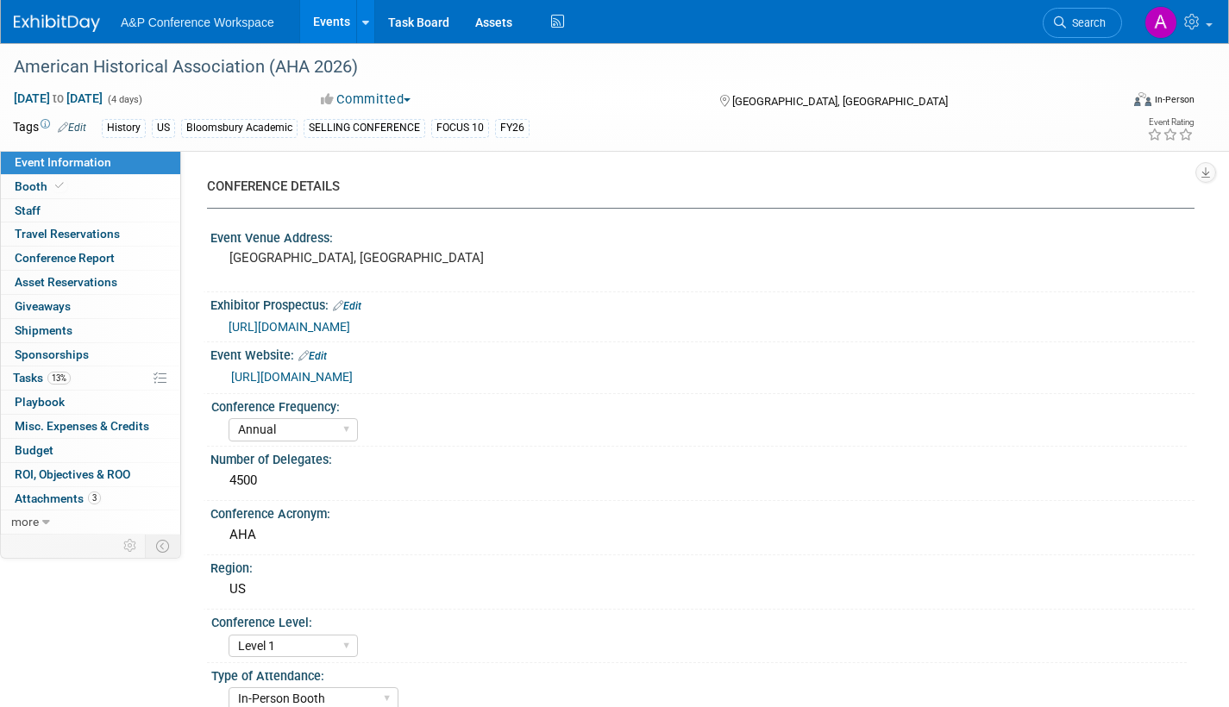
select select "Annual"
select select "Level 1"
select select "In-Person Booth"
select select "History"
select select "Bloomsbury Academic"
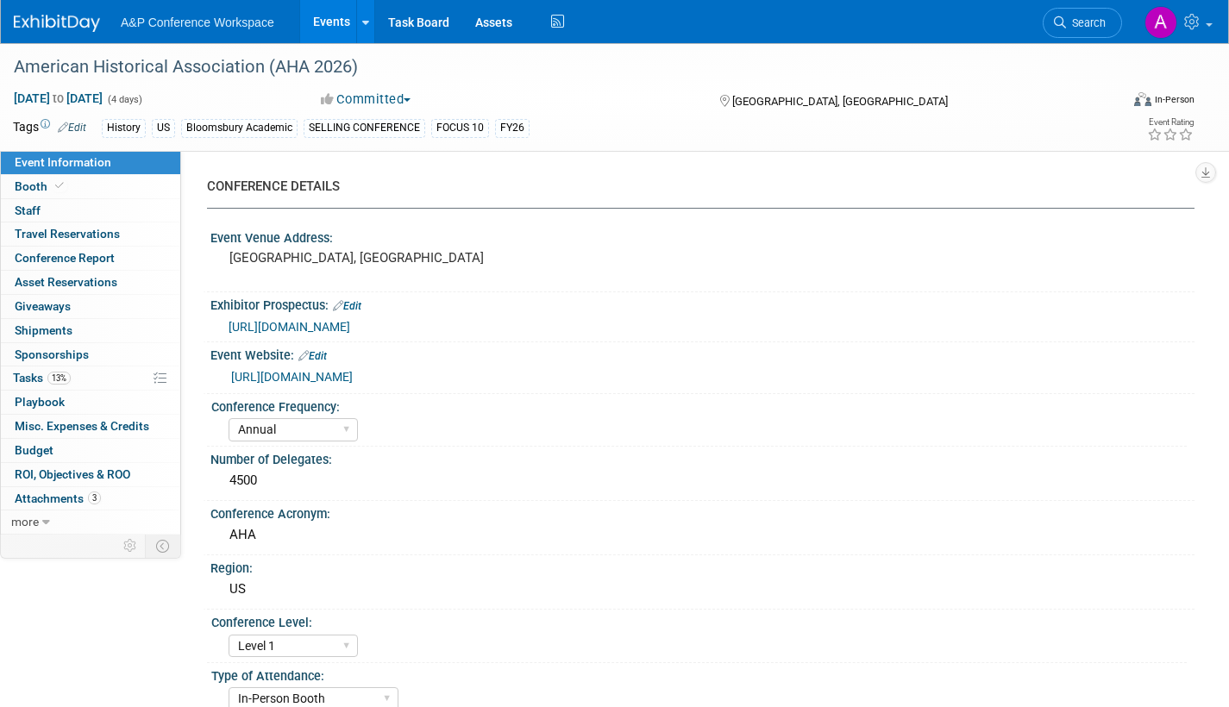
select select "[PERSON_NAME]"
select select "Networking/Commissioning"
click at [34, 185] on span "Booth" at bounding box center [41, 186] width 53 height 14
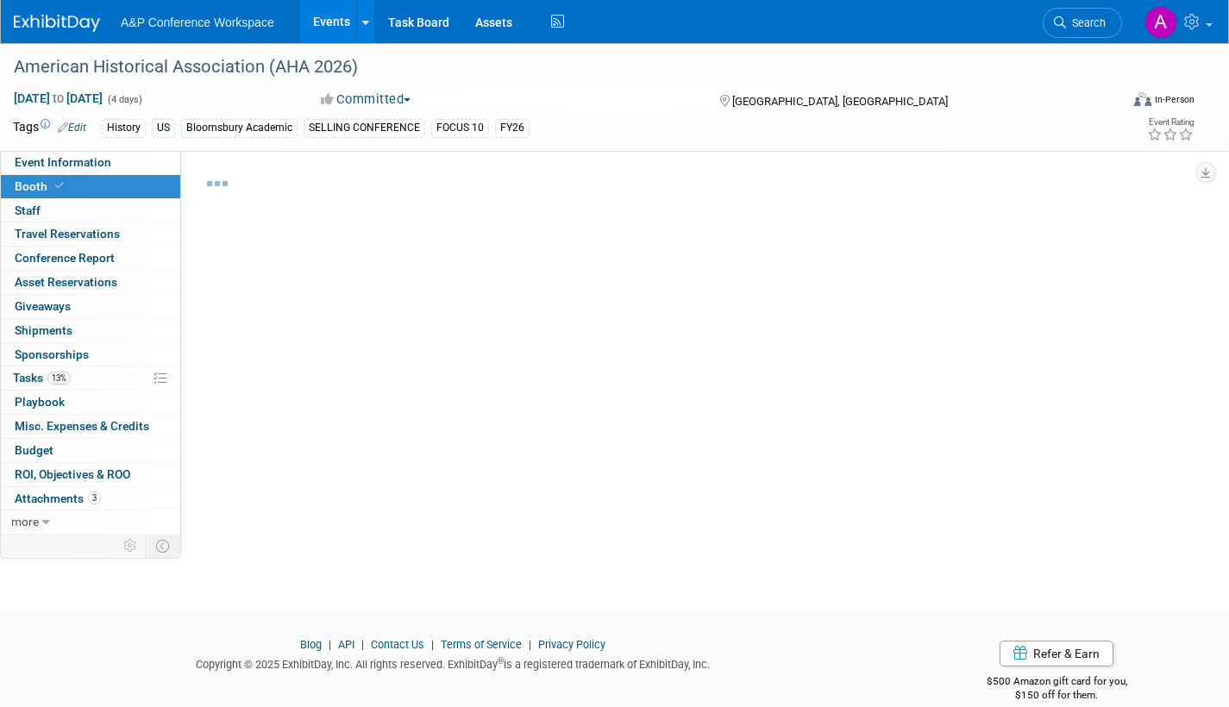
select select "CUAP"
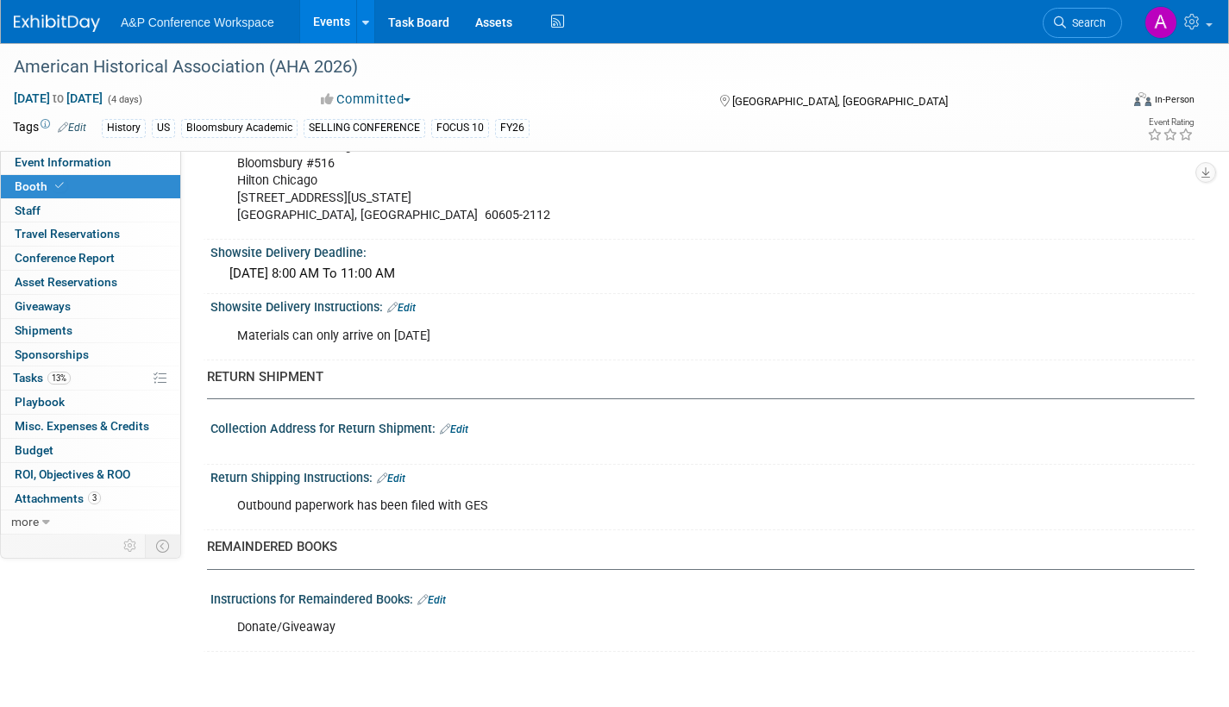
scroll to position [1380, 0]
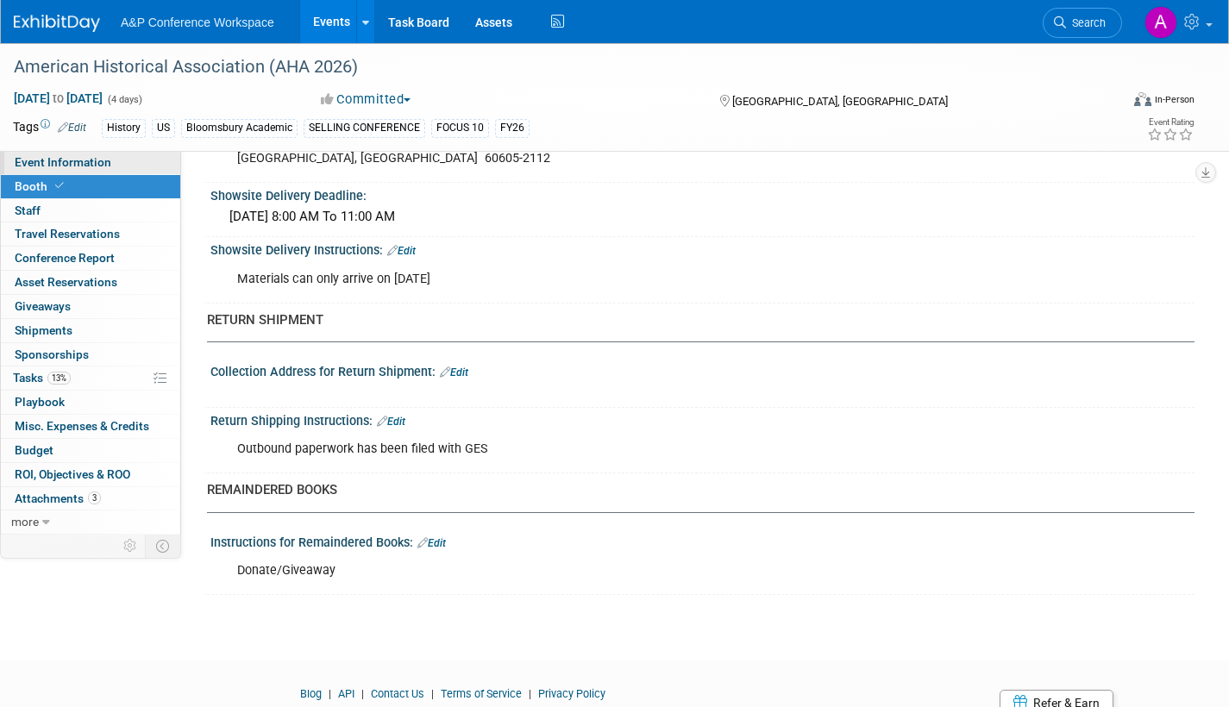
click at [81, 164] on span "Event Information" at bounding box center [63, 162] width 97 height 14
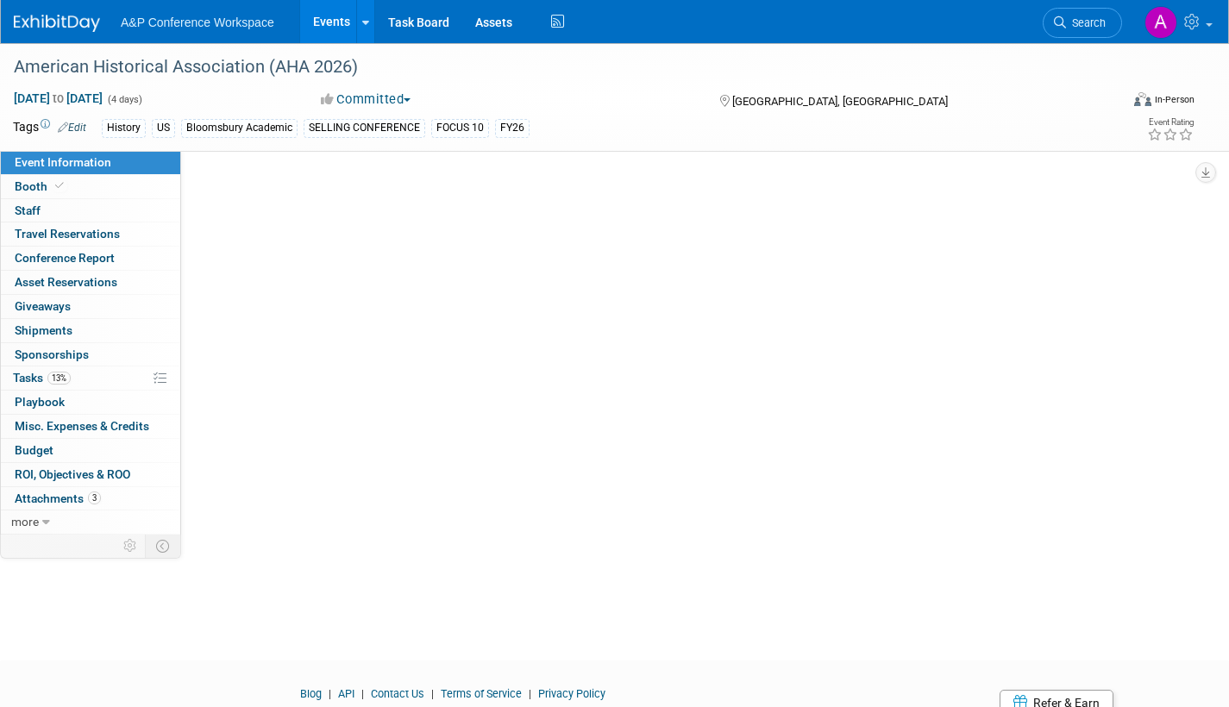
scroll to position [0, 0]
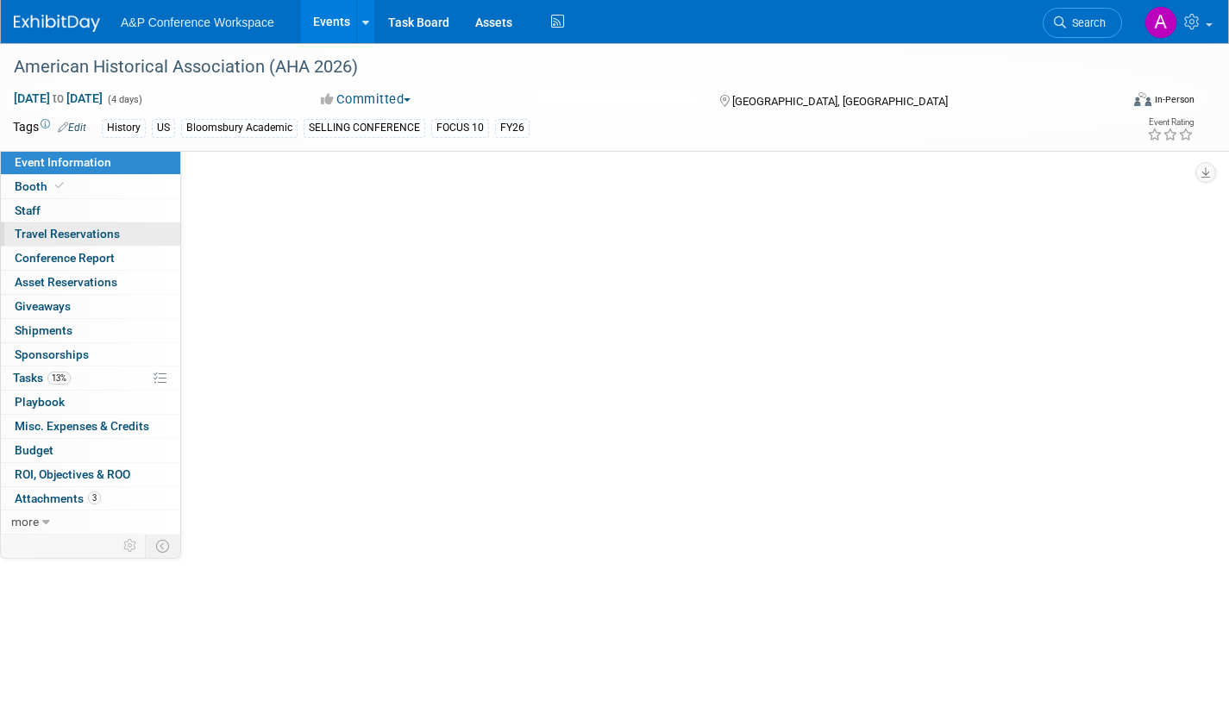
select select "Annual"
select select "Level 1"
select select "In-Person Booth"
select select "History"
select select "Bloomsbury Academic"
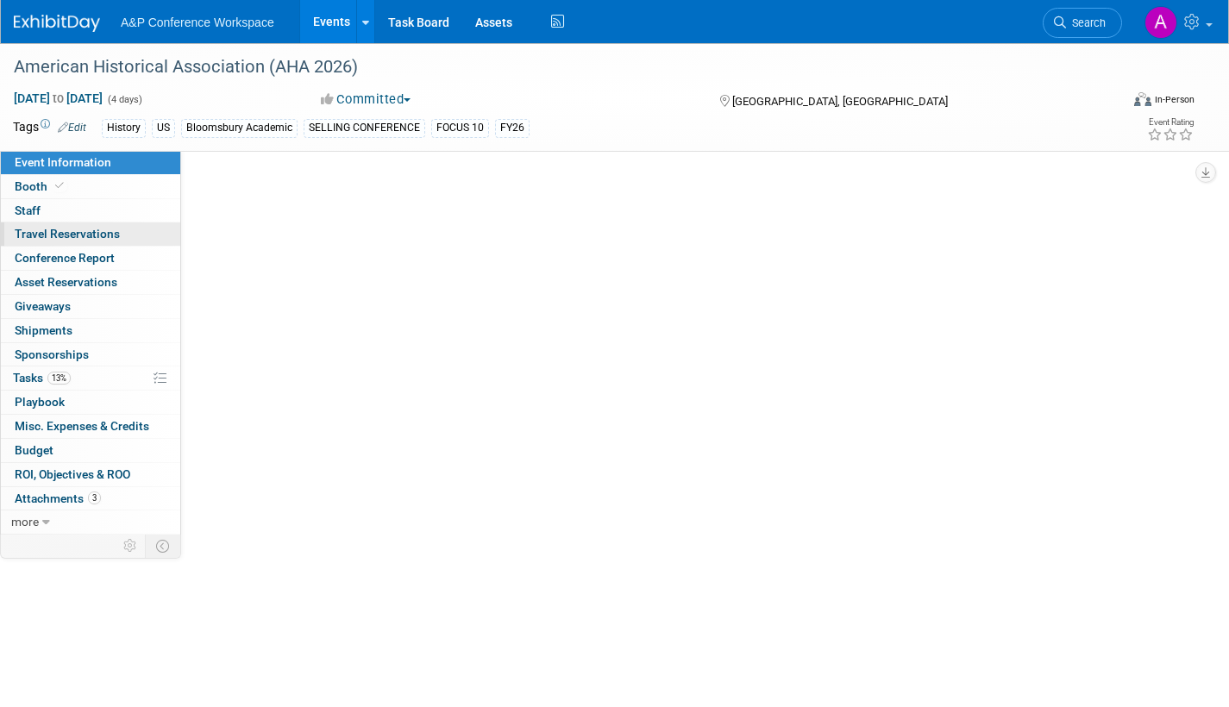
select select "[PERSON_NAME]"
select select "Networking/Commissioning"
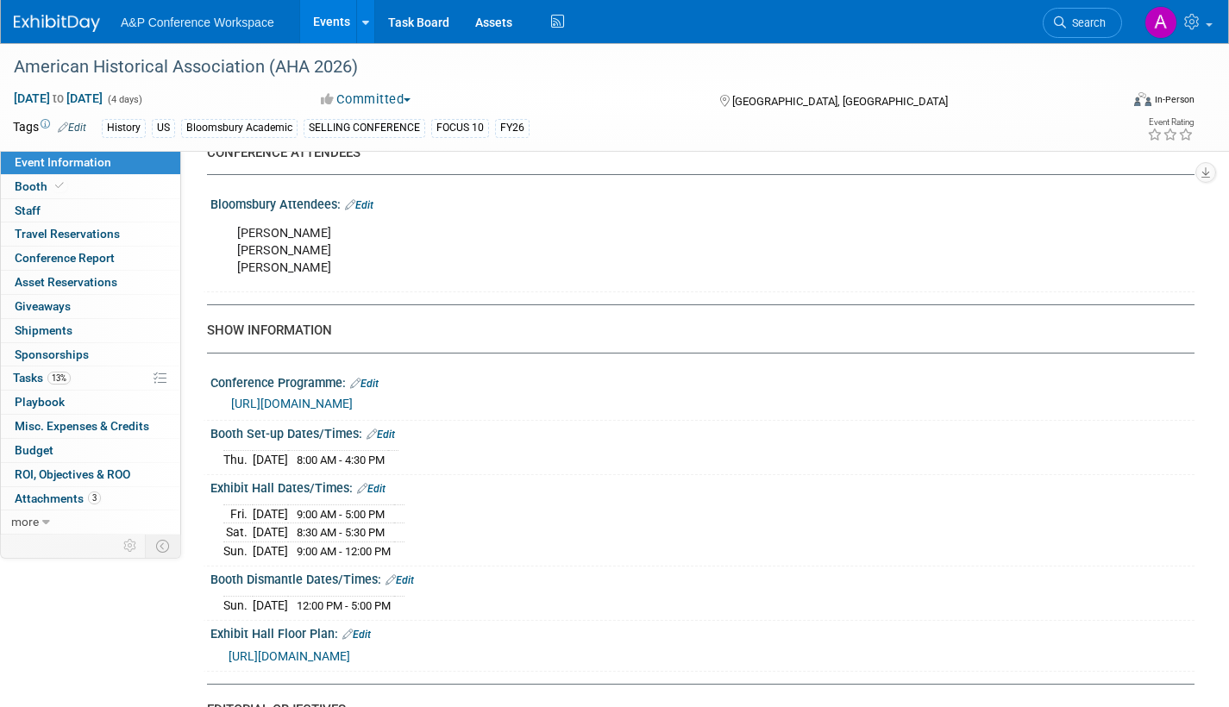
scroll to position [1294, 0]
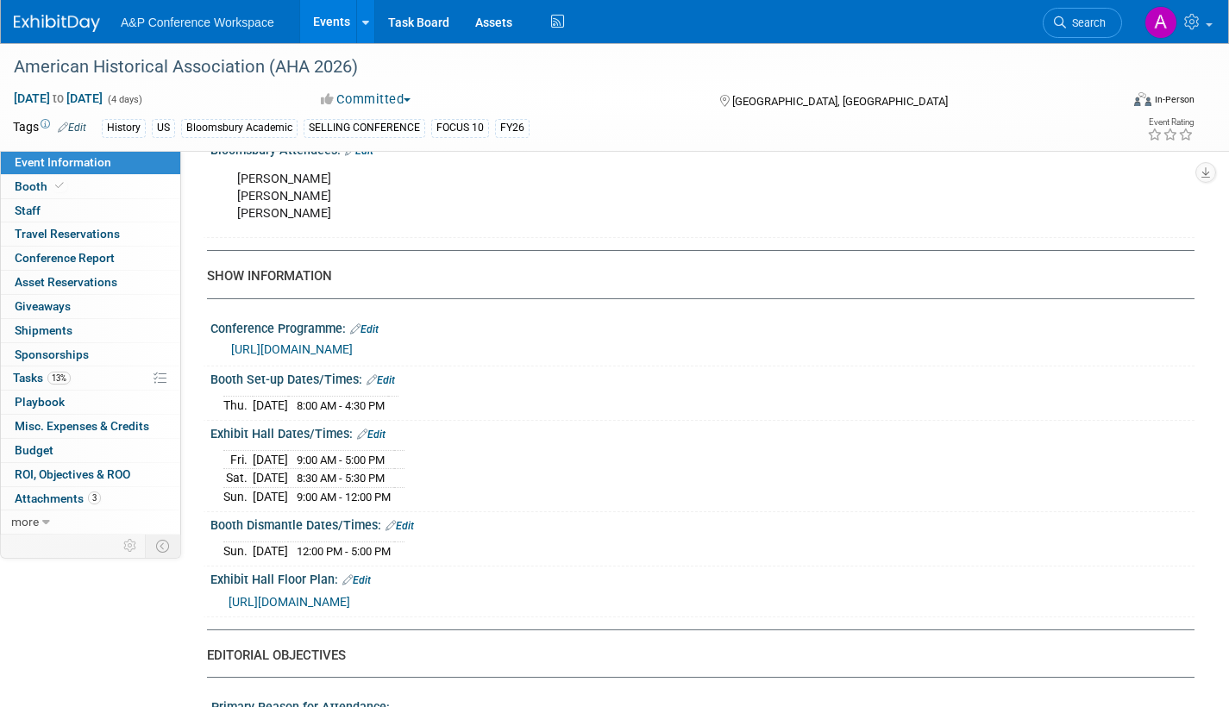
drag, startPoint x: 208, startPoint y: 378, endPoint x: 445, endPoint y: 538, distance: 286.3
click at [445, 538] on div "CONFERENCE DETAILS Event Venue Address: Chicago, IL Exhibitor Prospectus: Edit …" at bounding box center [694, 143] width 974 height 2535
